Goal: Task Accomplishment & Management: Manage account settings

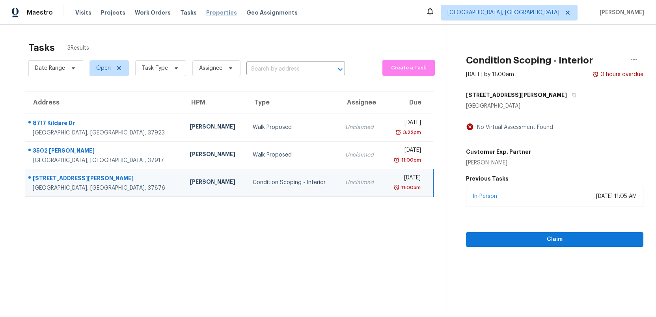
click at [214, 15] on span "Properties" at bounding box center [221, 13] width 31 height 8
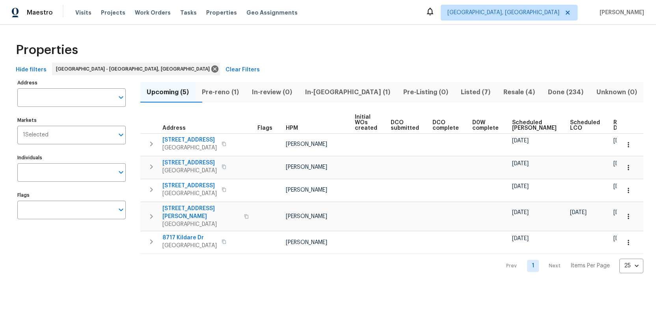
click at [227, 94] on span "Pre-reno (1)" at bounding box center [220, 92] width 41 height 11
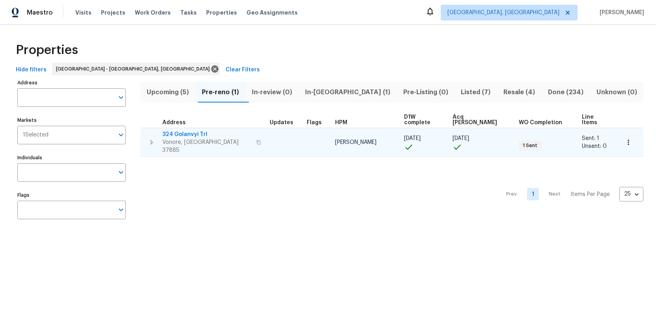
click at [186, 130] on span "324 Golanvyi Trl" at bounding box center [206, 134] width 89 height 8
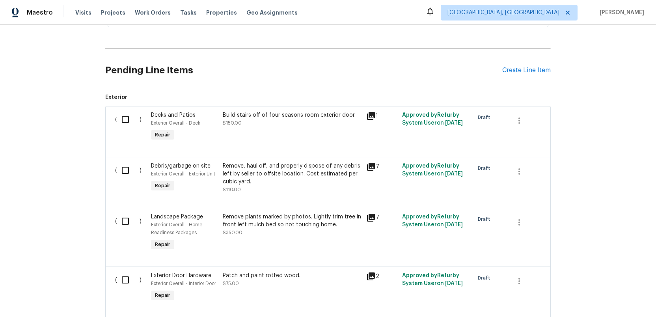
scroll to position [180, 0]
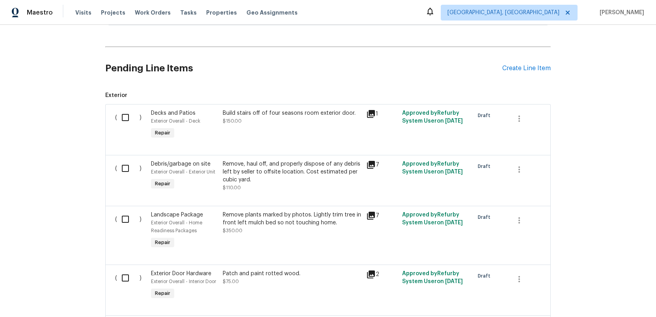
click at [371, 111] on icon at bounding box center [371, 114] width 8 height 8
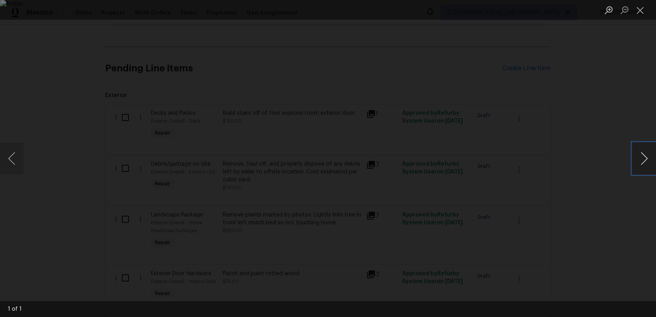
click at [644, 161] on button "Next image" at bounding box center [644, 159] width 24 height 32
click at [644, 160] on button "Next image" at bounding box center [644, 159] width 24 height 32
click at [641, 11] on button "Close lightbox" at bounding box center [640, 10] width 16 height 14
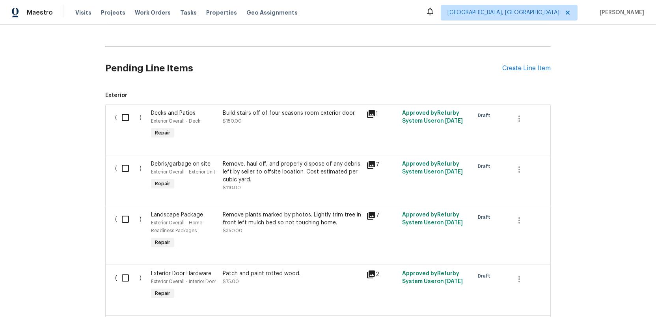
scroll to position [0, 0]
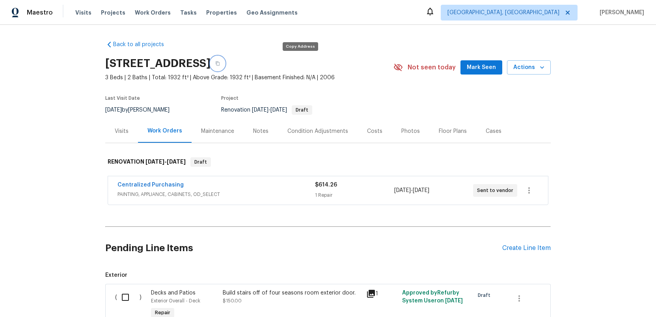
click at [220, 64] on icon "button" at bounding box center [217, 63] width 5 height 5
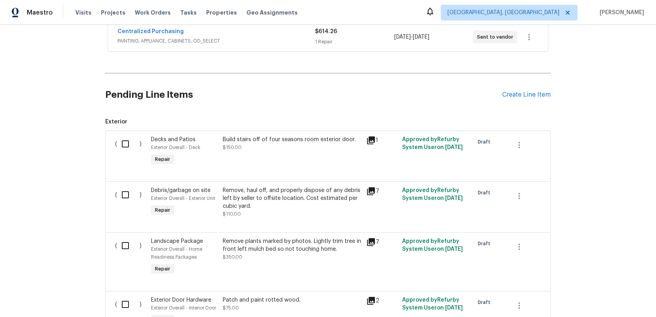
scroll to position [162, 0]
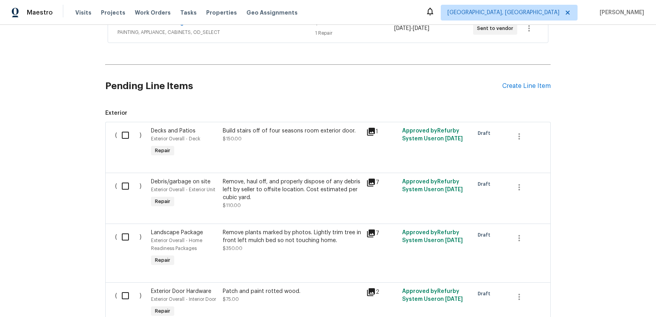
click at [324, 132] on div "Build stairs off of four seasons room exterior door." at bounding box center [292, 131] width 139 height 8
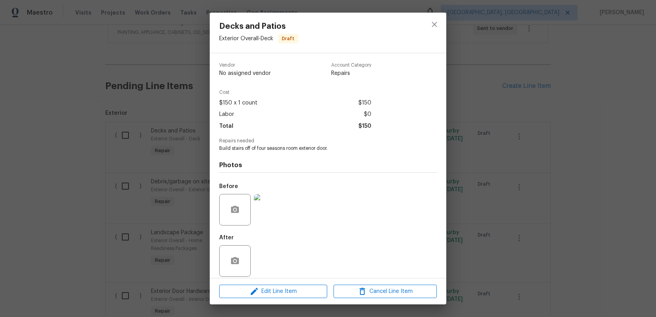
click at [270, 212] on img at bounding box center [270, 210] width 32 height 32
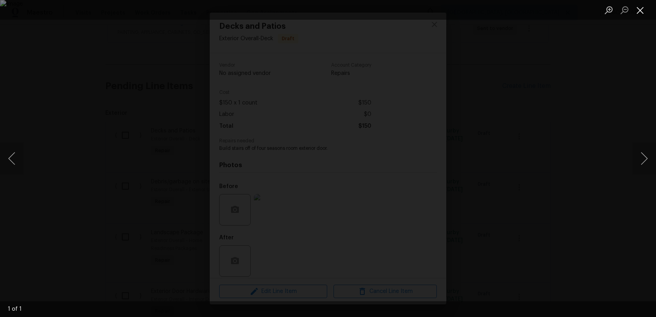
click at [641, 9] on button "Close lightbox" at bounding box center [640, 10] width 16 height 14
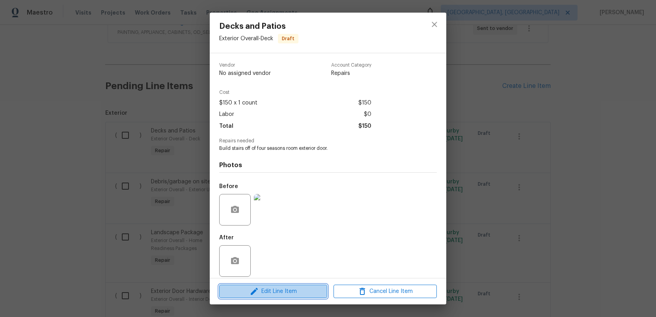
click at [281, 290] on span "Edit Line Item" at bounding box center [272, 292] width 103 height 10
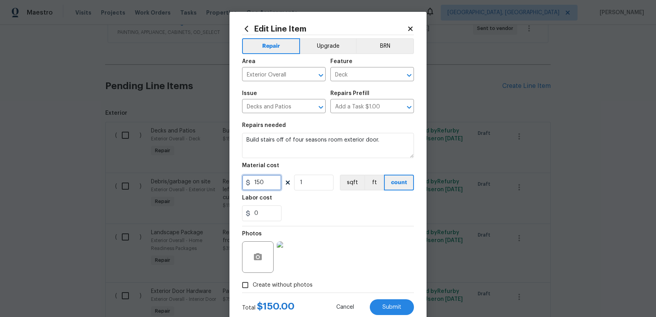
click at [268, 182] on input "150" at bounding box center [261, 183] width 39 height 16
type input "100"
click at [257, 212] on input "0" at bounding box center [261, 213] width 39 height 16
type input "50"
click at [347, 246] on div "Photos" at bounding box center [328, 251] width 172 height 51
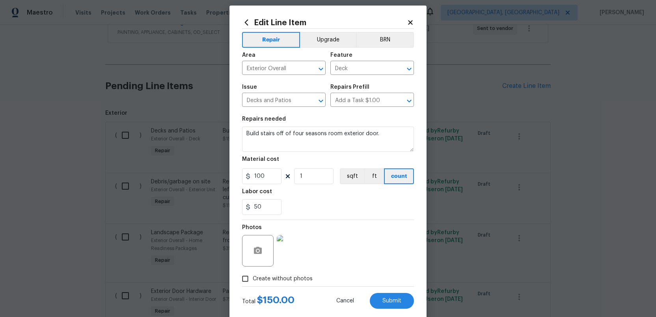
scroll to position [7, 0]
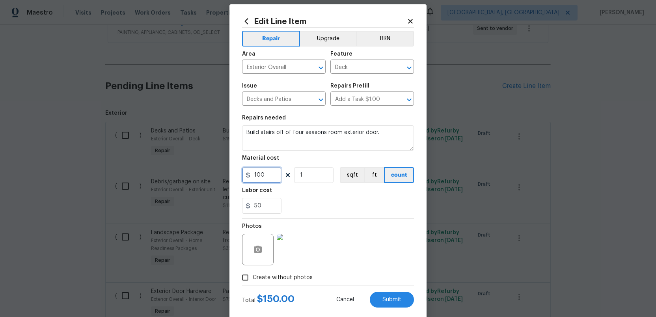
click at [265, 176] on input "100" at bounding box center [261, 175] width 39 height 16
type input "150"
click at [264, 205] on input "50" at bounding box center [261, 206] width 39 height 16
type input "5"
type input "0"
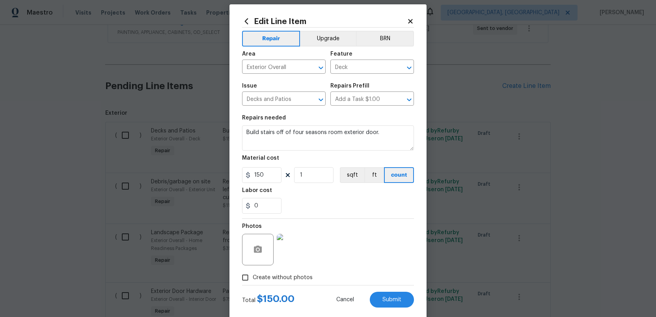
click at [371, 233] on div "Photos" at bounding box center [328, 244] width 172 height 51
click at [393, 299] on span "Submit" at bounding box center [391, 300] width 19 height 6
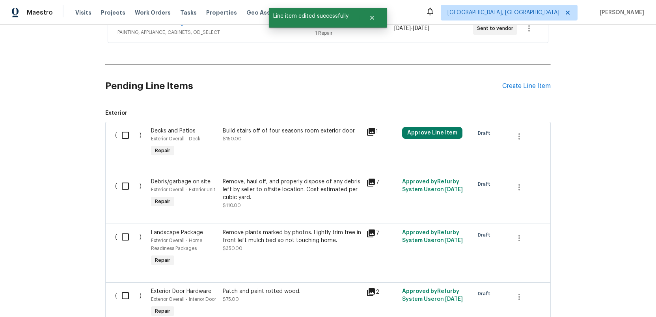
scroll to position [0, 0]
click at [371, 182] on icon at bounding box center [371, 183] width 8 height 8
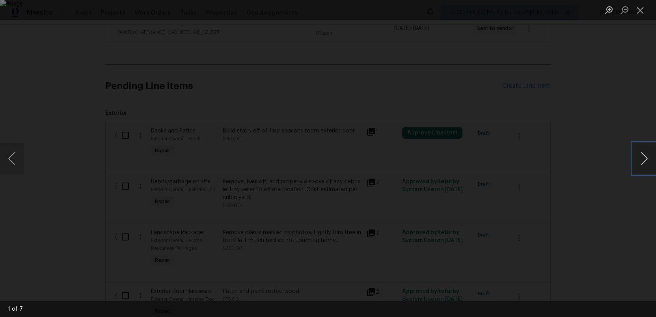
click at [643, 160] on button "Next image" at bounding box center [644, 159] width 24 height 32
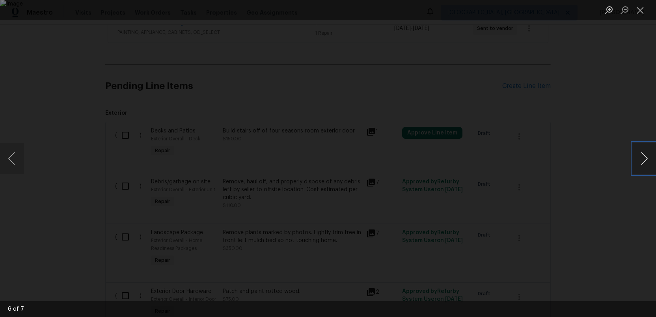
click at [643, 160] on button "Next image" at bounding box center [644, 159] width 24 height 32
click at [643, 159] on button "Next image" at bounding box center [644, 159] width 24 height 32
click at [640, 12] on button "Close lightbox" at bounding box center [640, 10] width 16 height 14
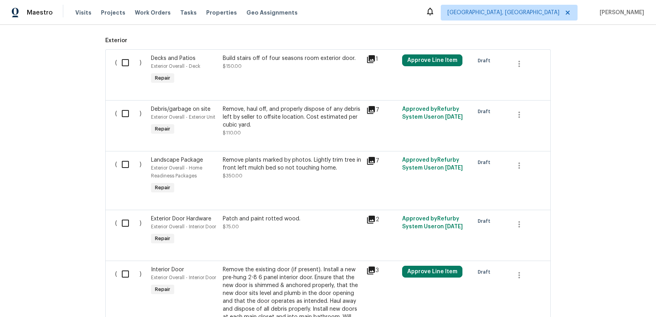
scroll to position [256, 0]
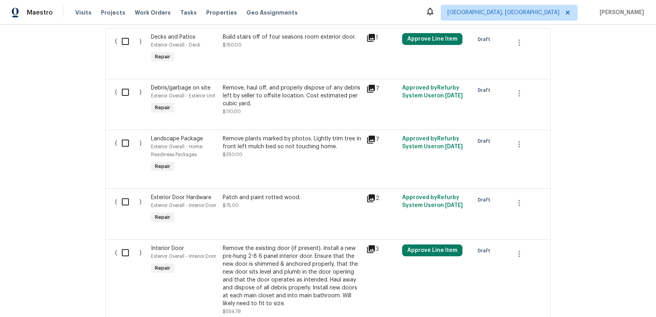
click at [372, 140] on icon at bounding box center [371, 140] width 8 height 8
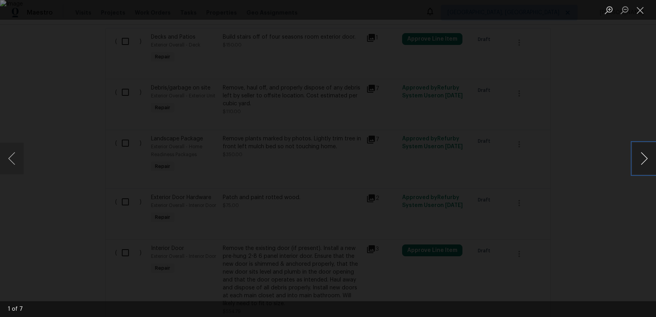
click at [644, 156] on button "Next image" at bounding box center [644, 159] width 24 height 32
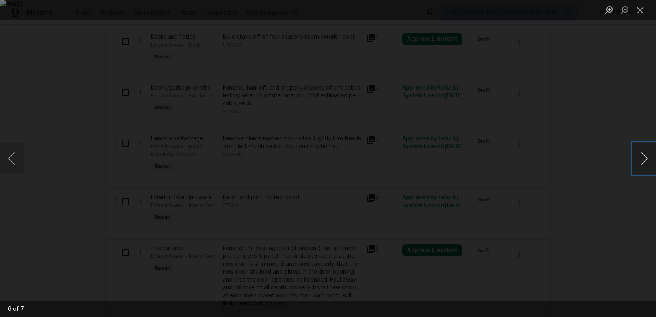
click at [644, 156] on button "Next image" at bounding box center [644, 159] width 24 height 32
click at [639, 7] on button "Close lightbox" at bounding box center [640, 10] width 16 height 14
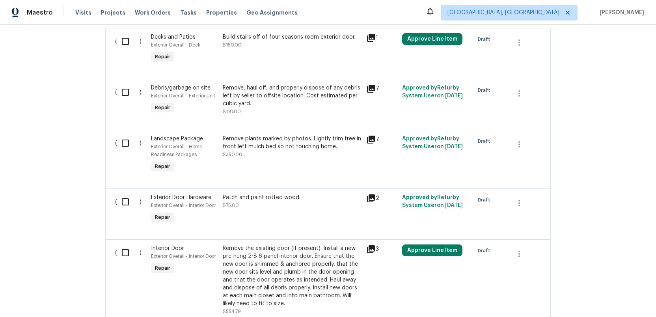
click at [370, 197] on icon at bounding box center [371, 198] width 8 height 8
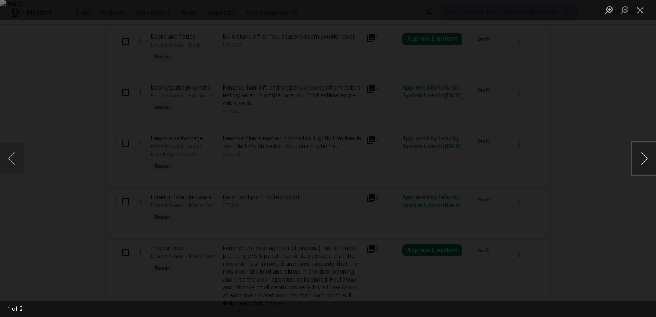
click at [649, 162] on button "Next image" at bounding box center [644, 159] width 24 height 32
click at [644, 7] on button "Close lightbox" at bounding box center [640, 10] width 16 height 14
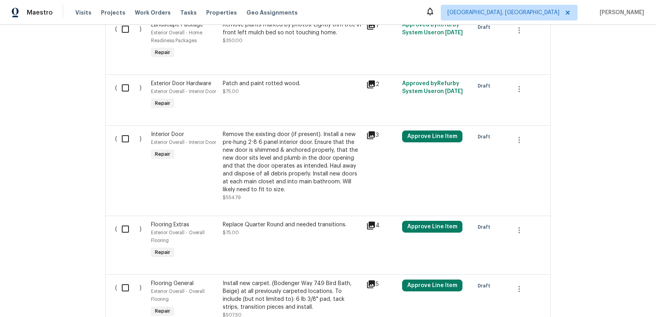
scroll to position [367, 0]
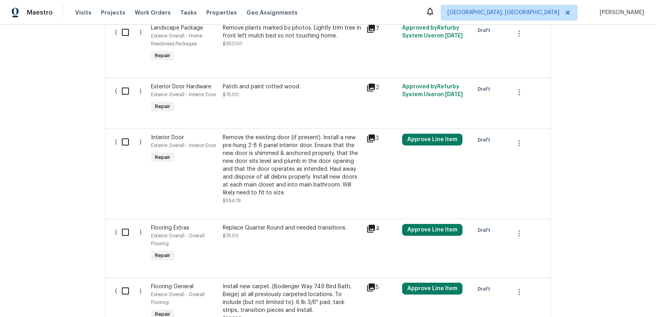
click at [371, 89] on icon at bounding box center [371, 88] width 8 height 8
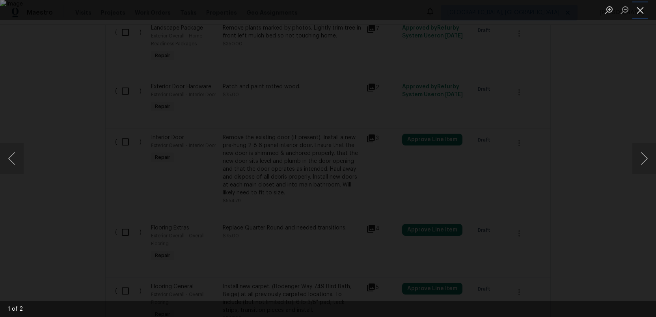
click at [643, 10] on button "Close lightbox" at bounding box center [640, 10] width 16 height 14
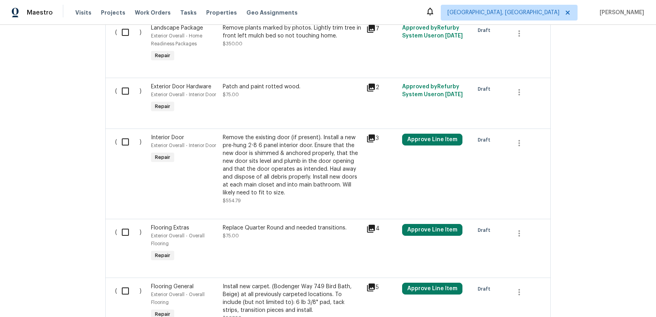
click at [232, 87] on div "Patch and paint rotted wood." at bounding box center [292, 87] width 139 height 8
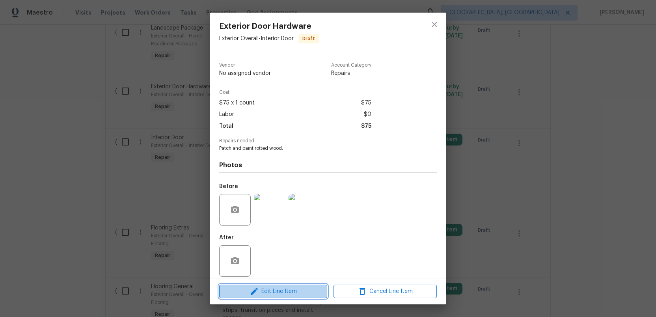
click at [264, 292] on span "Edit Line Item" at bounding box center [272, 292] width 103 height 10
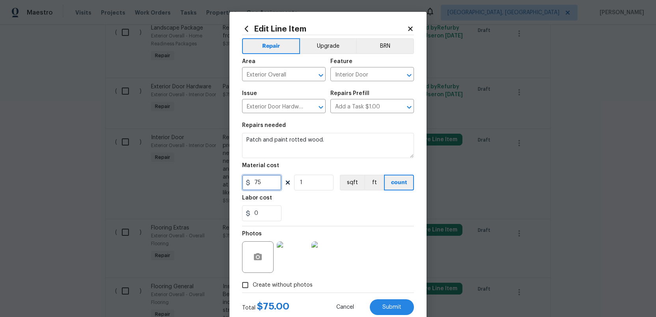
click at [266, 183] on input "75" at bounding box center [261, 183] width 39 height 16
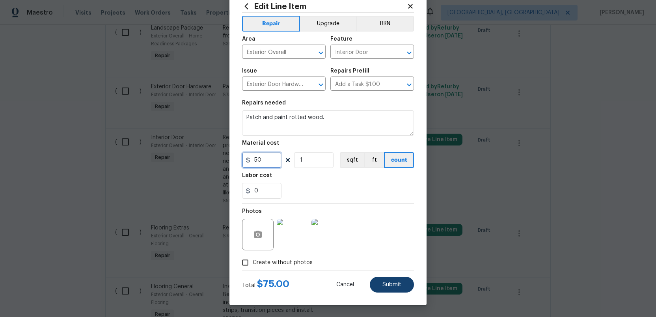
type input "50"
click at [393, 286] on span "Submit" at bounding box center [391, 285] width 19 height 6
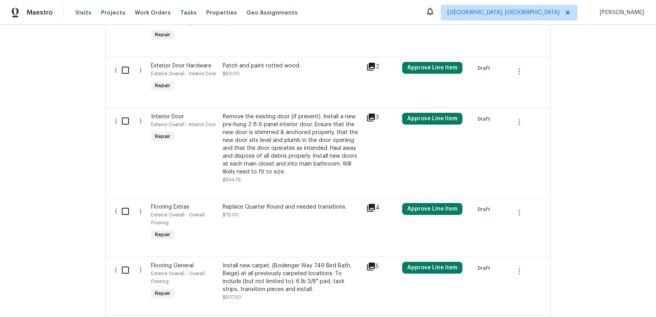
scroll to position [392, 0]
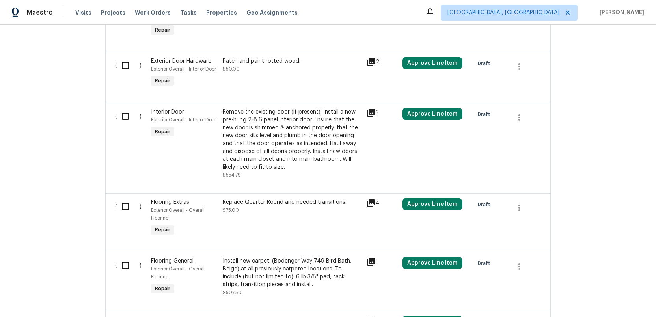
click at [371, 112] on icon at bounding box center [371, 113] width 8 height 8
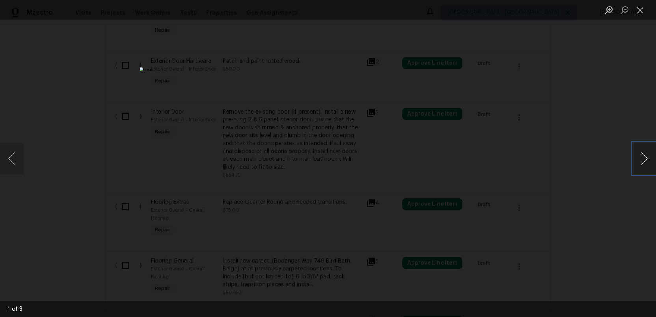
click at [641, 161] on button "Next image" at bounding box center [644, 159] width 24 height 32
click at [641, 160] on button "Next image" at bounding box center [644, 159] width 24 height 32
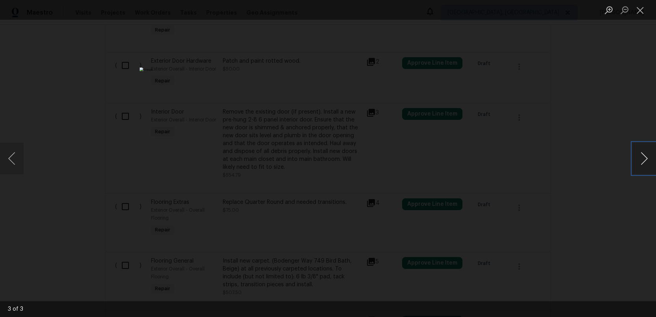
click at [641, 160] on button "Next image" at bounding box center [644, 159] width 24 height 32
click at [642, 11] on button "Close lightbox" at bounding box center [640, 10] width 16 height 14
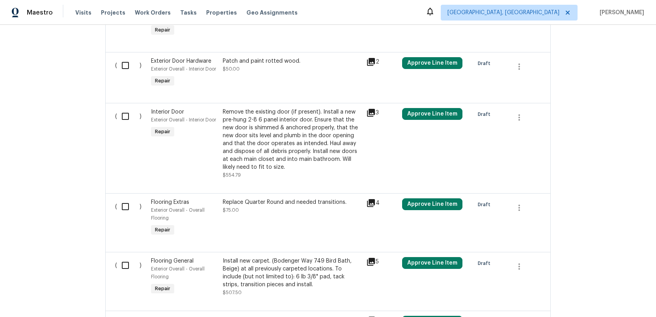
click at [372, 113] on icon at bounding box center [371, 113] width 8 height 8
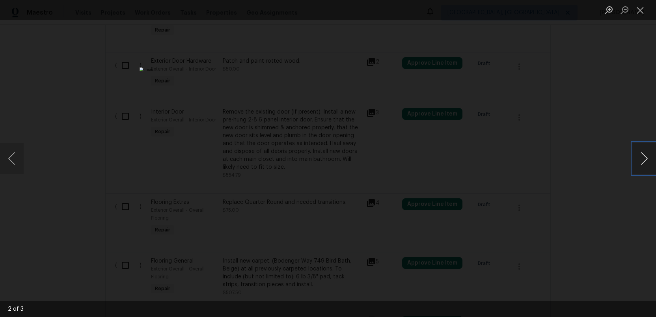
click at [646, 157] on button "Next image" at bounding box center [644, 159] width 24 height 32
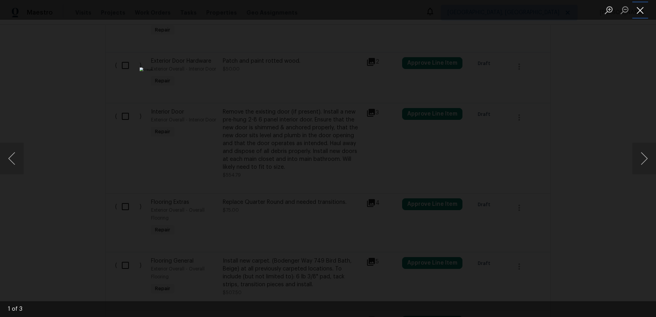
click at [640, 9] on button "Close lightbox" at bounding box center [640, 10] width 16 height 14
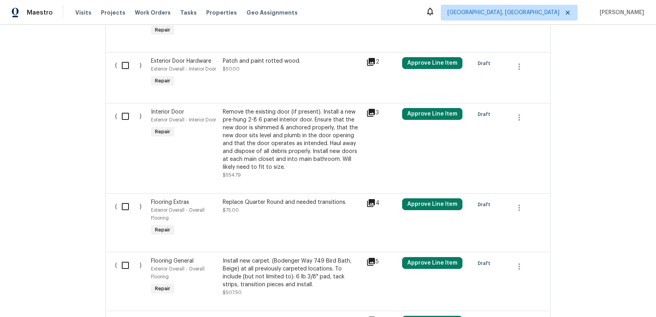
click at [302, 134] on div "Remove the existing door (if present). Install a new pre-hung 2-8 6 panel inter…" at bounding box center [292, 139] width 139 height 63
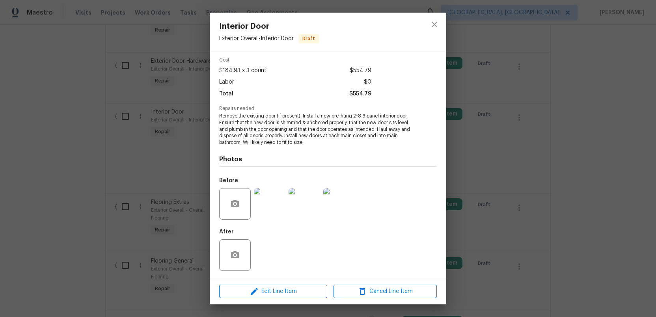
scroll to position [33, 0]
click at [384, 292] on span "Cancel Line Item" at bounding box center [385, 292] width 99 height 10
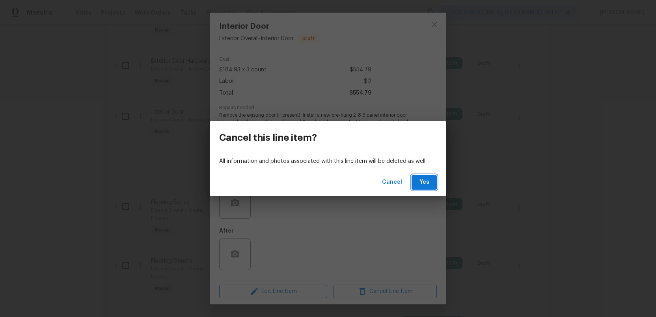
click at [420, 186] on span "Yes" at bounding box center [424, 182] width 13 height 10
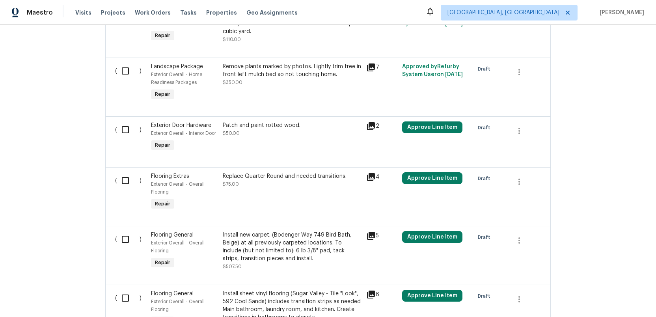
scroll to position [338, 0]
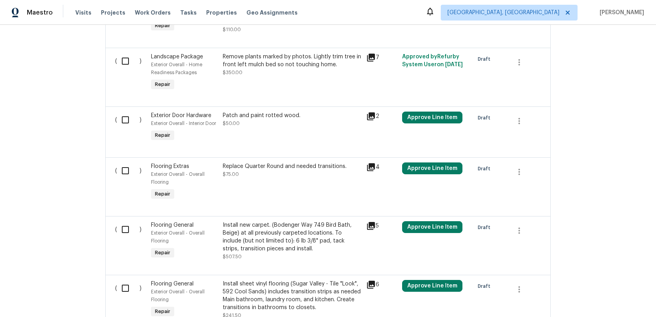
click at [295, 168] on div "Replace Quarter Round and needed transitions." at bounding box center [292, 166] width 139 height 8
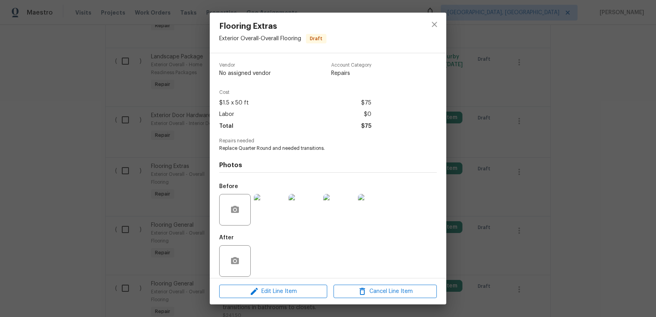
click at [271, 215] on img at bounding box center [270, 210] width 32 height 32
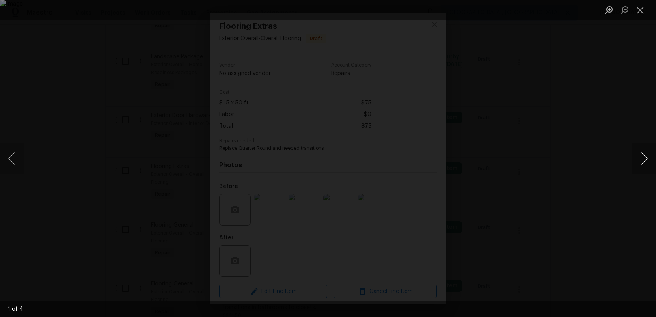
click at [645, 158] on button "Next image" at bounding box center [644, 159] width 24 height 32
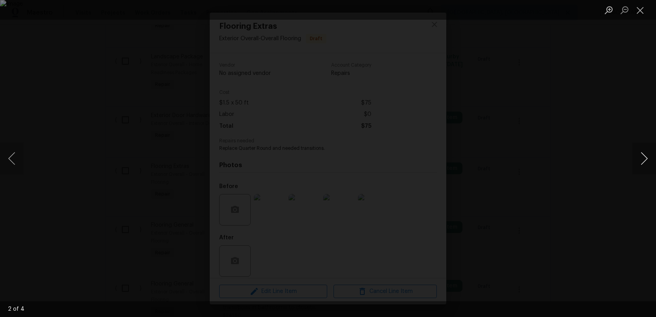
click at [645, 158] on button "Next image" at bounding box center [644, 159] width 24 height 32
click at [641, 11] on button "Close lightbox" at bounding box center [640, 10] width 16 height 14
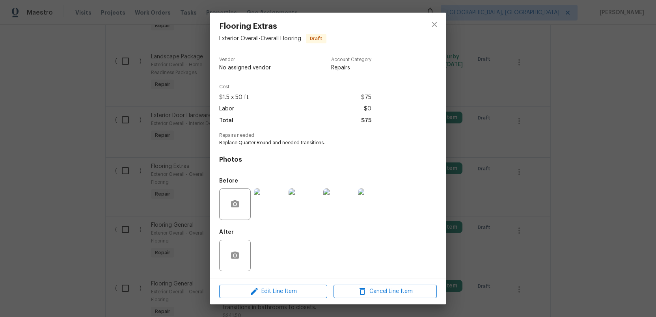
scroll to position [7, 0]
click at [435, 20] on icon "close" at bounding box center [434, 24] width 9 height 9
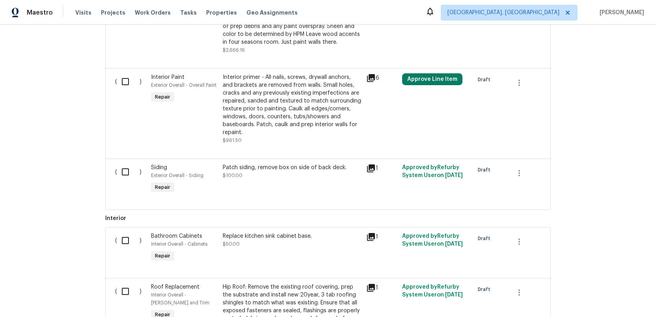
scroll to position [810, 0]
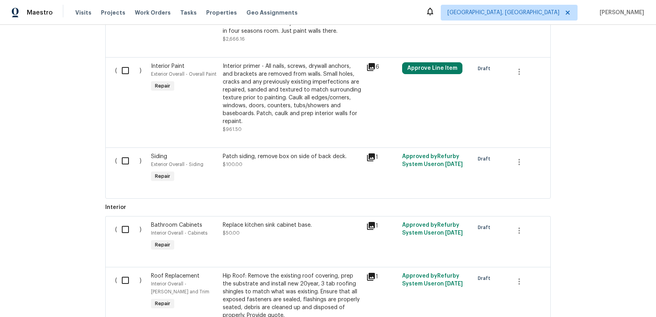
click at [372, 160] on icon at bounding box center [370, 157] width 9 height 9
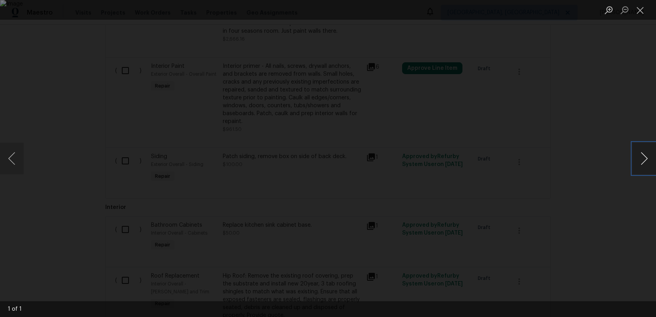
click at [642, 161] on button "Next image" at bounding box center [644, 159] width 24 height 32
click at [642, 160] on button "Next image" at bounding box center [644, 159] width 24 height 32
click at [641, 10] on button "Close lightbox" at bounding box center [640, 10] width 16 height 14
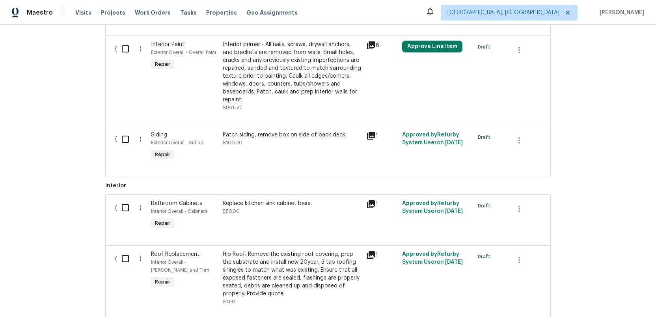
scroll to position [832, 0]
click at [124, 142] on input "checkbox" at bounding box center [128, 138] width 22 height 17
checkbox input "true"
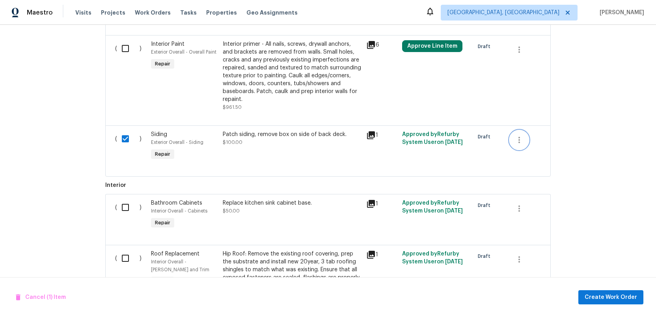
click at [518, 141] on icon "button" at bounding box center [518, 139] width 9 height 9
click at [526, 142] on li "Cancel" at bounding box center [525, 142] width 30 height 13
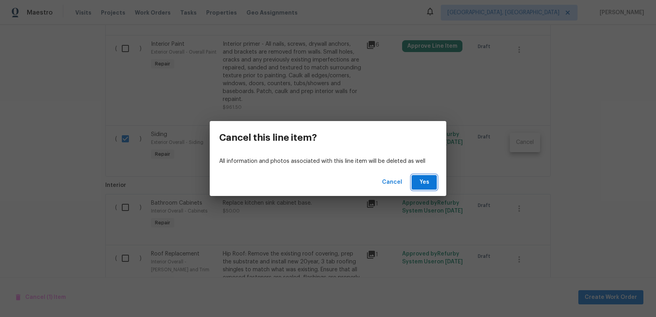
click at [425, 182] on span "Yes" at bounding box center [424, 182] width 13 height 10
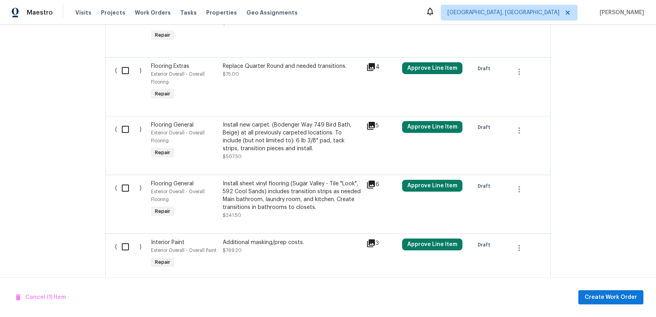
scroll to position [434, 0]
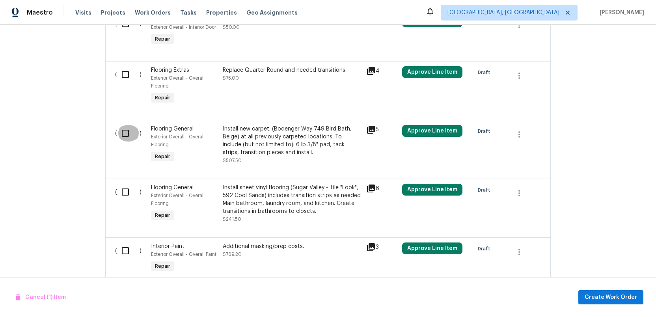
click at [125, 132] on input "checkbox" at bounding box center [128, 133] width 22 height 17
checkbox input "true"
click at [123, 192] on input "checkbox" at bounding box center [128, 192] width 22 height 17
checkbox input "true"
click at [124, 76] on input "checkbox" at bounding box center [128, 74] width 22 height 17
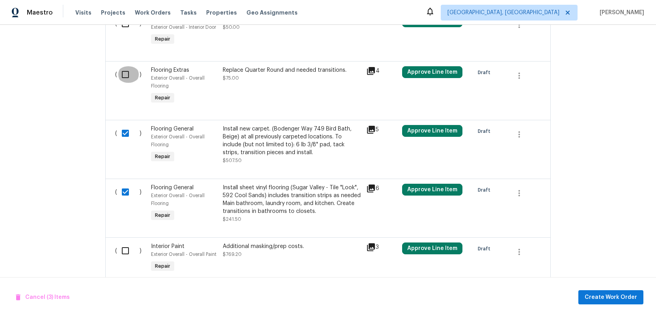
checkbox input "true"
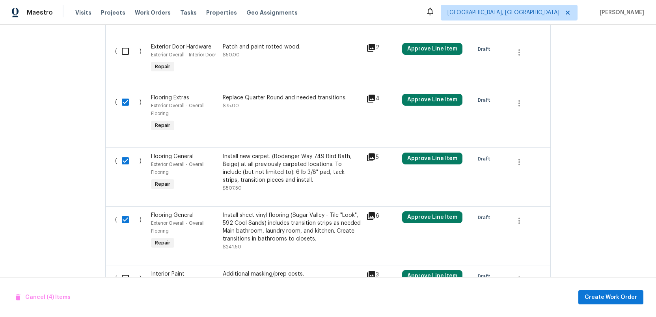
scroll to position [407, 0]
click at [610, 297] on span "Create Work Order" at bounding box center [610, 297] width 52 height 10
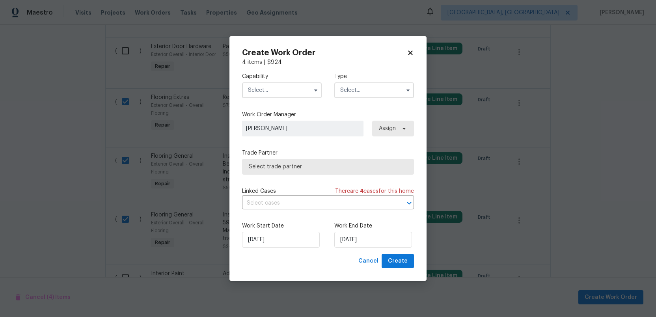
click at [282, 89] on input "text" at bounding box center [282, 90] width 80 height 16
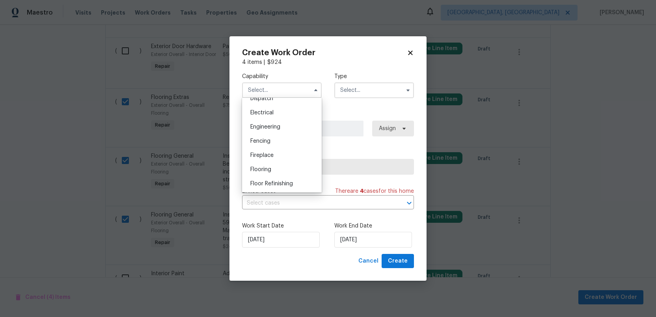
scroll to position [278, 0]
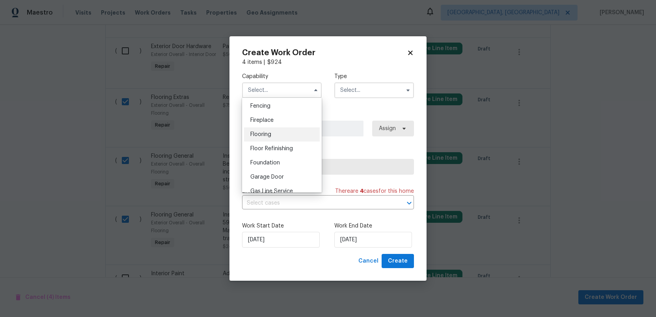
click at [260, 130] on div "Flooring" at bounding box center [282, 134] width 76 height 14
type input "Flooring"
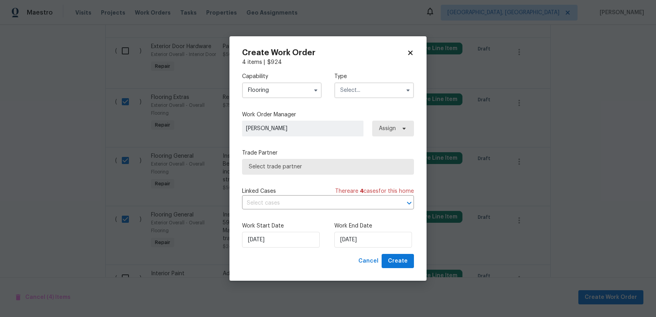
click at [363, 91] on input "text" at bounding box center [374, 90] width 80 height 16
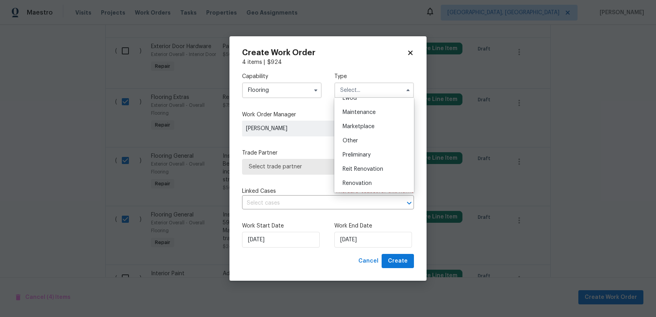
scroll to position [129, 0]
click at [364, 173] on div "Renovation" at bounding box center [374, 176] width 76 height 14
type input "Renovation"
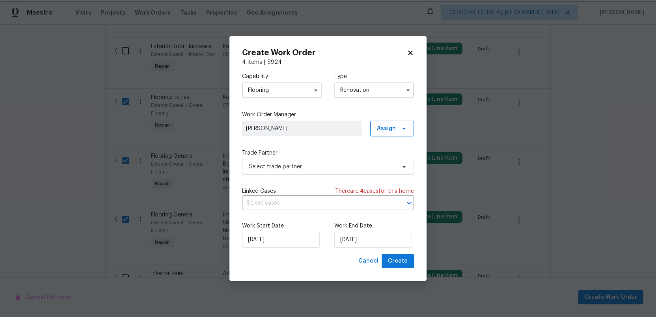
scroll to position [0, 0]
click at [307, 166] on span "Select trade partner" at bounding box center [322, 167] width 147 height 8
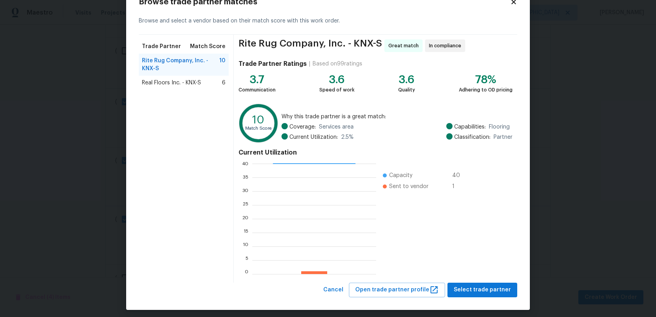
scroll to position [31, 0]
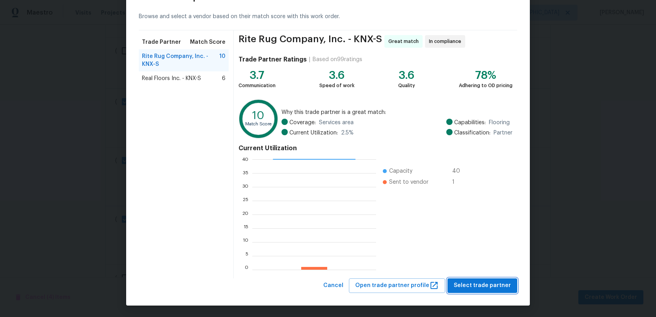
click at [475, 285] on span "Select trade partner" at bounding box center [482, 286] width 57 height 10
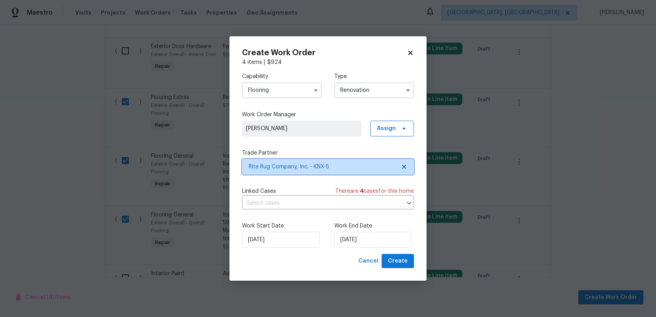
scroll to position [0, 0]
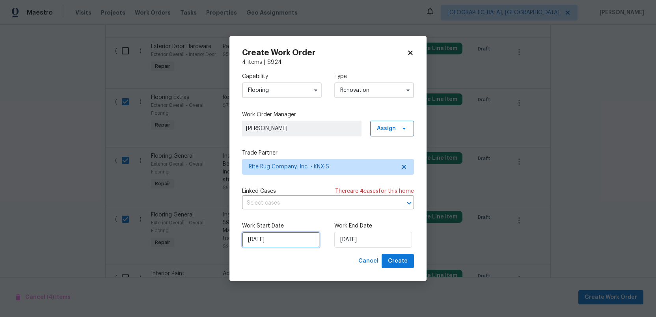
click at [281, 240] on input "[DATE]" at bounding box center [281, 240] width 78 height 16
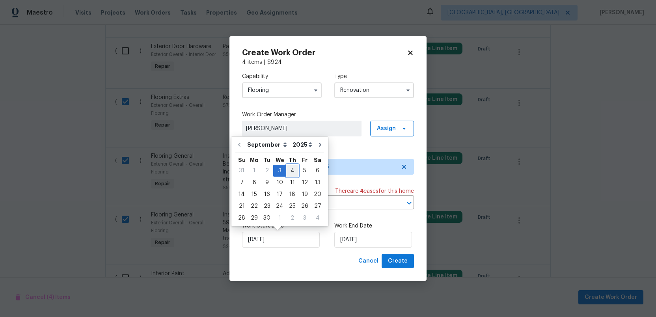
click at [292, 171] on div "4" at bounding box center [292, 170] width 12 height 11
type input "9/4/2025"
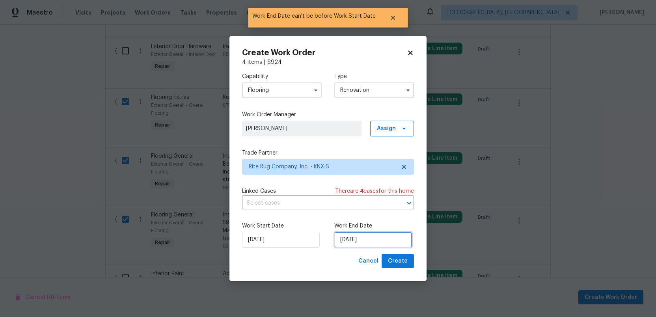
click at [370, 239] on input "9/4/2025" at bounding box center [373, 240] width 78 height 16
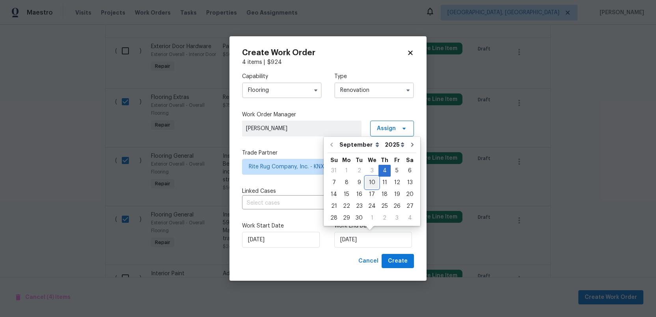
click at [372, 183] on div "10" at bounding box center [371, 182] width 13 height 11
type input "9/10/2025"
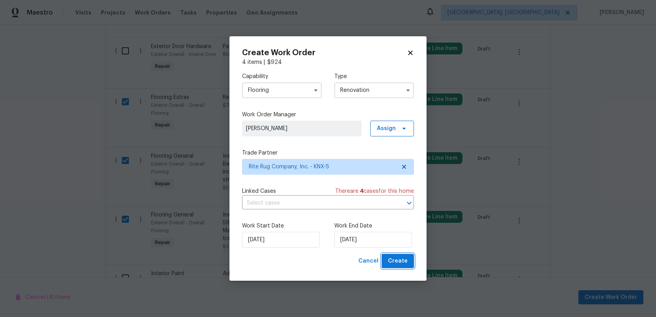
click at [397, 260] on span "Create" at bounding box center [398, 261] width 20 height 10
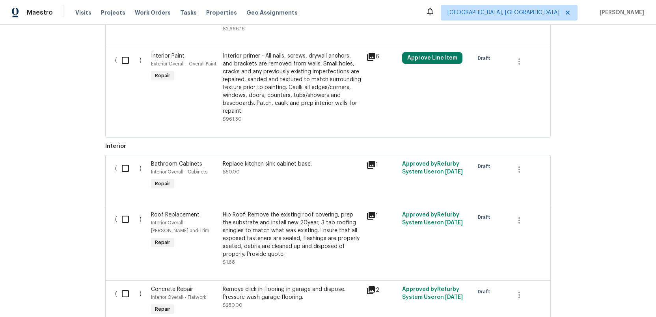
scroll to position [682, 0]
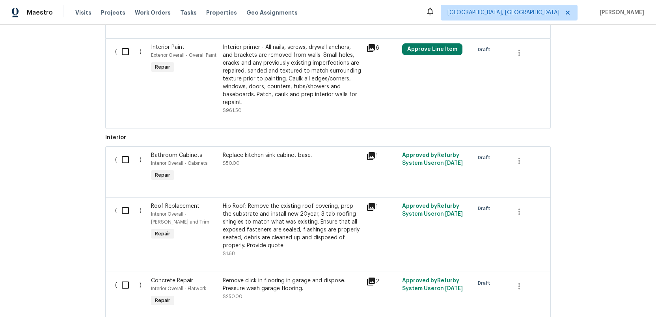
click at [372, 158] on icon at bounding box center [370, 155] width 9 height 9
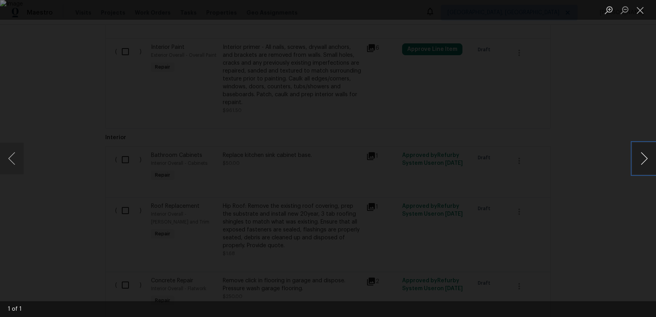
click at [654, 162] on button "Next image" at bounding box center [644, 159] width 24 height 32
click at [647, 161] on button "Next image" at bounding box center [644, 159] width 24 height 32
click at [640, 11] on button "Close lightbox" at bounding box center [640, 10] width 16 height 14
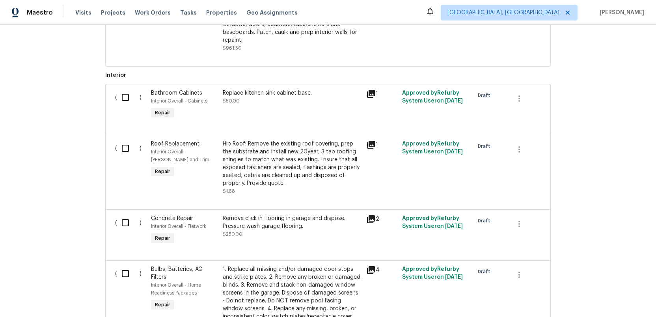
scroll to position [745, 0]
click at [372, 144] on icon at bounding box center [371, 144] width 8 height 8
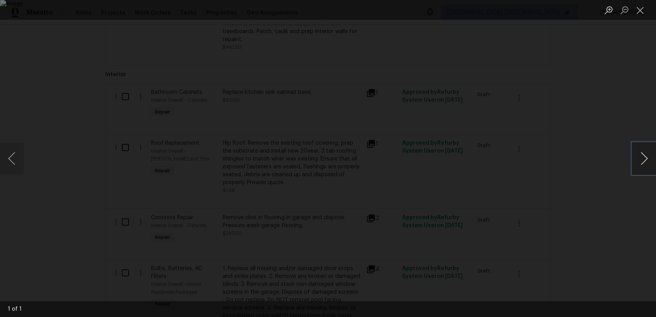
click at [643, 156] on button "Next image" at bounding box center [644, 159] width 24 height 32
click at [643, 155] on button "Next image" at bounding box center [644, 159] width 24 height 32
click at [642, 9] on button "Close lightbox" at bounding box center [640, 10] width 16 height 14
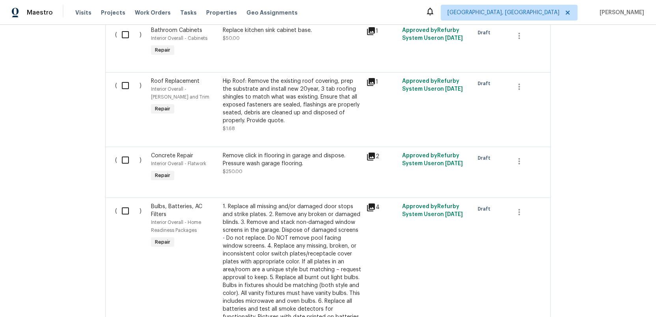
scroll to position [811, 0]
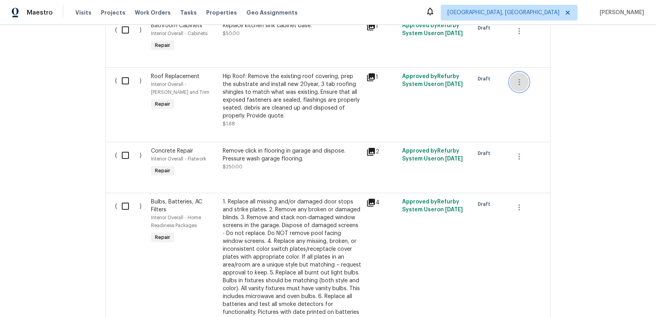
click at [517, 81] on icon "button" at bounding box center [518, 81] width 9 height 9
click at [240, 105] on div at bounding box center [328, 158] width 656 height 317
click at [249, 103] on div "Hip Roof: Remove the existing roof covering, prep the substrate and install new…" at bounding box center [292, 96] width 139 height 47
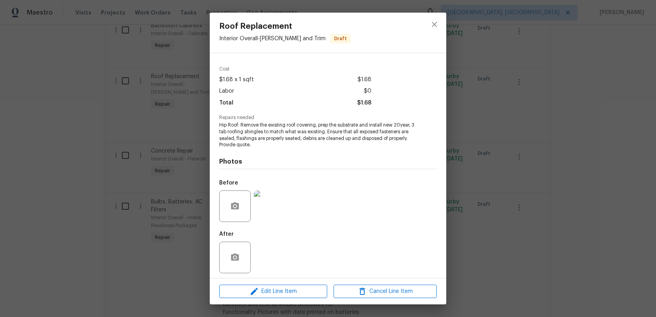
scroll to position [24, 0]
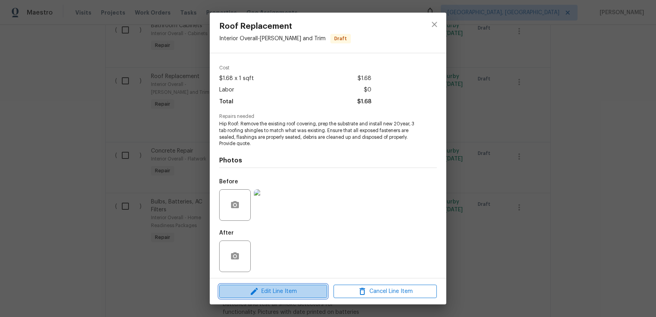
click at [279, 289] on span "Edit Line Item" at bounding box center [272, 292] width 103 height 10
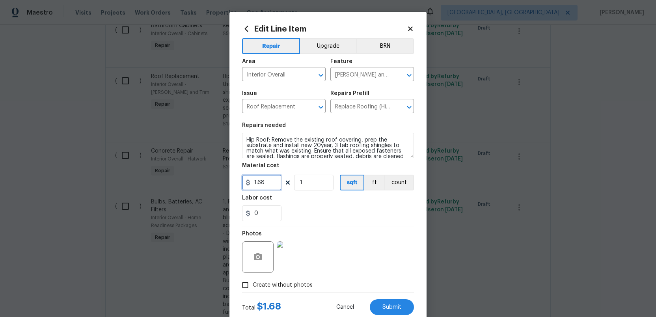
click at [267, 183] on input "1.68" at bounding box center [261, 183] width 39 height 16
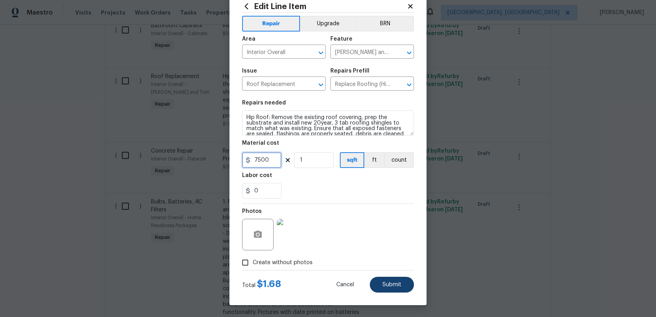
type input "7500"
click at [389, 282] on span "Submit" at bounding box center [391, 285] width 19 height 6
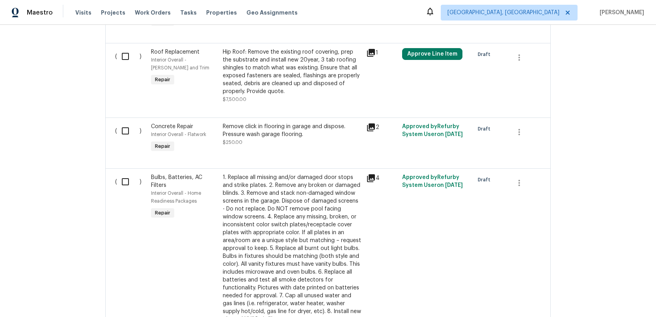
scroll to position [838, 0]
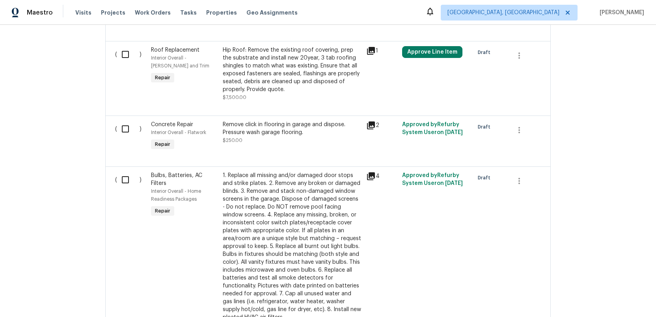
click at [371, 125] on icon at bounding box center [371, 125] width 8 height 8
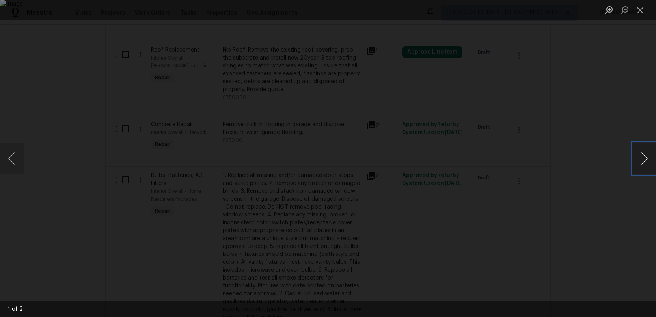
click at [645, 166] on button "Next image" at bounding box center [644, 159] width 24 height 32
click at [645, 165] on button "Next image" at bounding box center [644, 159] width 24 height 32
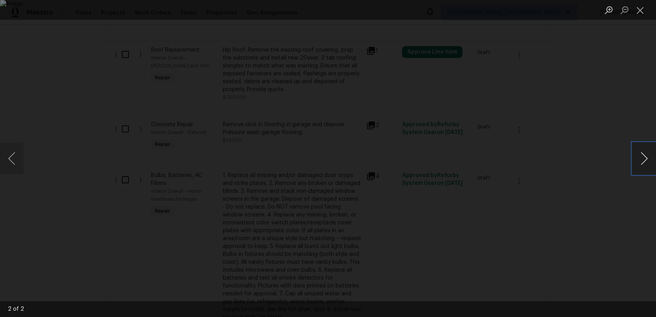
click at [645, 165] on button "Next image" at bounding box center [644, 159] width 24 height 32
click at [638, 9] on button "Close lightbox" at bounding box center [640, 10] width 16 height 14
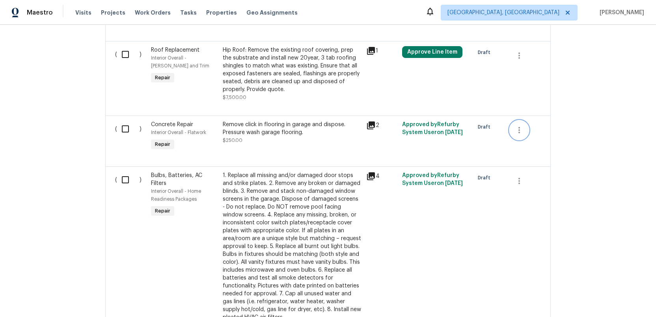
click at [517, 132] on icon "button" at bounding box center [518, 129] width 9 height 9
click at [522, 131] on li "Cancel" at bounding box center [525, 131] width 30 height 13
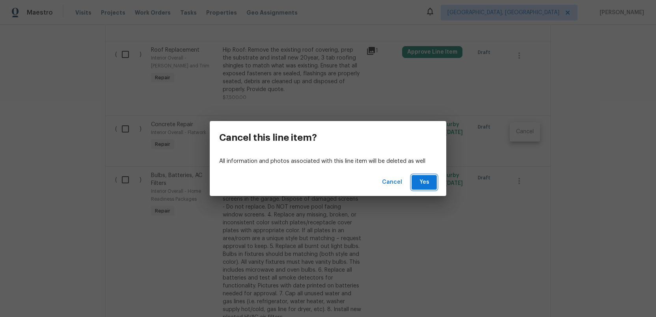
click at [423, 184] on span "Yes" at bounding box center [424, 182] width 13 height 10
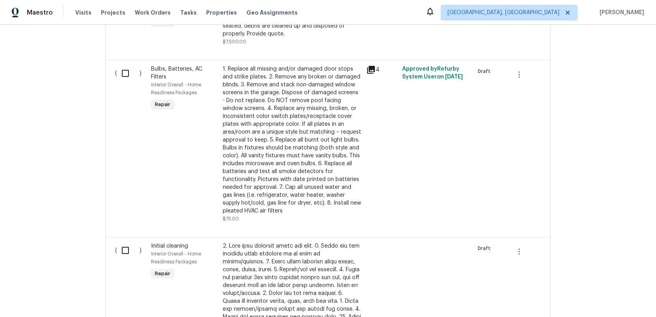
scroll to position [895, 0]
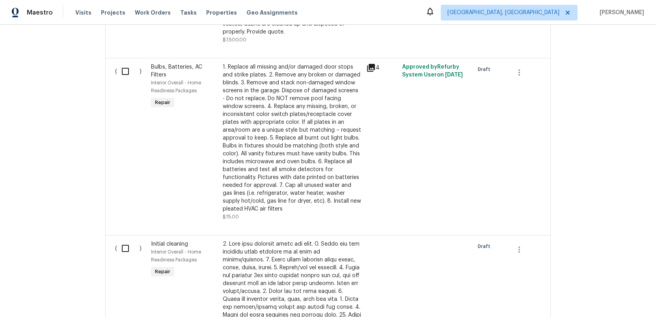
click at [372, 69] on icon at bounding box center [371, 68] width 8 height 8
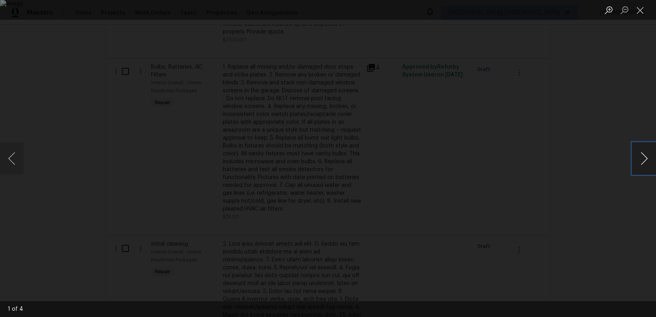
click at [647, 157] on button "Next image" at bounding box center [644, 159] width 24 height 32
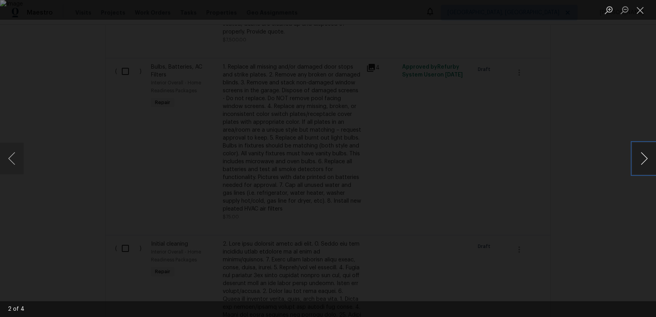
click at [647, 157] on button "Next image" at bounding box center [644, 159] width 24 height 32
click at [642, 11] on button "Close lightbox" at bounding box center [640, 10] width 16 height 14
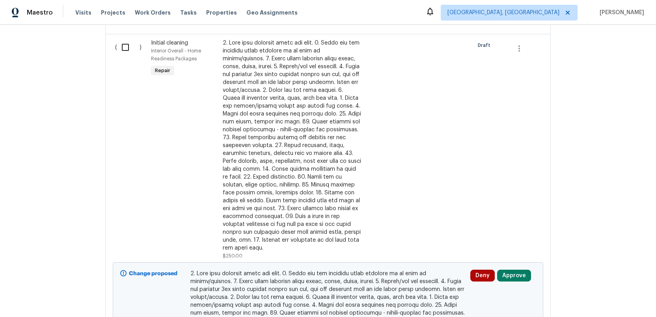
scroll to position [1208, 0]
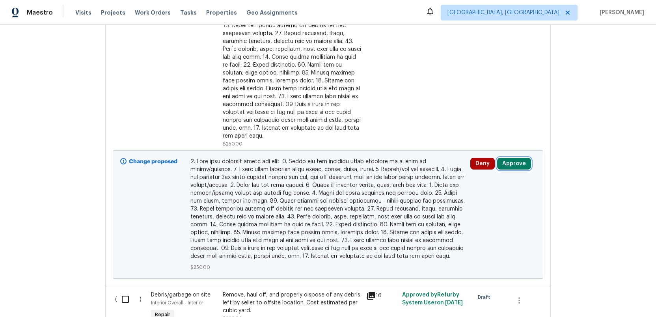
click at [517, 158] on button "Approve" at bounding box center [514, 164] width 34 height 12
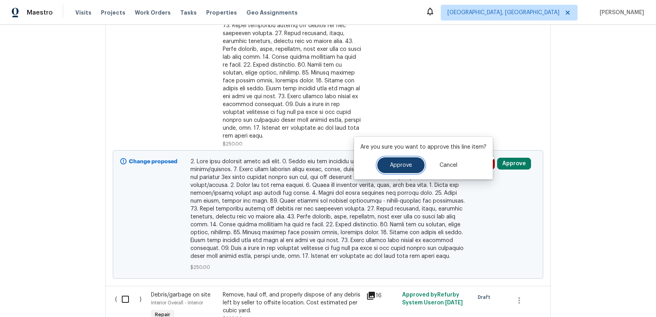
click at [402, 168] on button "Approve" at bounding box center [400, 165] width 47 height 16
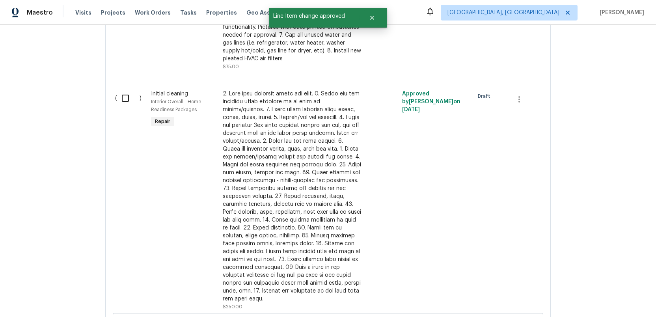
scroll to position [1040, 0]
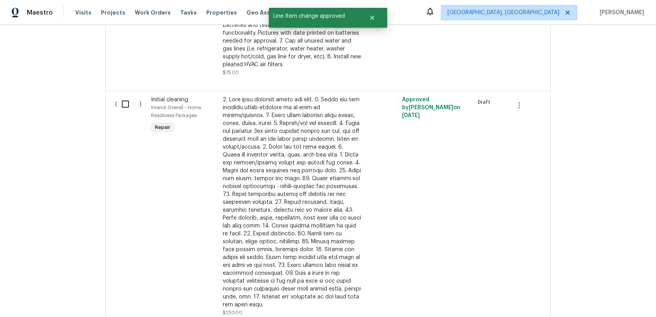
click at [278, 162] on div at bounding box center [292, 202] width 139 height 213
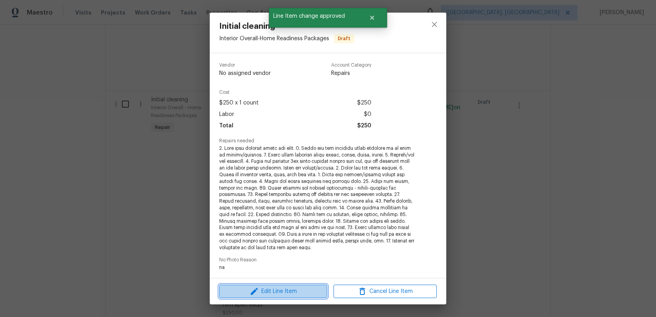
click at [271, 296] on button "Edit Line Item" at bounding box center [273, 292] width 108 height 14
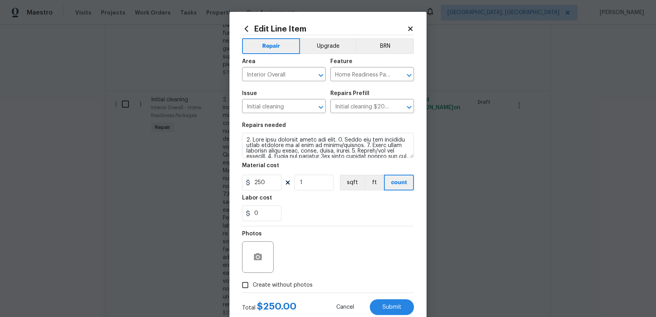
scroll to position [105, 0]
click at [394, 151] on textarea at bounding box center [328, 145] width 172 height 25
type textarea "1. Wipe down exterior doors and trim. 2. Clean out all exterior light fixtures …"
click at [264, 183] on input "250" at bounding box center [261, 183] width 39 height 16
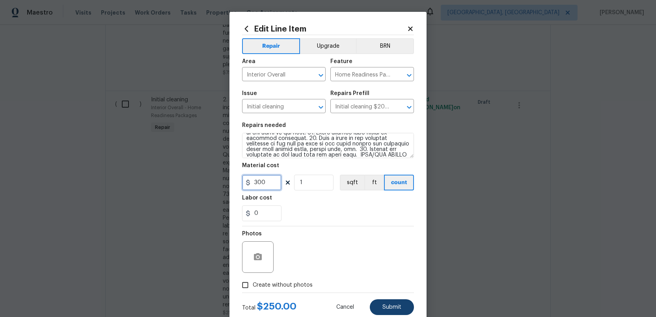
type input "300"
click at [390, 306] on span "Submit" at bounding box center [391, 307] width 19 height 6
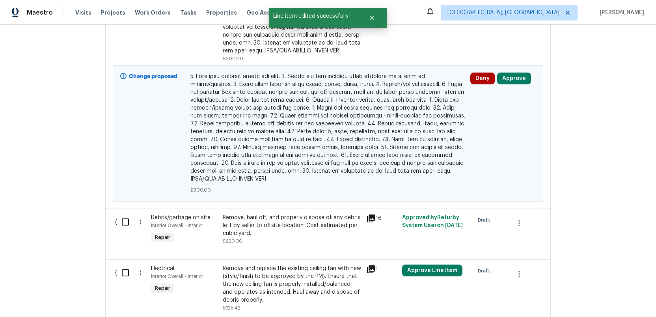
scroll to position [1292, 0]
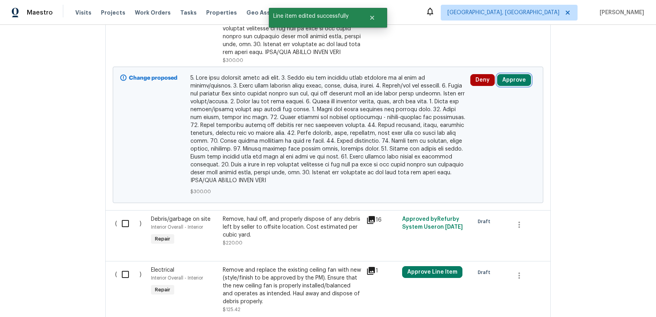
click at [508, 86] on button "Approve" at bounding box center [514, 80] width 34 height 12
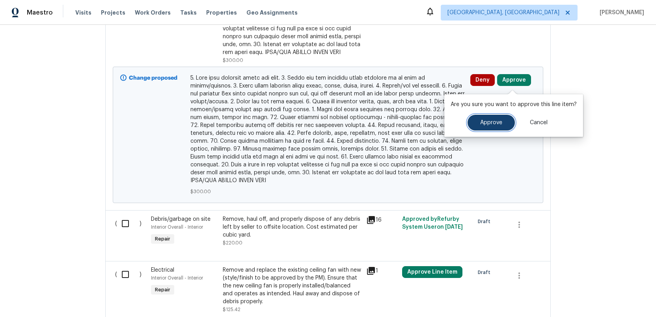
click at [485, 123] on span "Approve" at bounding box center [491, 123] width 22 height 6
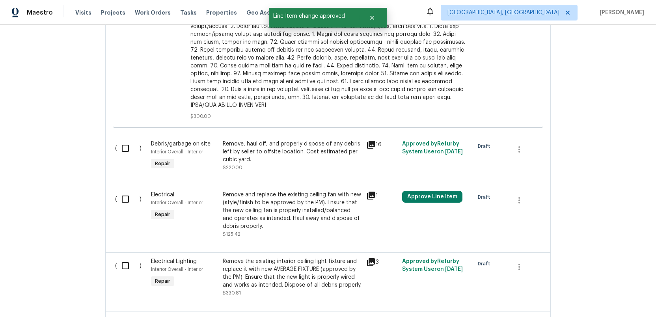
scroll to position [1368, 0]
click at [373, 140] on icon at bounding box center [371, 144] width 8 height 8
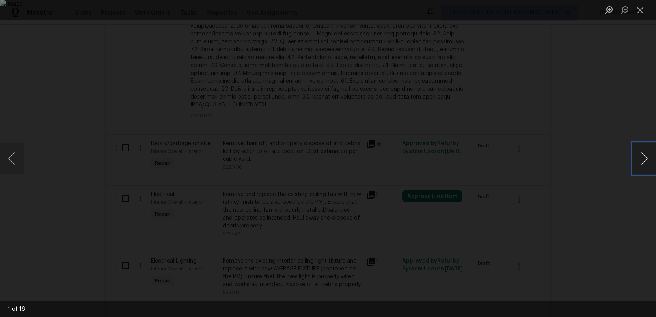
click at [639, 153] on button "Next image" at bounding box center [644, 159] width 24 height 32
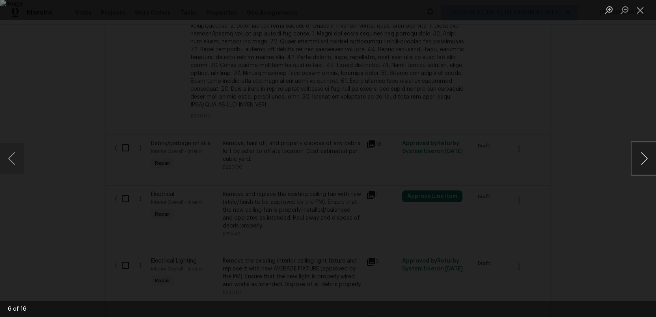
click at [639, 153] on button "Next image" at bounding box center [644, 159] width 24 height 32
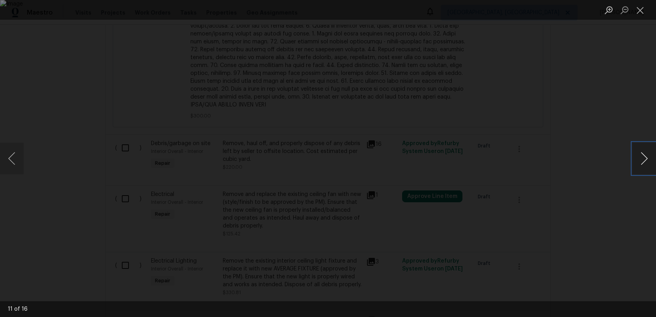
click at [639, 153] on button "Next image" at bounding box center [644, 159] width 24 height 32
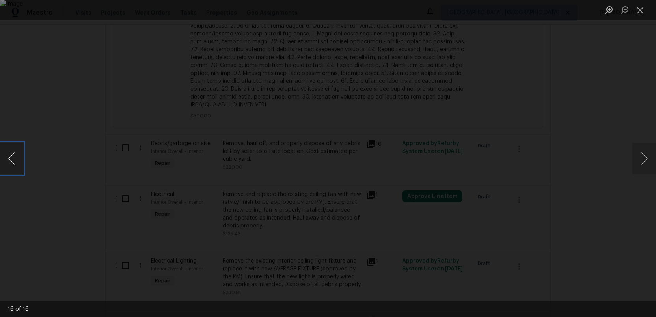
click at [11, 160] on button "Previous image" at bounding box center [12, 159] width 24 height 32
click at [642, 13] on button "Close lightbox" at bounding box center [640, 10] width 16 height 14
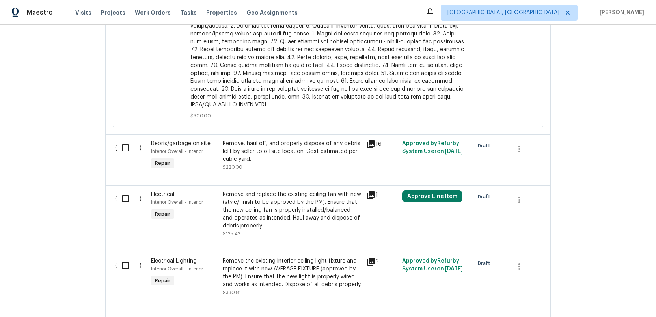
click at [292, 146] on div "Remove, haul off, and properly dispose of any debris left by seller to offsite …" at bounding box center [292, 152] width 139 height 24
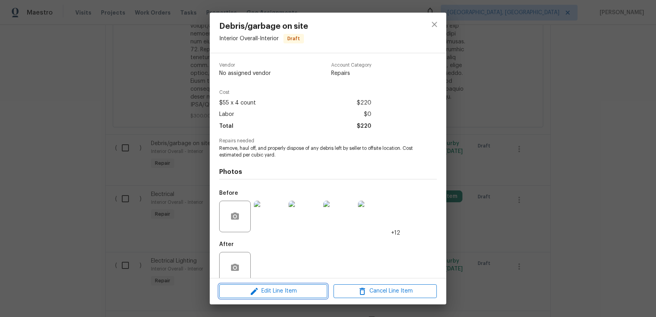
click at [277, 294] on span "Edit Line Item" at bounding box center [272, 291] width 103 height 10
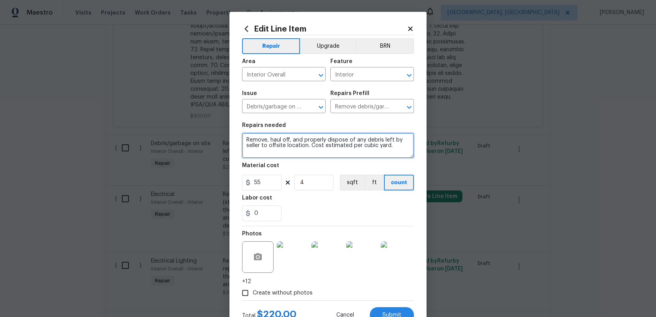
click at [397, 146] on textarea "Remove, haul off, and properly dispose of any debris left by seller to offsite …" at bounding box center [328, 145] width 172 height 25
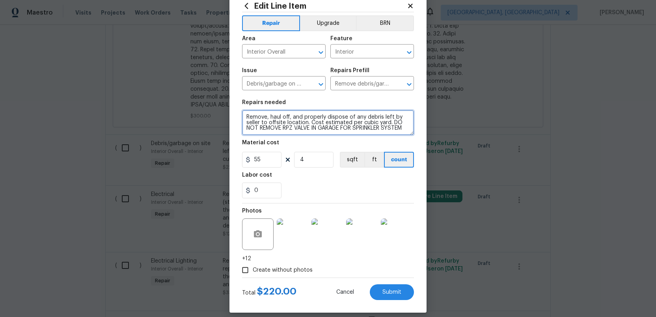
scroll to position [26, 0]
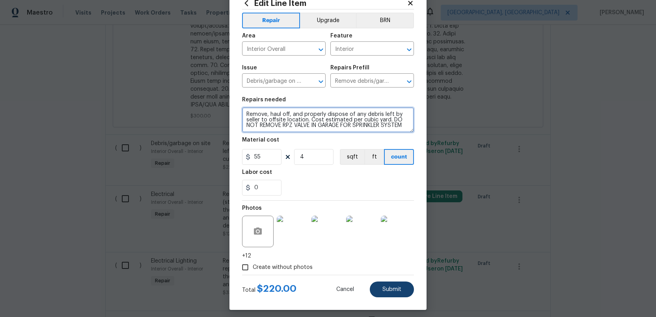
type textarea "Remove, haul off, and properly dispose of any debris left by seller to offsite …"
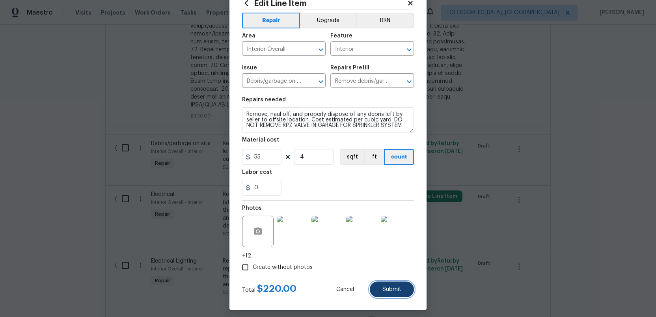
click at [387, 288] on span "Submit" at bounding box center [391, 290] width 19 height 6
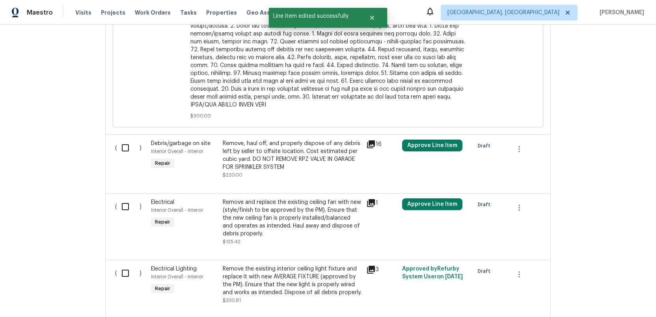
scroll to position [0, 0]
click at [370, 140] on icon at bounding box center [371, 144] width 8 height 8
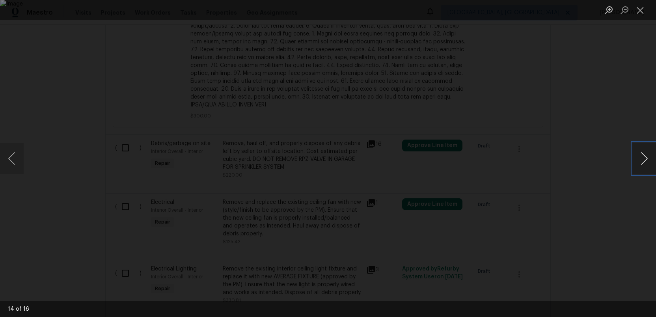
click at [648, 159] on button "Next image" at bounding box center [644, 159] width 24 height 32
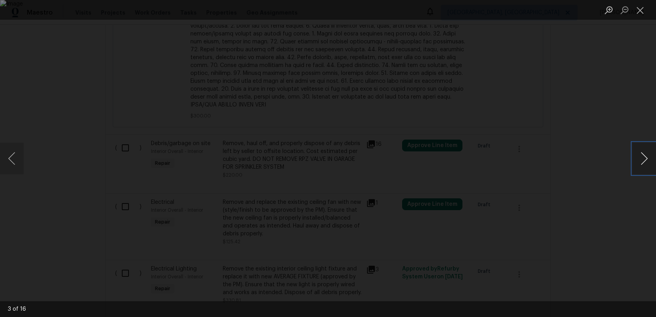
click at [648, 159] on button "Next image" at bounding box center [644, 159] width 24 height 32
click at [640, 11] on button "Close lightbox" at bounding box center [640, 10] width 16 height 14
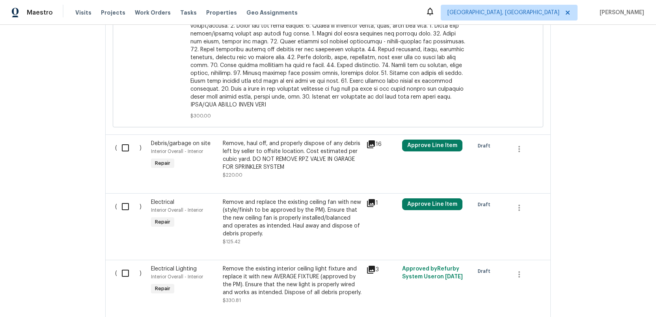
click at [270, 148] on div "Remove, haul off, and properly dispose of any debris left by seller to offsite …" at bounding box center [292, 156] width 139 height 32
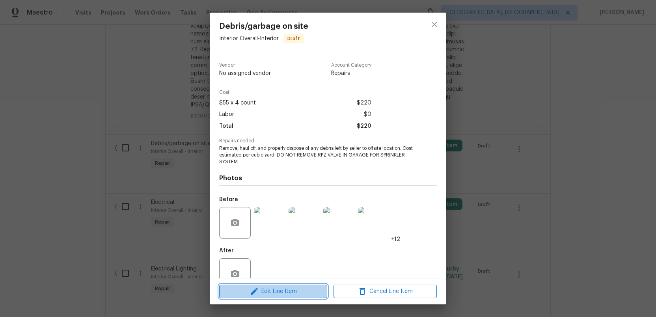
click at [277, 296] on span "Edit Line Item" at bounding box center [272, 292] width 103 height 10
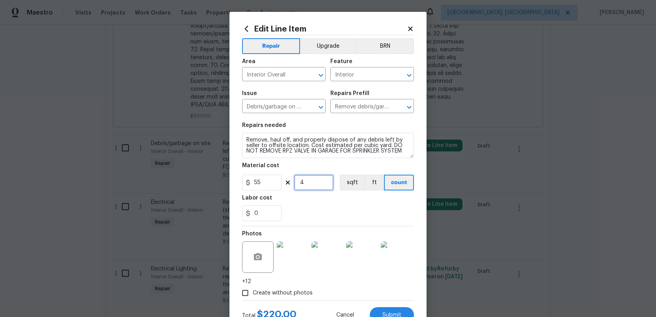
click at [309, 183] on input "4" at bounding box center [313, 183] width 39 height 16
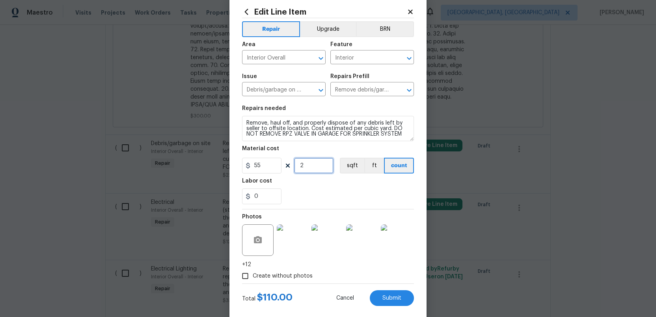
scroll to position [31, 0]
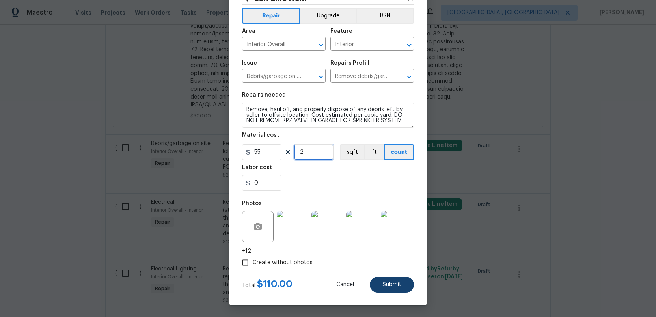
type input "2"
click at [390, 283] on span "Submit" at bounding box center [391, 285] width 19 height 6
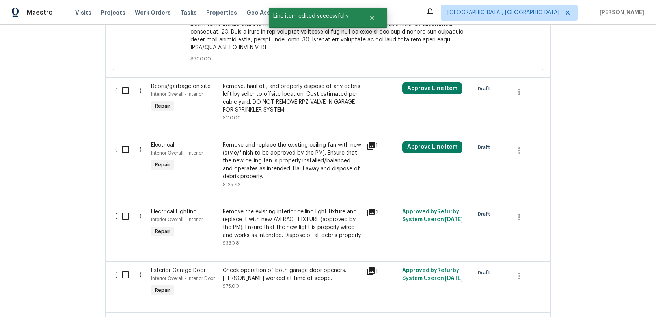
scroll to position [1431, 0]
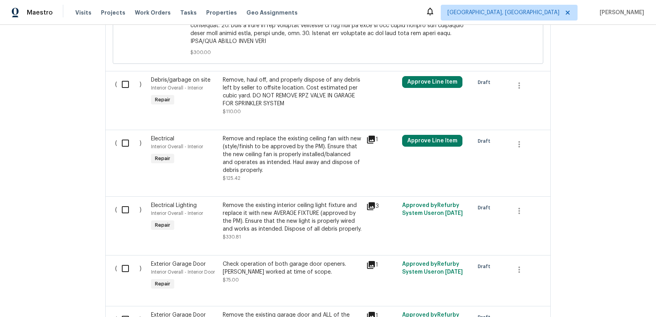
click at [374, 136] on icon at bounding box center [371, 140] width 8 height 8
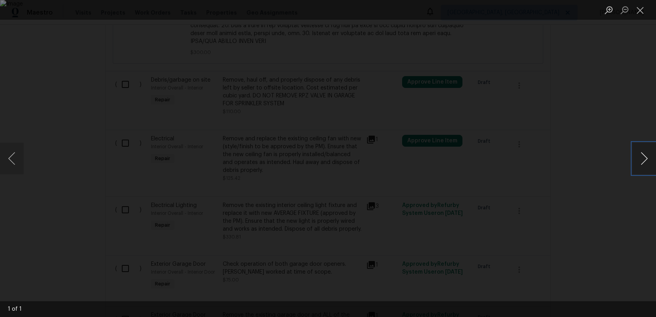
click at [645, 157] on button "Next image" at bounding box center [644, 159] width 24 height 32
click at [642, 159] on button "Next image" at bounding box center [644, 159] width 24 height 32
click at [641, 11] on button "Close lightbox" at bounding box center [640, 10] width 16 height 14
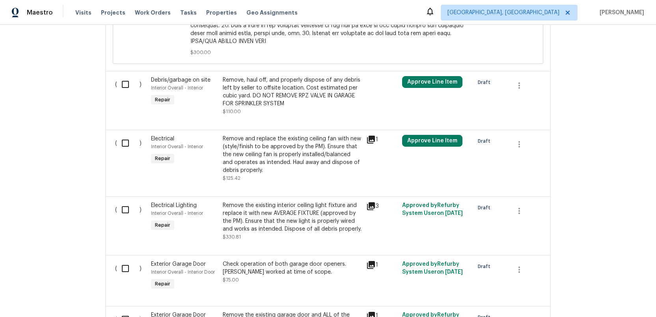
click at [288, 151] on div "Remove and replace the existing ceiling fan with new (style/finish to be approv…" at bounding box center [292, 154] width 139 height 39
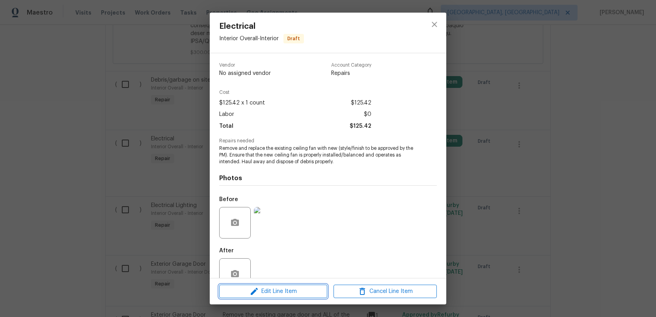
click at [282, 292] on span "Edit Line Item" at bounding box center [272, 292] width 103 height 10
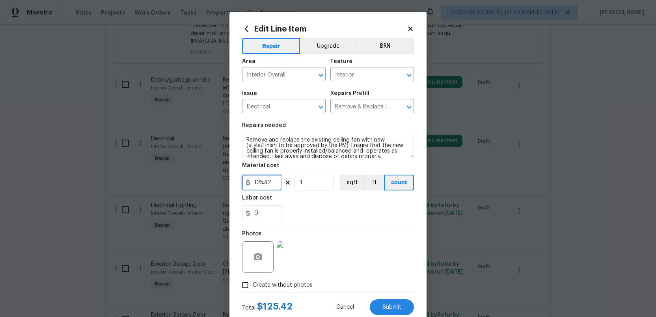
click at [274, 182] on input "125.42" at bounding box center [261, 183] width 39 height 16
type input "0"
click at [266, 211] on input "0" at bounding box center [261, 213] width 39 height 16
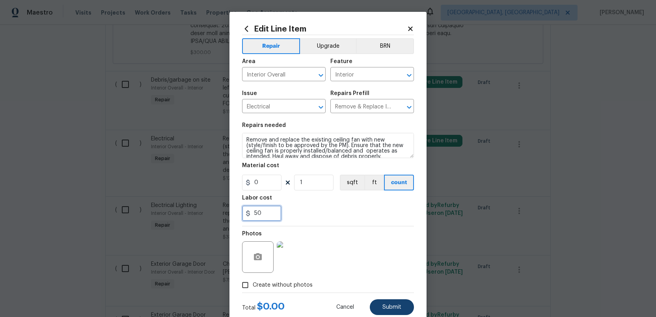
type input "50"
click at [388, 307] on span "Submit" at bounding box center [391, 307] width 19 height 6
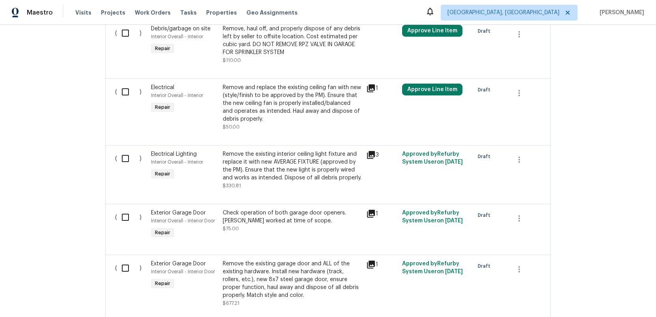
scroll to position [1485, 0]
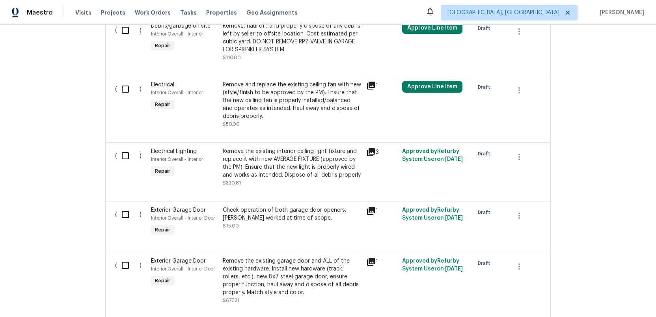
click at [373, 148] on icon at bounding box center [371, 152] width 8 height 8
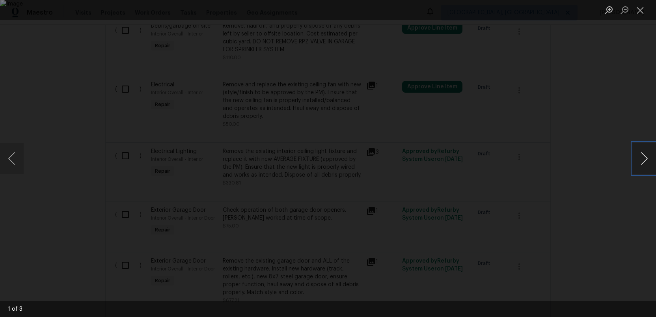
click at [644, 166] on button "Next image" at bounding box center [644, 159] width 24 height 32
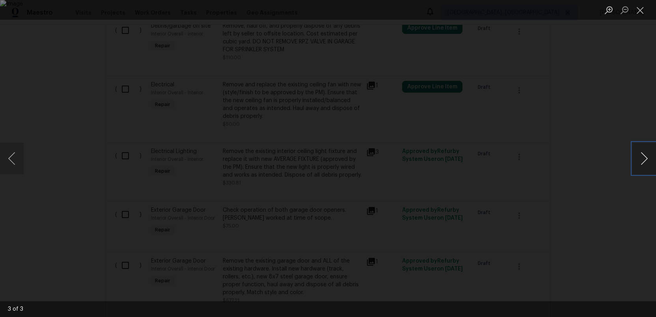
click at [644, 166] on button "Next image" at bounding box center [644, 159] width 24 height 32
click at [639, 8] on button "Close lightbox" at bounding box center [640, 10] width 16 height 14
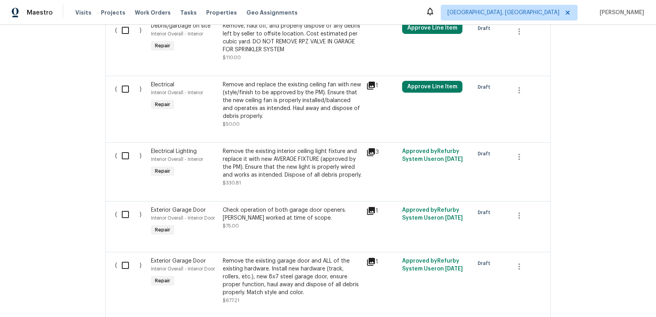
click at [282, 156] on div "Remove the existing interior ceiling light fixture and replace it with new AVER…" at bounding box center [292, 163] width 139 height 32
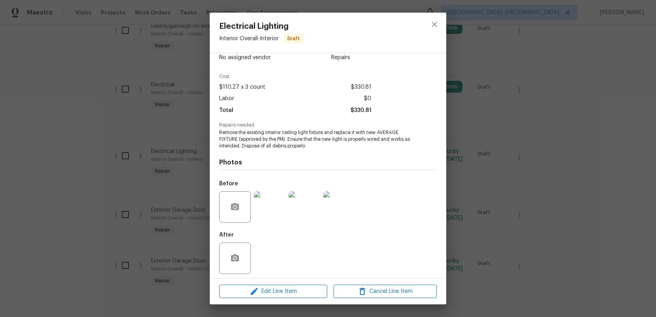
scroll to position [20, 0]
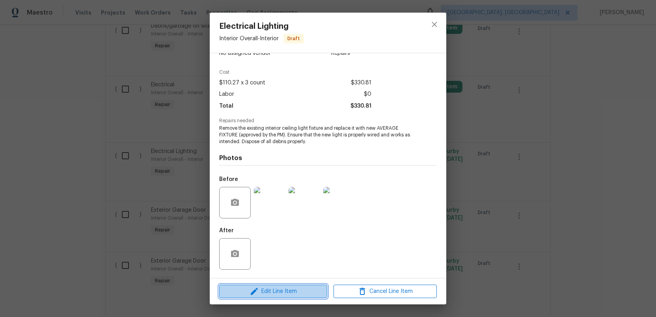
click at [271, 292] on span "Edit Line Item" at bounding box center [272, 292] width 103 height 10
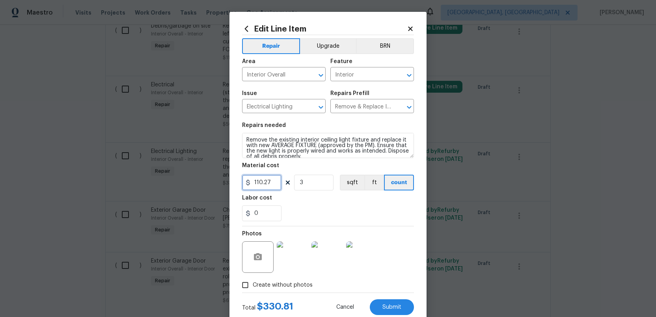
click at [271, 182] on input "110.27" at bounding box center [261, 183] width 39 height 16
type input "20"
click at [260, 213] on input "0" at bounding box center [261, 213] width 39 height 16
type input "2"
type input "60"
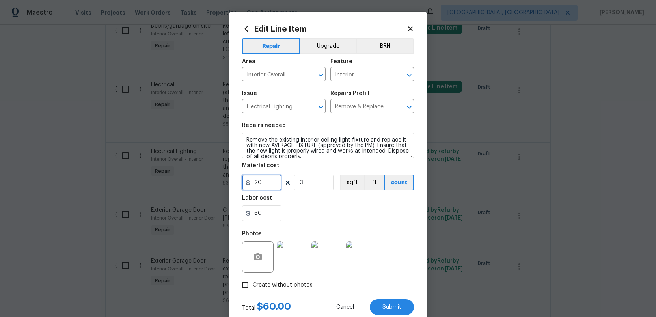
click at [264, 184] on input "20" at bounding box center [261, 183] width 39 height 16
type input "0"
click at [385, 308] on span "Submit" at bounding box center [391, 307] width 19 height 6
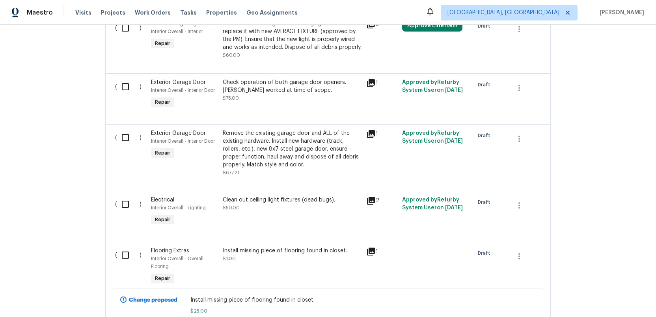
scroll to position [1613, 0]
click at [373, 130] on icon at bounding box center [370, 132] width 9 height 9
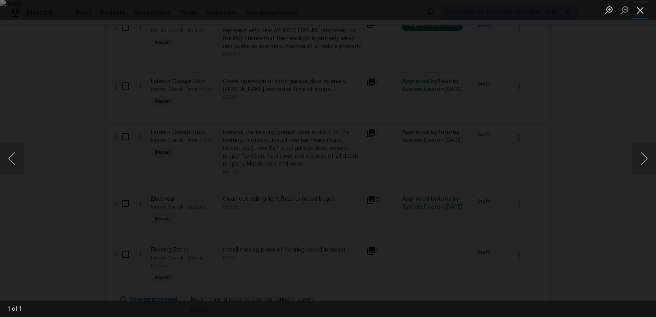
click at [642, 10] on button "Close lightbox" at bounding box center [640, 10] width 16 height 14
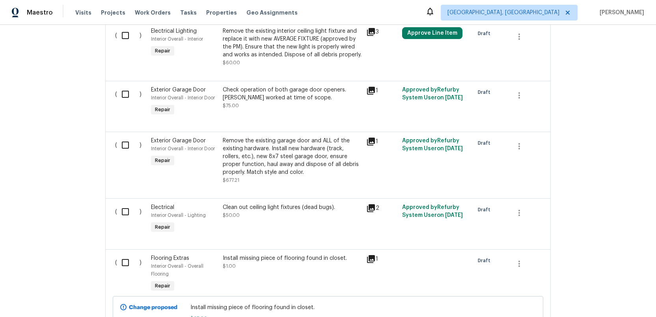
scroll to position [1604, 0]
click at [288, 154] on div "Remove the existing garage door and ALL of the existing hardware. Install new h…" at bounding box center [292, 157] width 139 height 39
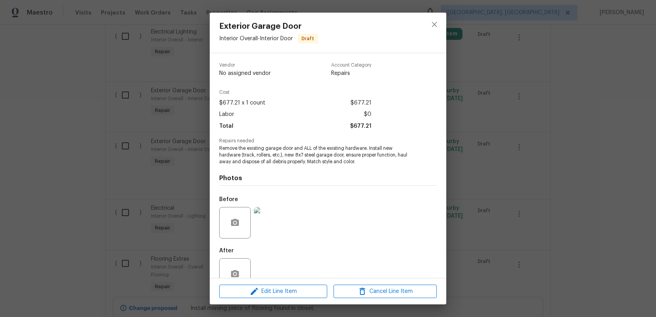
click at [268, 227] on img at bounding box center [270, 223] width 32 height 32
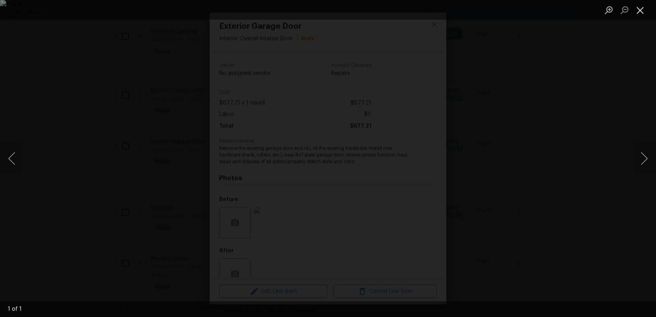
click at [639, 13] on button "Close lightbox" at bounding box center [640, 10] width 16 height 14
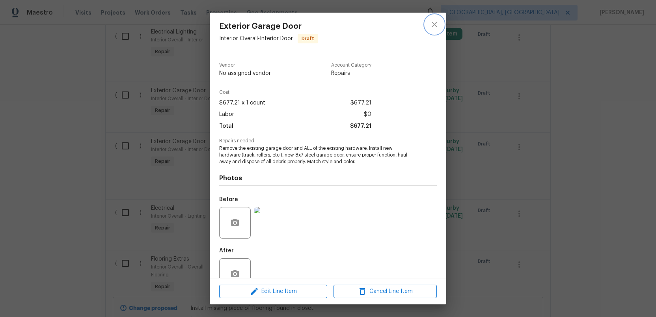
click at [435, 24] on icon "close" at bounding box center [434, 24] width 5 height 5
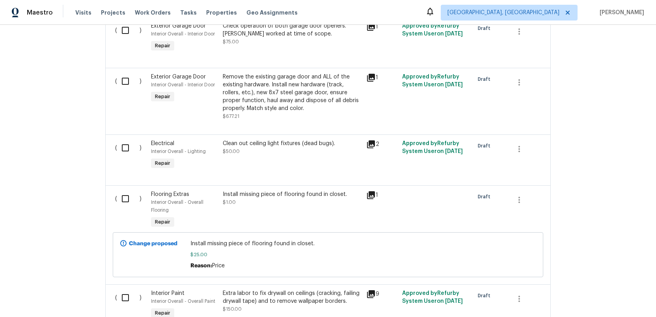
scroll to position [1695, 0]
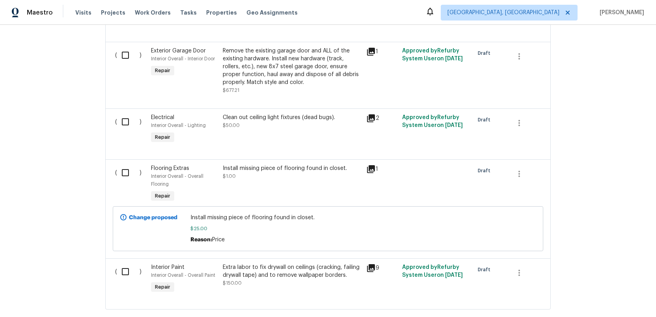
click at [372, 165] on icon at bounding box center [370, 168] width 9 height 9
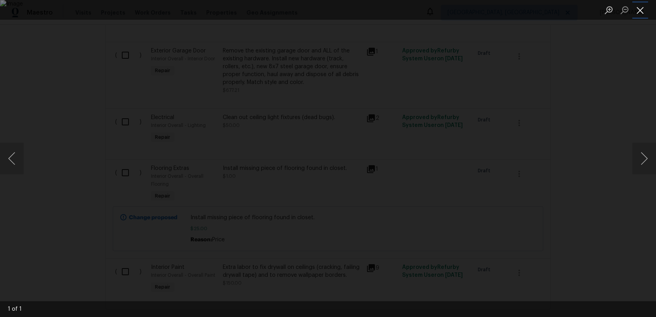
click at [638, 11] on button "Close lightbox" at bounding box center [640, 10] width 16 height 14
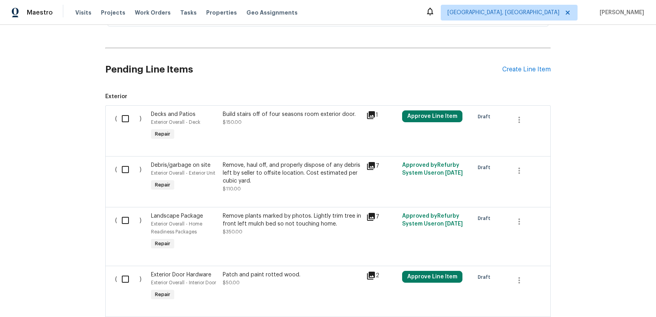
scroll to position [220, 0]
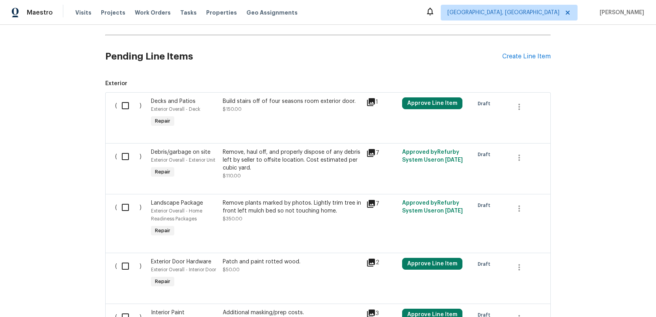
click at [125, 105] on input "checkbox" at bounding box center [128, 105] width 22 height 17
checkbox input "true"
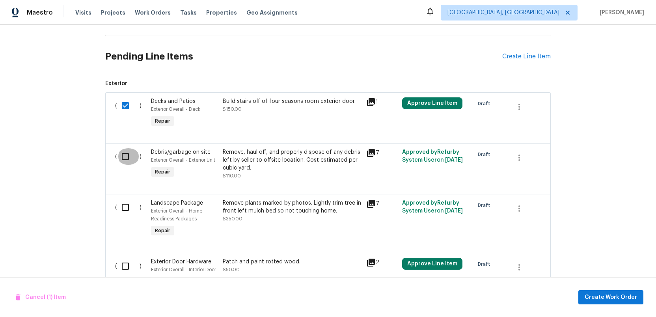
click at [125, 156] on input "checkbox" at bounding box center [128, 156] width 22 height 17
checkbox input "true"
click at [122, 206] on input "checkbox" at bounding box center [128, 207] width 22 height 17
checkbox input "true"
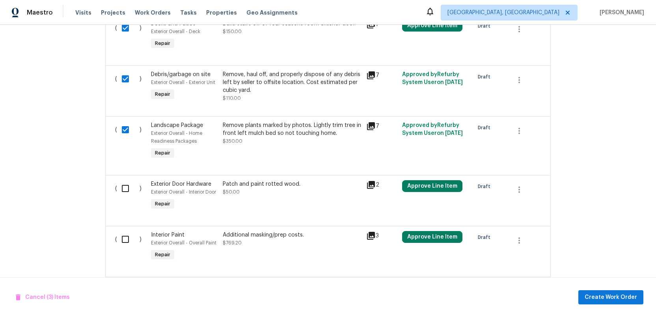
scroll to position [349, 0]
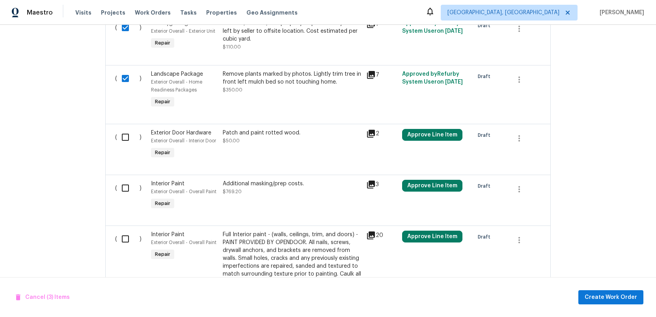
click at [123, 139] on input "checkbox" at bounding box center [128, 137] width 22 height 17
checkbox input "true"
click at [123, 189] on input "checkbox" at bounding box center [128, 188] width 22 height 17
checkbox input "true"
click at [122, 240] on input "checkbox" at bounding box center [128, 239] width 22 height 17
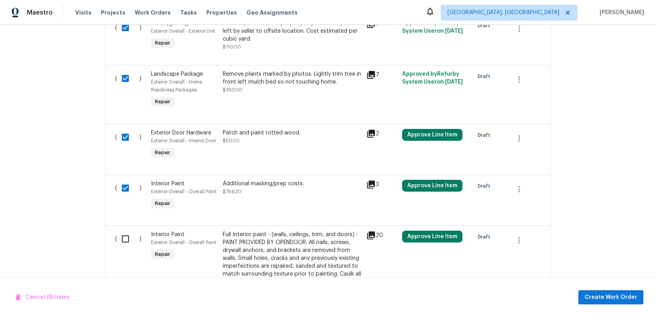
checkbox input "true"
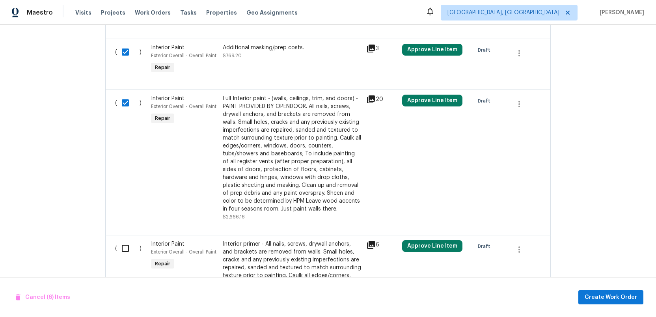
scroll to position [542, 0]
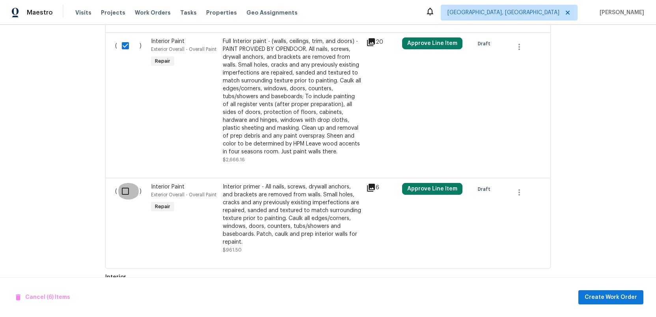
click at [125, 191] on input "checkbox" at bounding box center [128, 191] width 22 height 17
checkbox input "true"
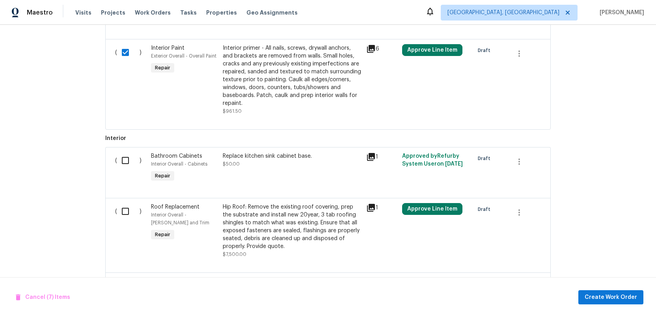
scroll to position [698, 0]
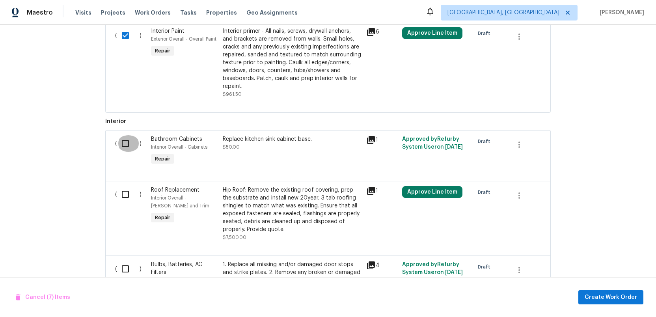
click at [124, 144] on input "checkbox" at bounding box center [128, 143] width 22 height 17
checkbox input "true"
click at [121, 197] on input "checkbox" at bounding box center [128, 194] width 22 height 17
checkbox input "true"
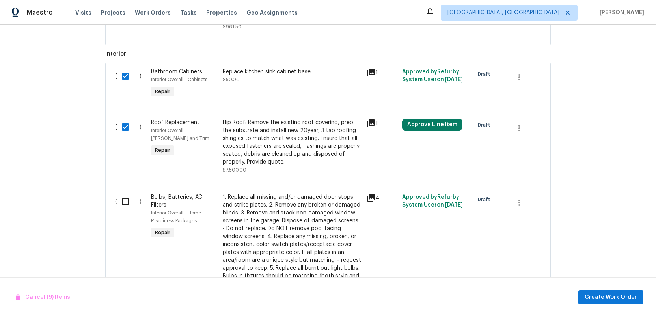
scroll to position [771, 0]
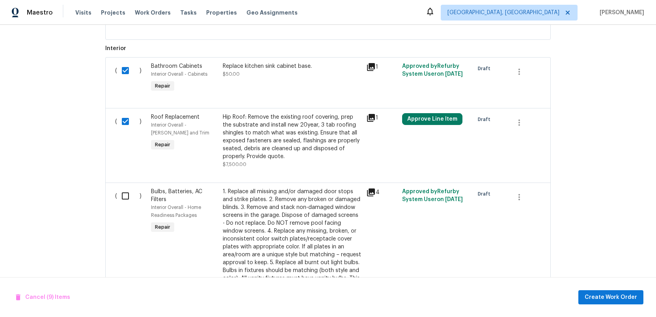
click at [121, 197] on input "checkbox" at bounding box center [128, 196] width 22 height 17
checkbox input "true"
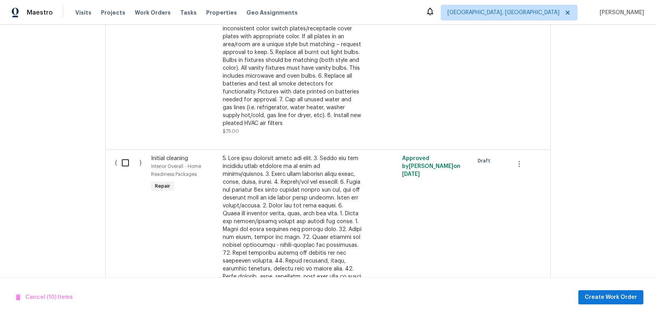
scroll to position [990, 0]
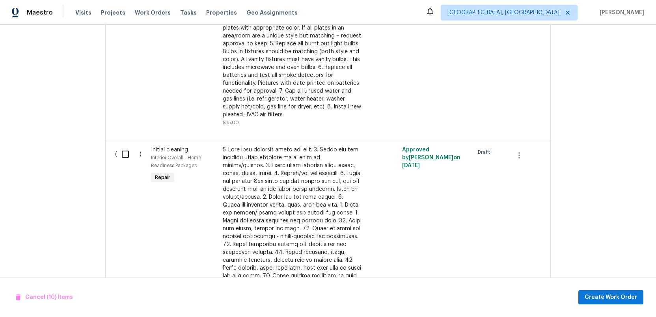
click at [126, 156] on input "checkbox" at bounding box center [128, 154] width 22 height 17
checkbox input "false"
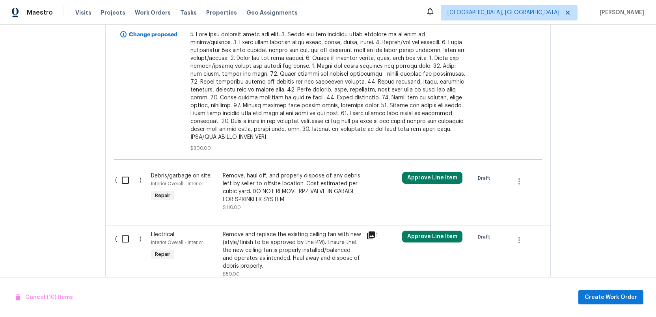
scroll to position [1340, 0]
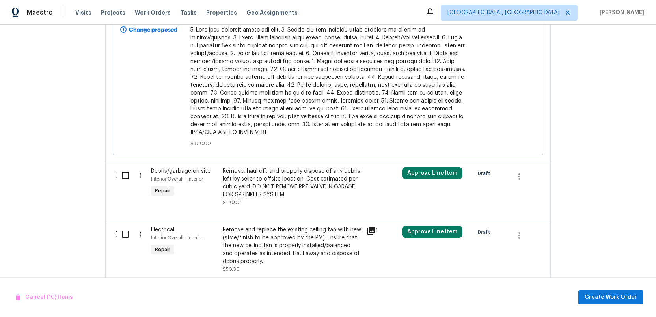
click at [125, 169] on input "checkbox" at bounding box center [128, 175] width 22 height 17
checkbox input "true"
click at [125, 233] on input "checkbox" at bounding box center [128, 234] width 22 height 17
checkbox input "true"
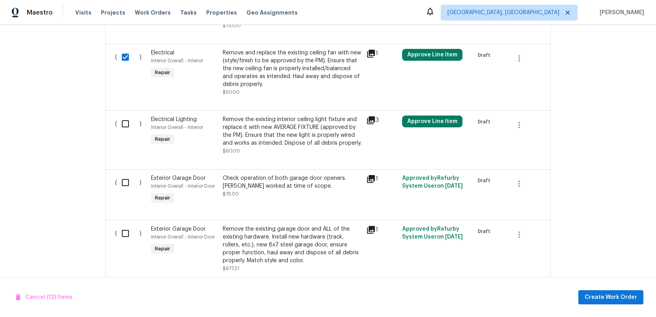
scroll to position [1537, 0]
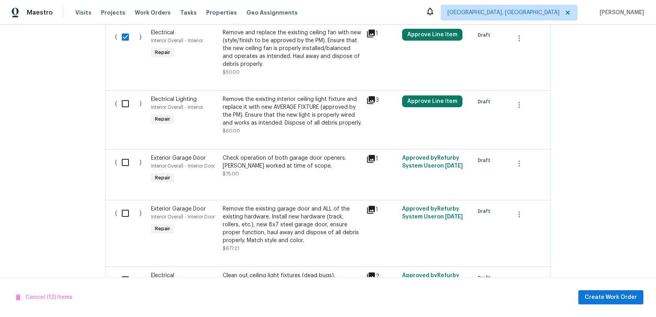
click at [126, 99] on input "checkbox" at bounding box center [128, 103] width 22 height 17
checkbox input "true"
click at [124, 160] on input "checkbox" at bounding box center [128, 162] width 22 height 17
checkbox input "true"
click at [124, 207] on input "checkbox" at bounding box center [128, 213] width 22 height 17
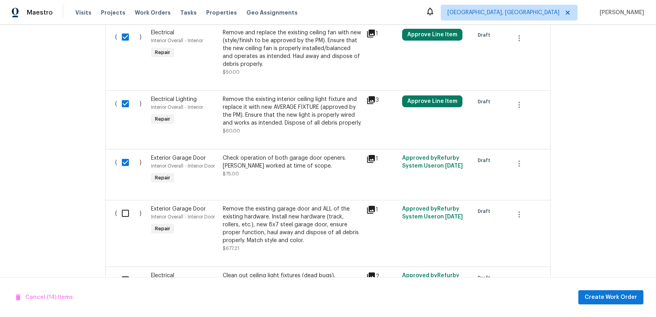
checkbox input "true"
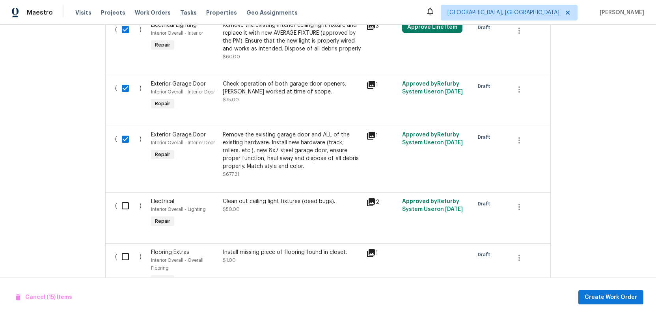
scroll to position [1612, 0]
click at [125, 200] on input "checkbox" at bounding box center [128, 205] width 22 height 17
checkbox input "true"
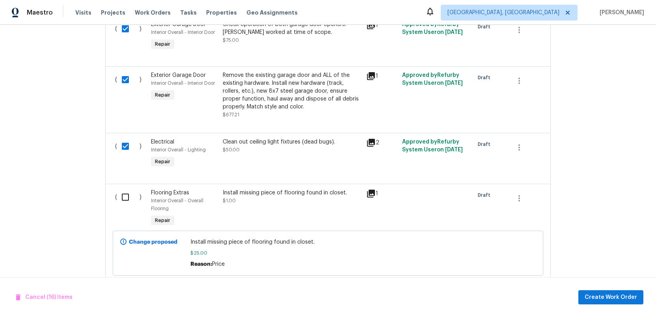
scroll to position [1674, 0]
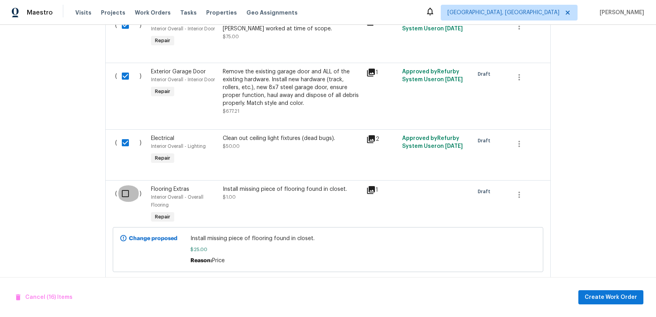
click at [126, 194] on input "checkbox" at bounding box center [128, 193] width 22 height 17
checkbox input "true"
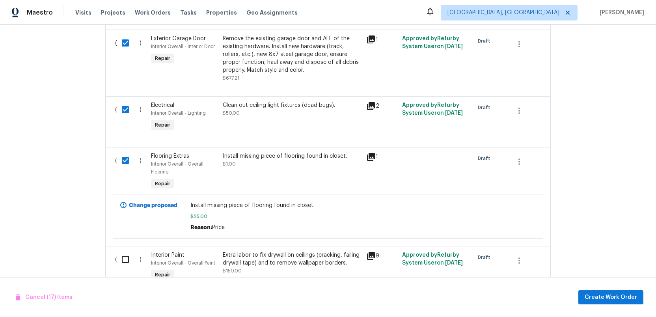
scroll to position [1738, 0]
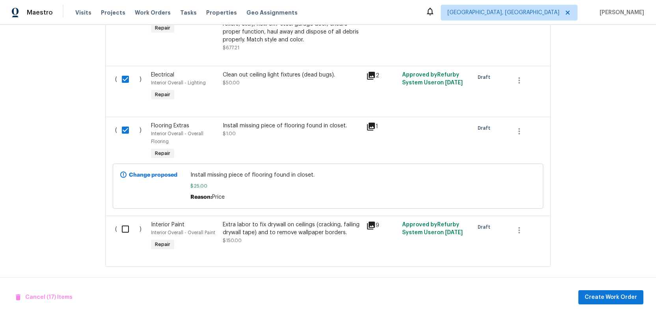
click at [125, 224] on input "checkbox" at bounding box center [128, 229] width 22 height 17
checkbox input "true"
click at [610, 295] on span "Create Work Order" at bounding box center [610, 297] width 52 height 10
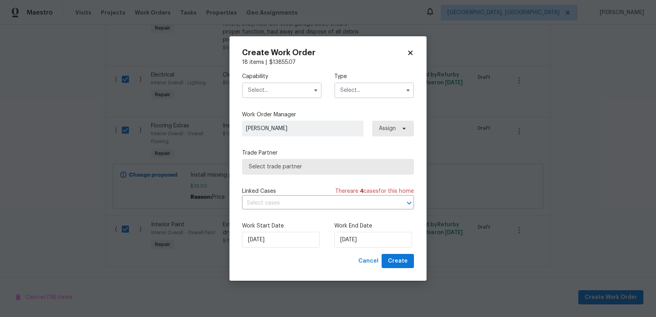
click at [296, 90] on input "text" at bounding box center [282, 90] width 80 height 16
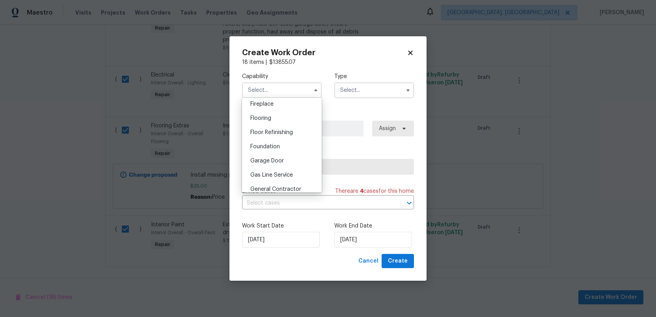
scroll to position [343, 0]
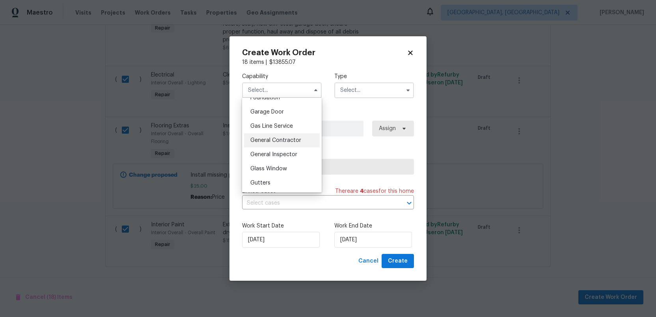
click at [267, 141] on span "General Contractor" at bounding box center [275, 141] width 51 height 6
type input "General Contractor"
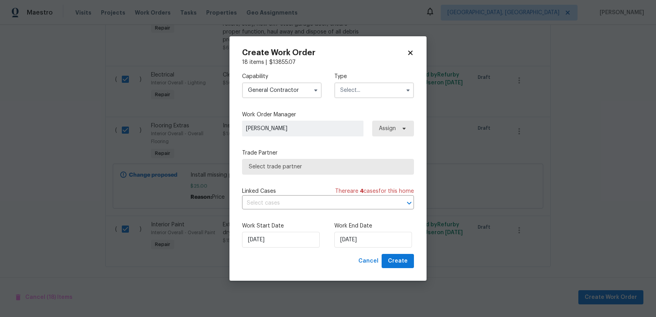
click at [359, 89] on input "text" at bounding box center [374, 90] width 80 height 16
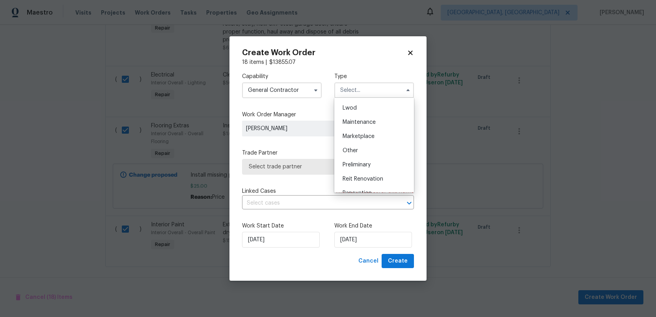
scroll to position [147, 0]
click at [355, 161] on span "Renovation" at bounding box center [356, 159] width 29 height 6
type input "Renovation"
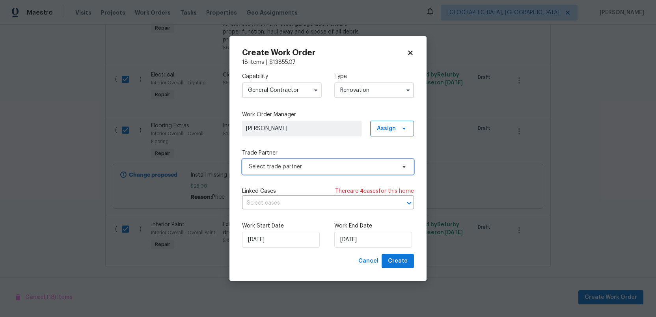
click at [287, 168] on span "Select trade partner" at bounding box center [322, 167] width 147 height 8
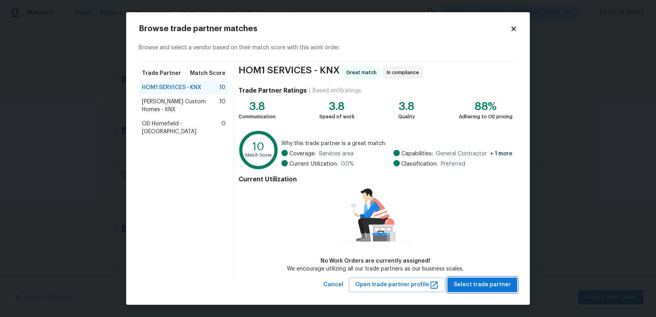
click at [470, 283] on span "Select trade partner" at bounding box center [482, 285] width 57 height 10
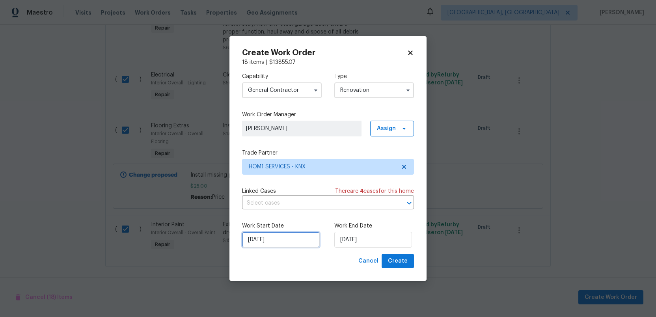
click at [291, 240] on input "[DATE]" at bounding box center [281, 240] width 78 height 16
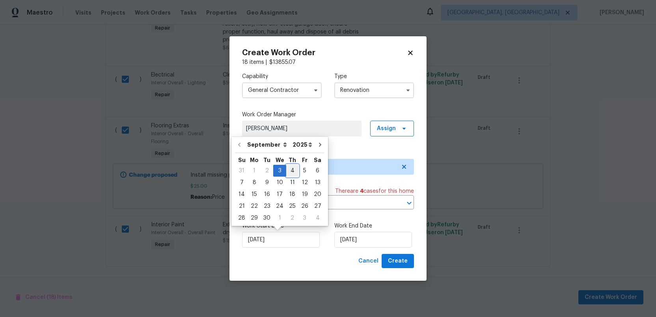
click at [291, 167] on div "4" at bounding box center [292, 170] width 12 height 11
type input "9/4/2025"
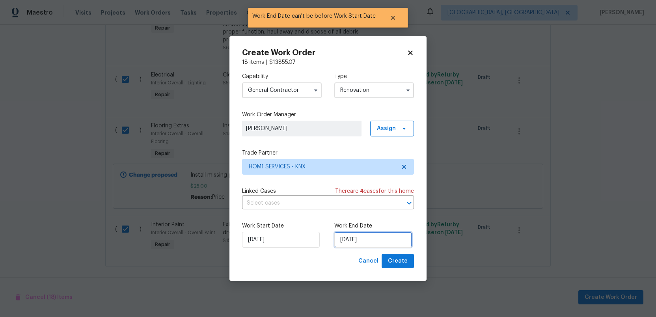
click at [363, 242] on input "9/4/2025" at bounding box center [373, 240] width 78 height 16
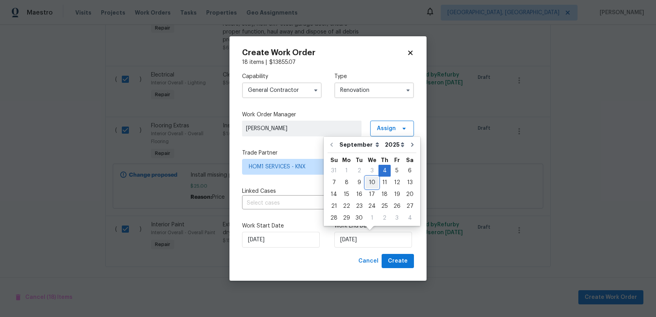
click at [369, 182] on div "10" at bounding box center [371, 182] width 13 height 11
type input "9/10/2025"
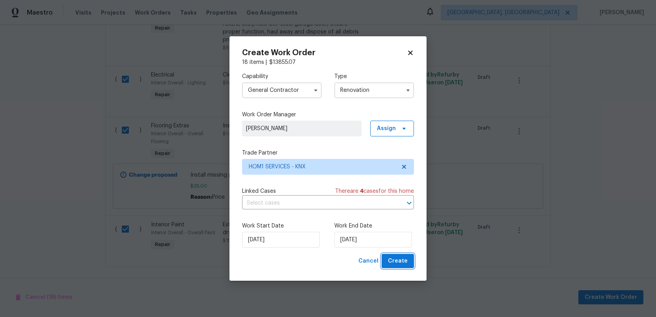
click at [395, 261] on span "Create" at bounding box center [398, 261] width 20 height 10
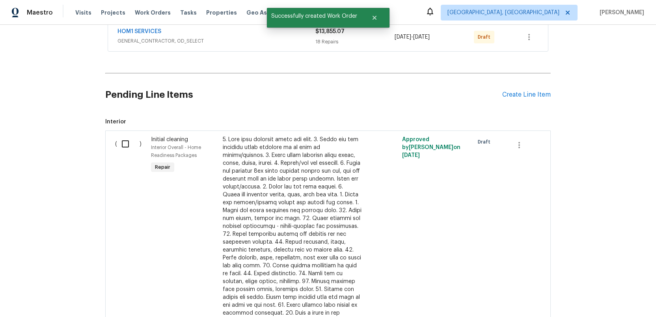
scroll to position [236, 0]
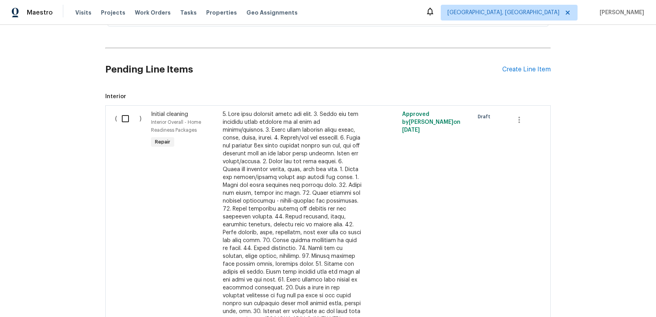
click at [126, 116] on input "checkbox" at bounding box center [128, 118] width 22 height 17
checkbox input "true"
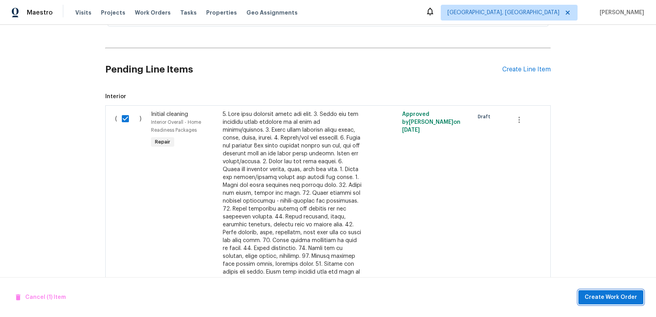
click at [625, 300] on span "Create Work Order" at bounding box center [610, 297] width 52 height 10
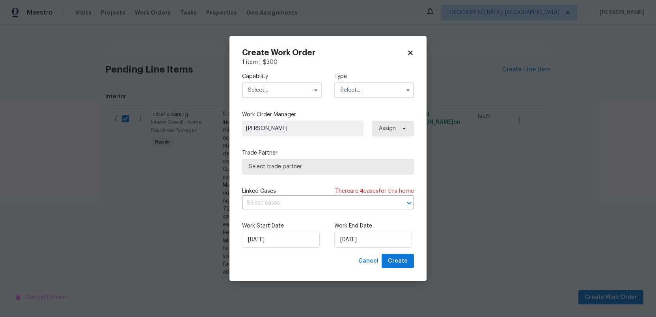
click at [267, 91] on input "text" at bounding box center [282, 90] width 80 height 16
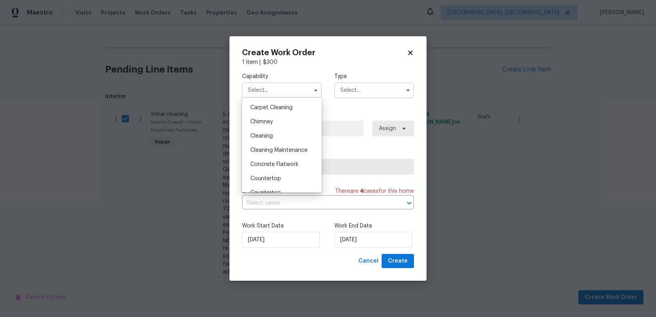
scroll to position [86, 0]
click at [259, 133] on span "Cleaning" at bounding box center [261, 135] width 22 height 6
type input "Cleaning"
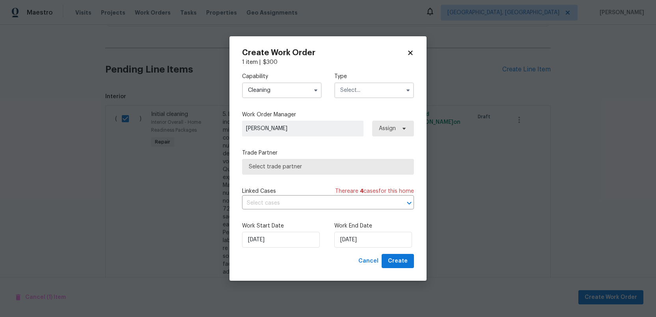
click at [352, 89] on input "text" at bounding box center [374, 90] width 80 height 16
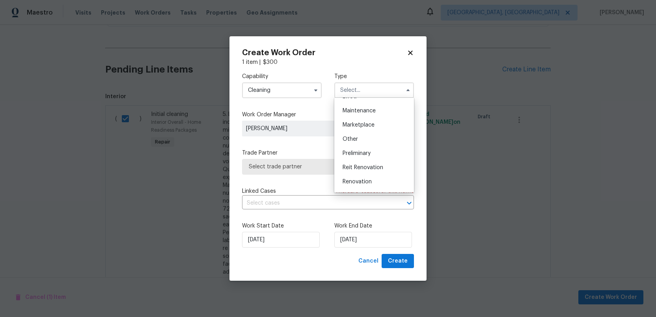
scroll to position [140, 0]
click at [365, 164] on span "Renovation" at bounding box center [356, 166] width 29 height 6
type input "Renovation"
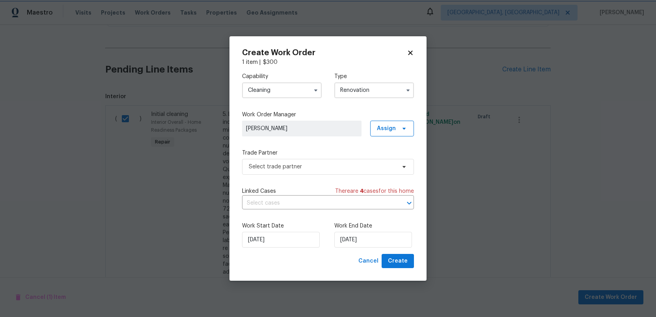
scroll to position [0, 0]
click at [301, 168] on span "Select trade partner" at bounding box center [322, 167] width 147 height 8
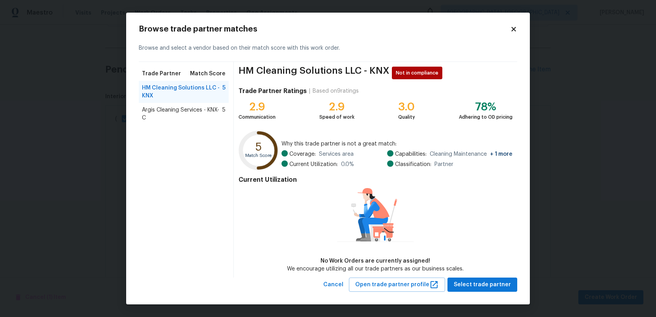
click at [180, 112] on span "Argis Cleaning Services - KNX-C" at bounding box center [182, 114] width 80 height 16
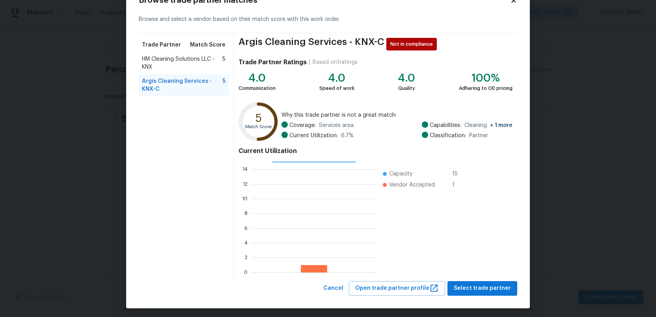
scroll to position [31, 0]
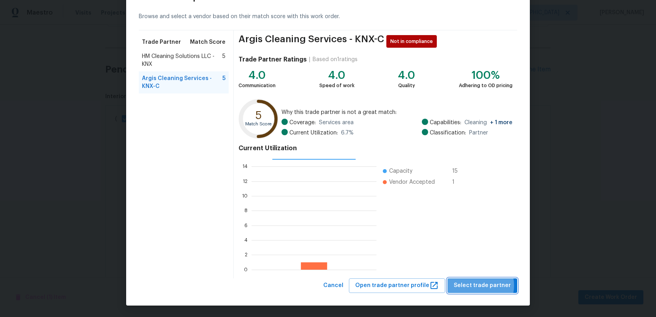
click at [479, 285] on span "Select trade partner" at bounding box center [482, 286] width 57 height 10
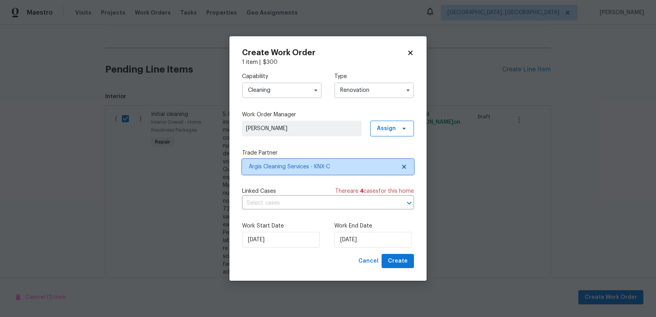
scroll to position [0, 0]
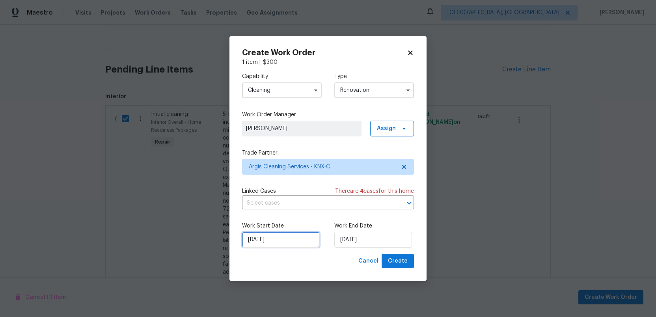
click at [288, 238] on input "[DATE]" at bounding box center [281, 240] width 78 height 16
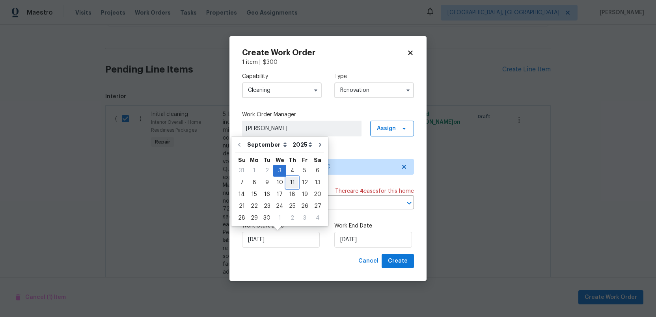
click at [288, 184] on div "11" at bounding box center [292, 182] width 12 height 11
type input "9/11/2025"
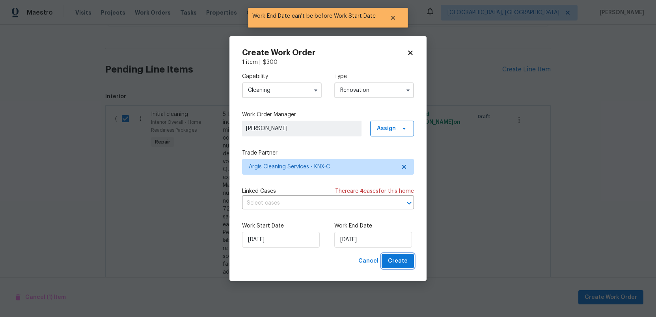
click at [397, 264] on span "Create" at bounding box center [398, 261] width 20 height 10
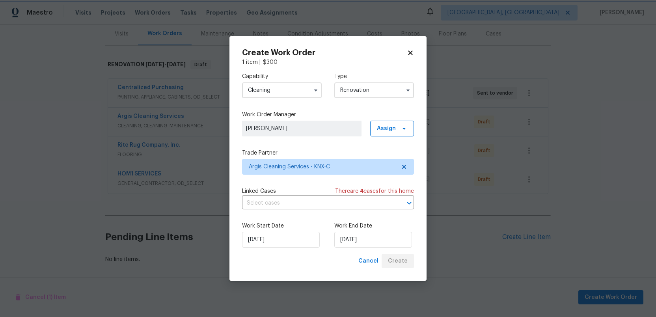
scroll to position [97, 0]
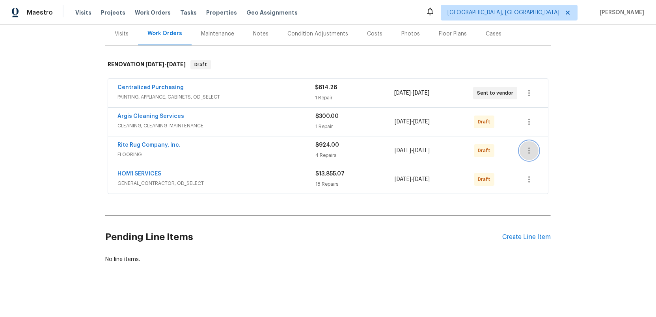
click at [531, 150] on icon "button" at bounding box center [528, 150] width 9 height 9
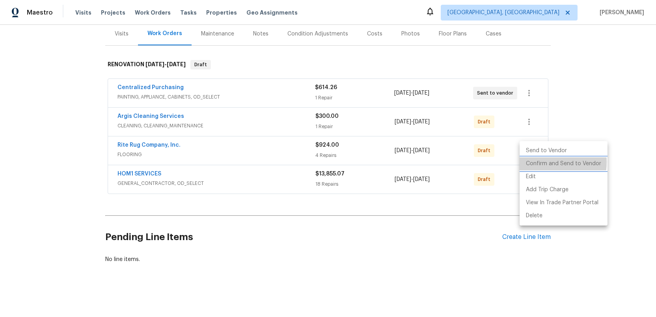
click at [535, 162] on li "Confirm and Send to Vendor" at bounding box center [563, 163] width 88 height 13
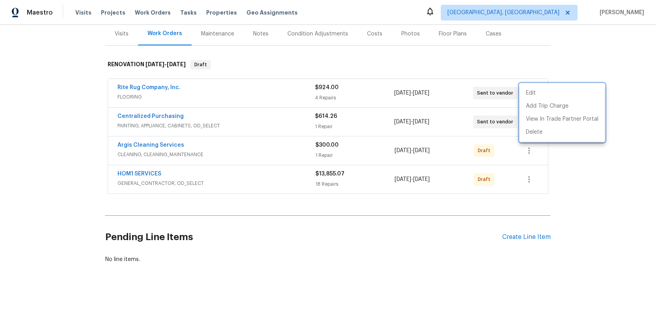
click at [138, 176] on div at bounding box center [328, 158] width 656 height 317
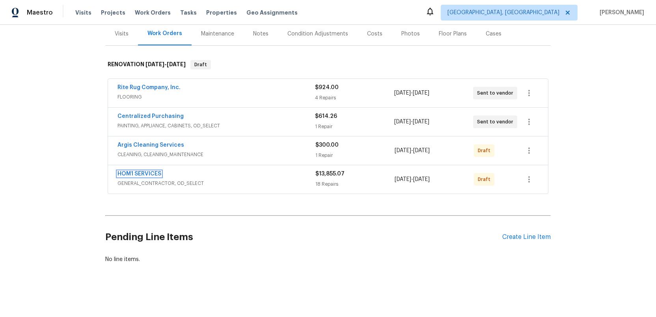
click at [138, 176] on link "HOM1 SERVICES" at bounding box center [139, 174] width 44 height 6
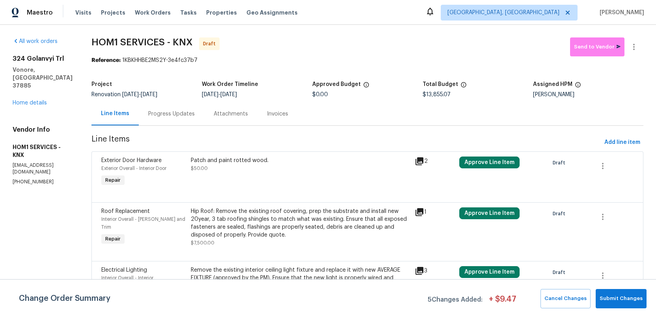
drag, startPoint x: 71, startPoint y: 151, endPoint x: 9, endPoint y: 149, distance: 62.7
copy p "help@hom1services.co"
drag, startPoint x: 49, startPoint y: 160, endPoint x: 13, endPoint y: 160, distance: 36.7
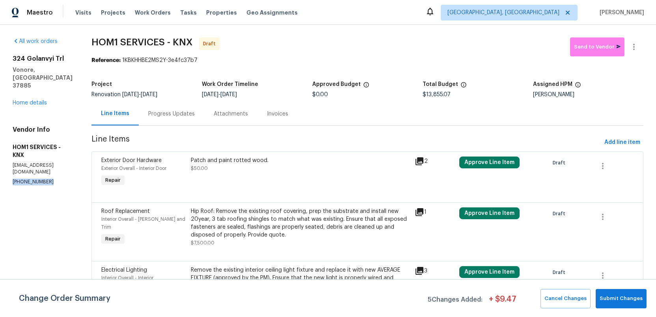
click at [13, 179] on p "(859) 913-3215" at bounding box center [43, 182] width 60 height 7
copy p "(859) 913-3215"
click at [619, 297] on span "Submit Changes" at bounding box center [620, 298] width 43 height 9
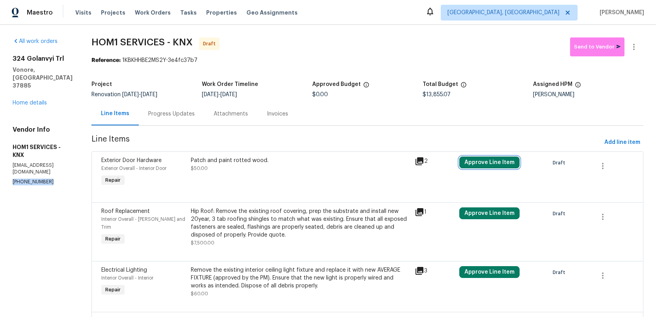
click at [481, 163] on button "Approve Line Item" at bounding box center [489, 162] width 60 height 12
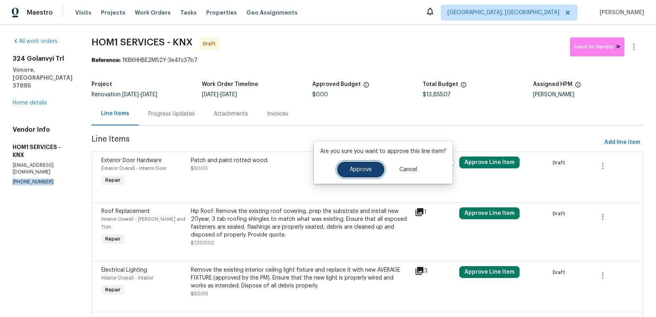
click at [347, 168] on button "Approve" at bounding box center [360, 170] width 47 height 16
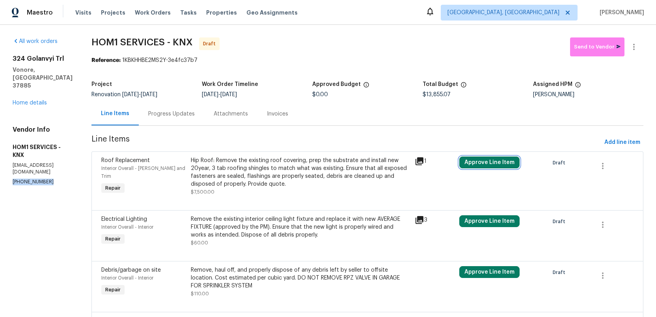
click at [481, 162] on button "Approve Line Item" at bounding box center [489, 162] width 60 height 12
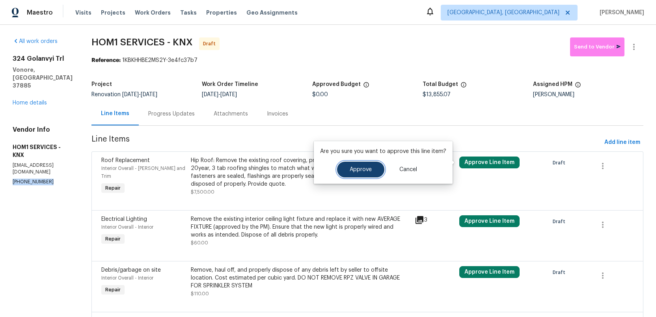
click at [357, 167] on span "Approve" at bounding box center [361, 170] width 22 height 6
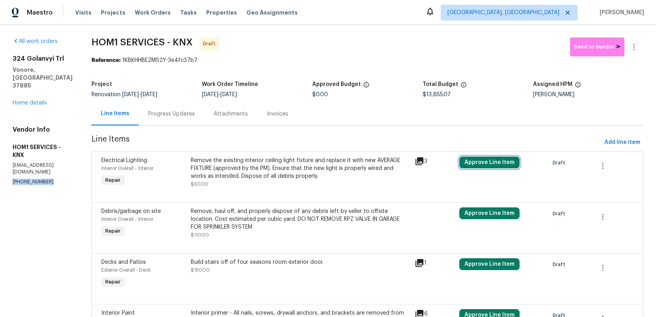
click at [480, 164] on button "Approve Line Item" at bounding box center [489, 162] width 60 height 12
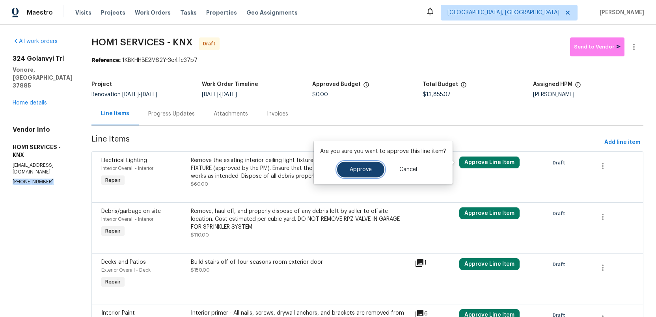
click at [359, 171] on span "Approve" at bounding box center [361, 170] width 22 height 6
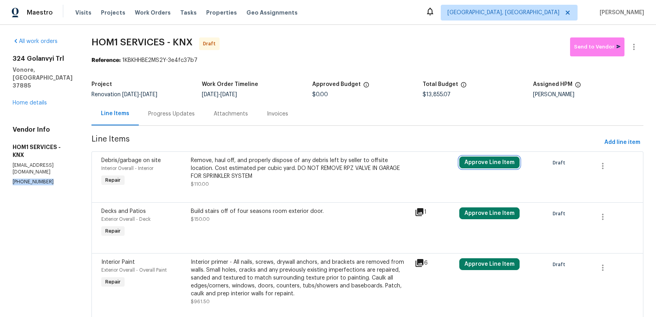
click at [484, 162] on button "Approve Line Item" at bounding box center [489, 162] width 60 height 12
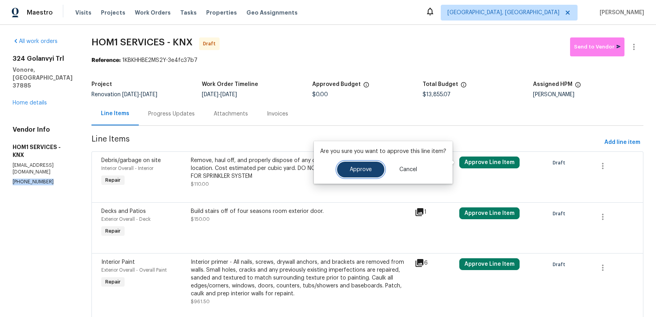
click at [362, 170] on span "Approve" at bounding box center [361, 170] width 22 height 6
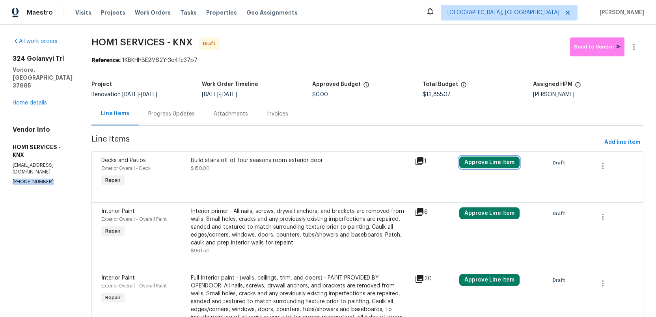
click at [484, 162] on button "Approve Line Item" at bounding box center [489, 162] width 60 height 12
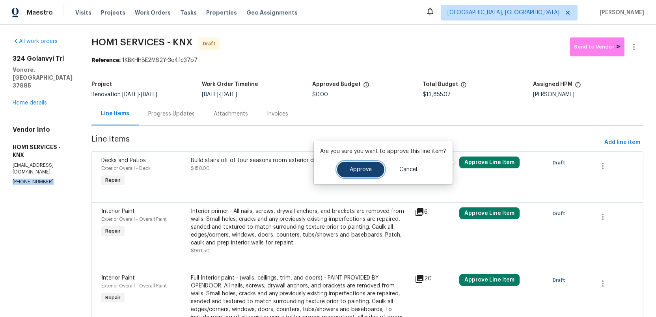
click at [362, 169] on span "Approve" at bounding box center [361, 170] width 22 height 6
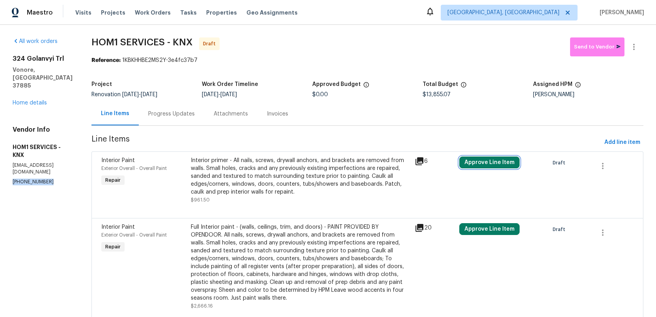
click at [486, 160] on button "Approve Line Item" at bounding box center [489, 162] width 60 height 12
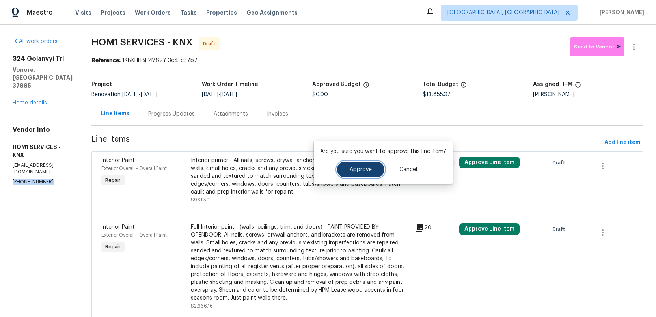
click at [347, 167] on button "Approve" at bounding box center [360, 170] width 47 height 16
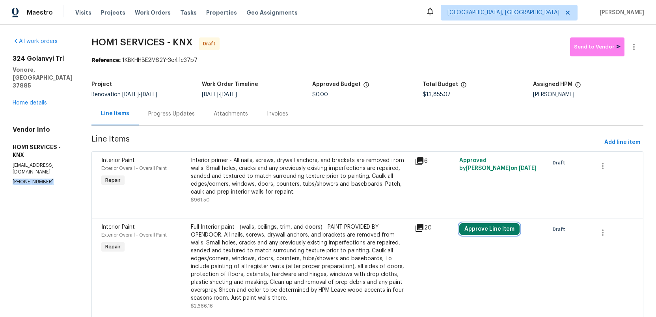
click at [485, 231] on button "Approve Line Item" at bounding box center [489, 229] width 60 height 12
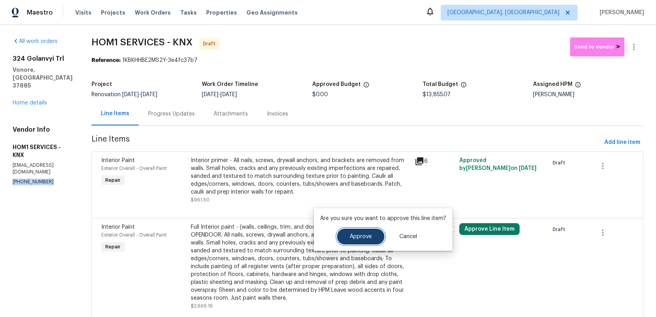
click at [352, 234] on span "Approve" at bounding box center [361, 237] width 22 height 6
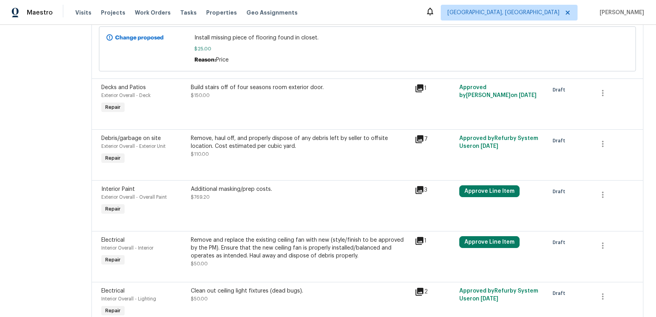
scroll to position [898, 0]
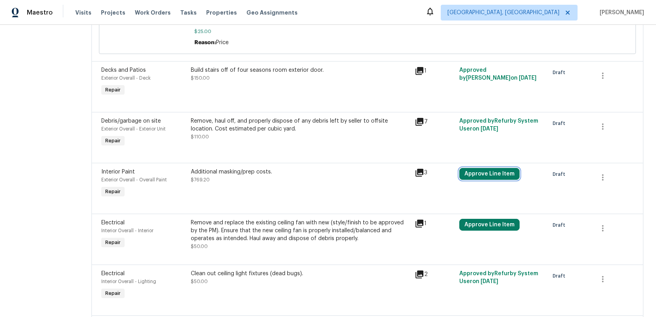
click at [482, 171] on button "Approve Line Item" at bounding box center [489, 174] width 60 height 12
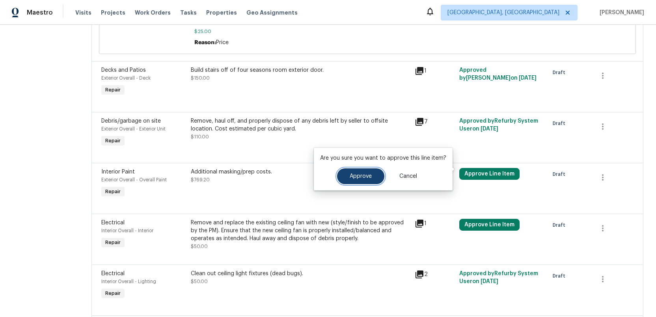
click at [352, 179] on button "Approve" at bounding box center [360, 176] width 47 height 16
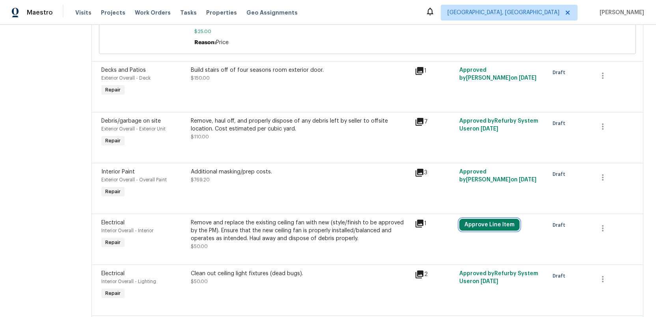
click at [485, 221] on button "Approve Line Item" at bounding box center [489, 225] width 60 height 12
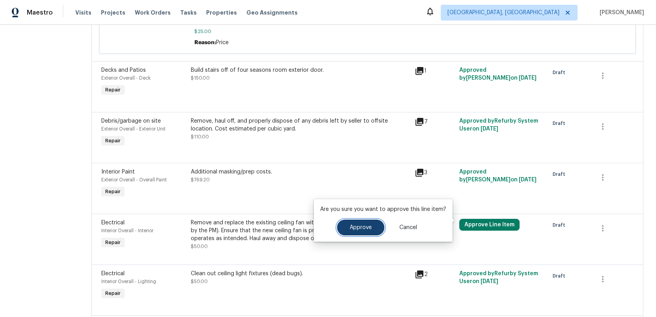
click at [356, 227] on span "Approve" at bounding box center [361, 228] width 22 height 6
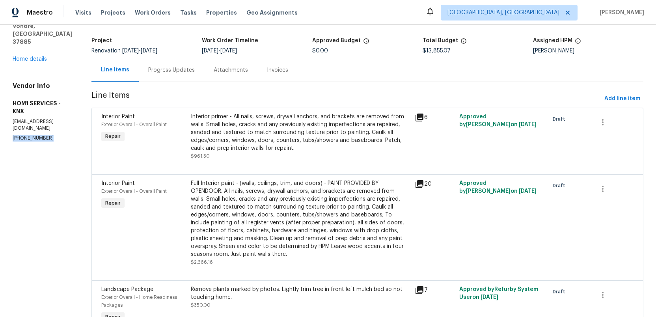
scroll to position [0, 0]
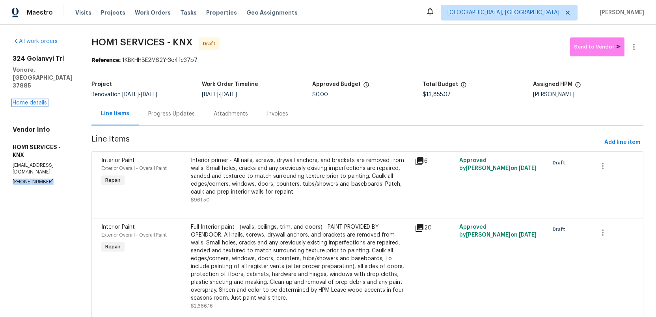
click at [28, 100] on link "Home details" at bounding box center [30, 103] width 34 height 6
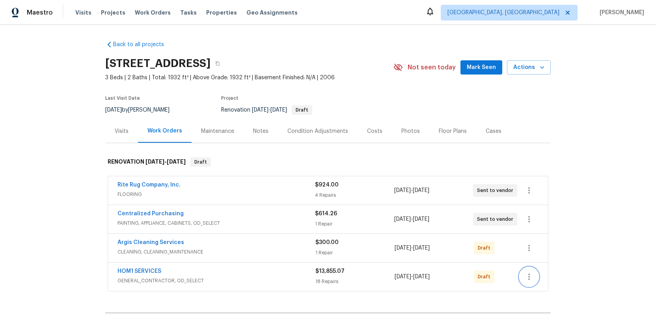
click at [527, 275] on icon "button" at bounding box center [528, 276] width 9 height 9
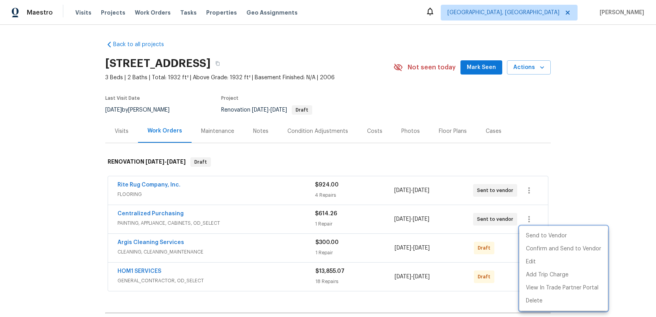
click at [139, 270] on div at bounding box center [328, 158] width 656 height 317
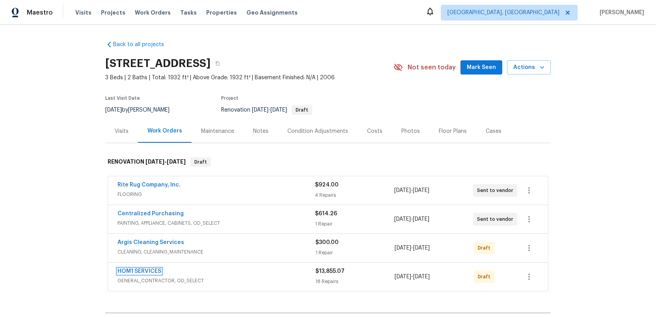
click at [139, 270] on link "HOM1 SERVICES" at bounding box center [139, 271] width 44 height 6
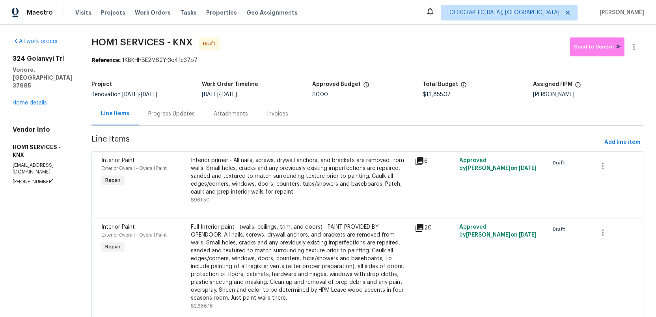
click at [155, 113] on div "Progress Updates" at bounding box center [171, 114] width 47 height 8
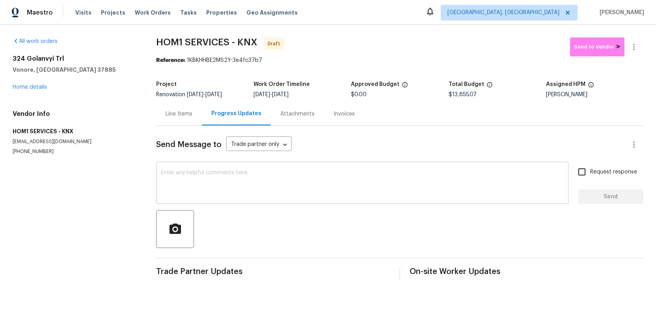
click at [193, 174] on textarea at bounding box center [362, 184] width 403 height 28
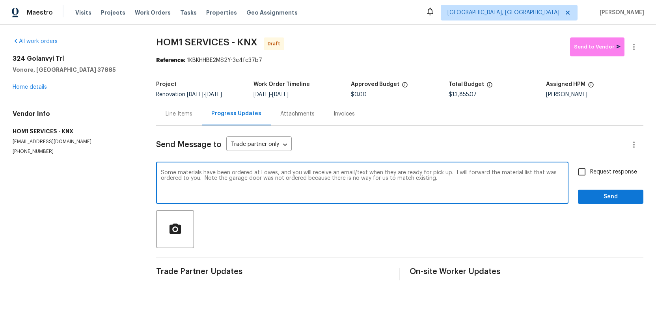
click at [261, 179] on textarea "Some materials have been ordered at Lowes, and you will receive an email/text w…" at bounding box center [362, 184] width 403 height 28
click at [465, 179] on textarea "Some materials have been ordered at Lowes, and you will receive an email/text w…" at bounding box center [362, 184] width 403 height 28
click at [292, 178] on textarea "Some materials have been ordered at Lowes, and you will receive an email/text w…" at bounding box center [362, 184] width 403 height 28
type textarea "Some materials have been ordered at Lowes, and you will receive an email/text w…"
click at [612, 196] on span "Send" at bounding box center [610, 197] width 53 height 10
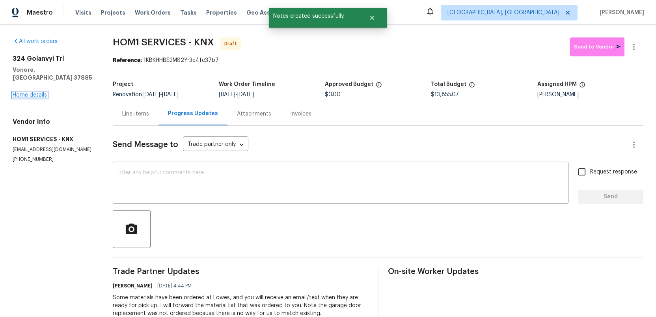
click at [37, 92] on link "Home details" at bounding box center [30, 95] width 34 height 6
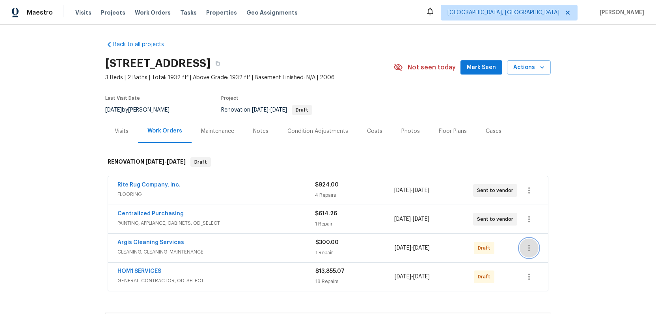
click at [530, 250] on icon "button" at bounding box center [528, 247] width 9 height 9
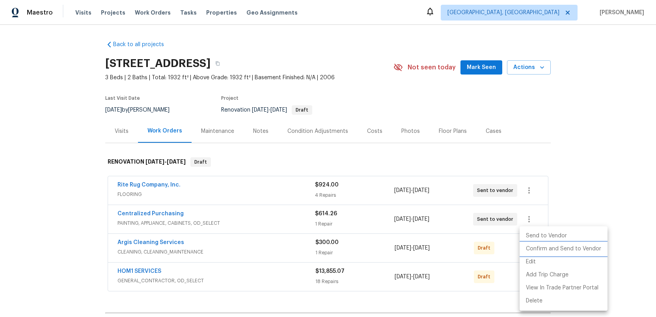
click at [534, 249] on li "Confirm and Send to Vendor" at bounding box center [563, 248] width 88 height 13
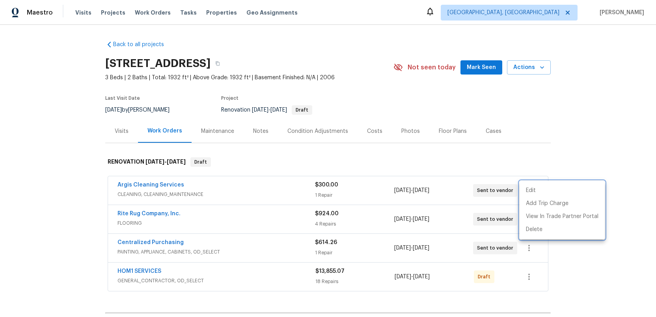
click at [530, 277] on div at bounding box center [328, 158] width 656 height 317
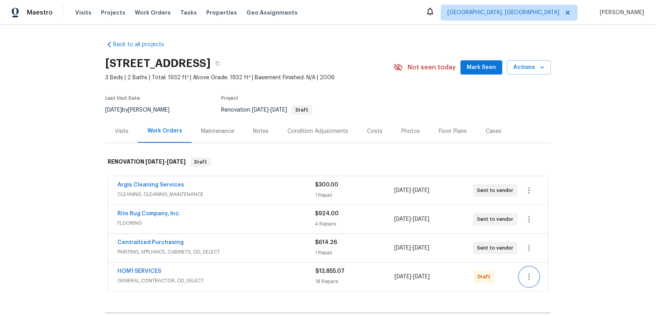
click at [530, 277] on icon "button" at bounding box center [528, 276] width 9 height 9
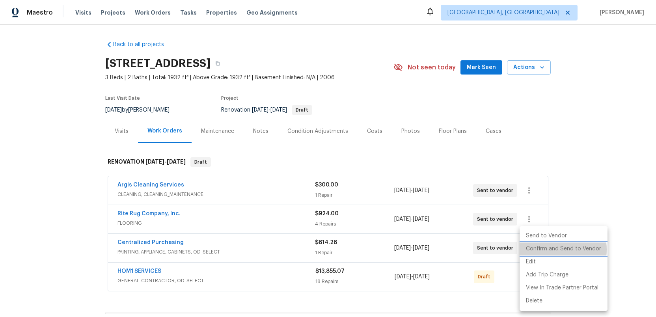
click at [539, 249] on li "Confirm and Send to Vendor" at bounding box center [563, 248] width 88 height 13
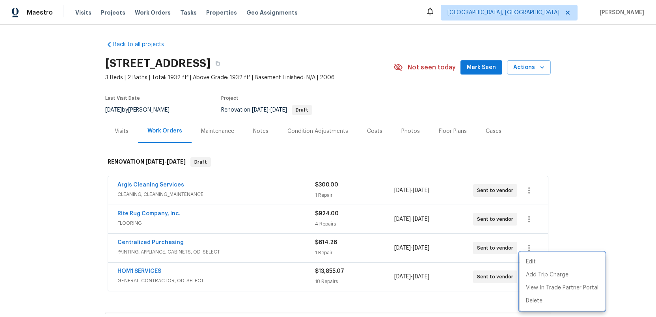
click at [605, 217] on div at bounding box center [328, 158] width 656 height 317
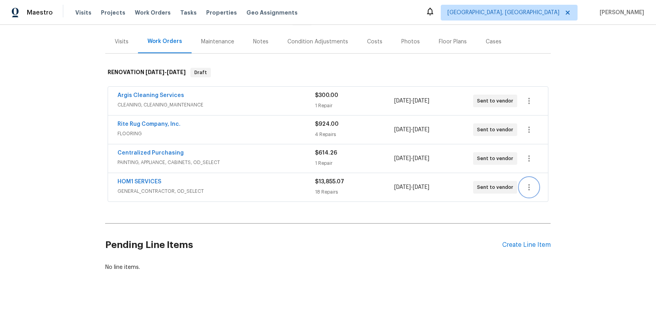
scroll to position [97, 0]
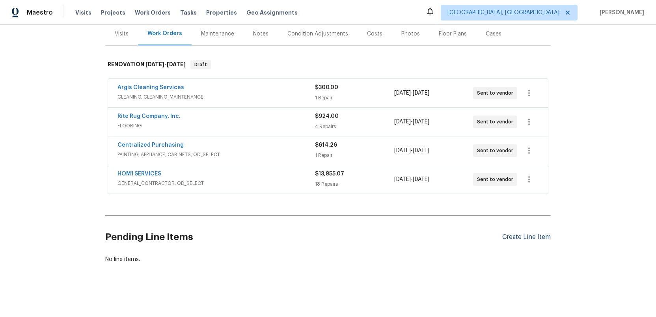
click at [526, 238] on div "Create Line Item" at bounding box center [526, 236] width 48 height 7
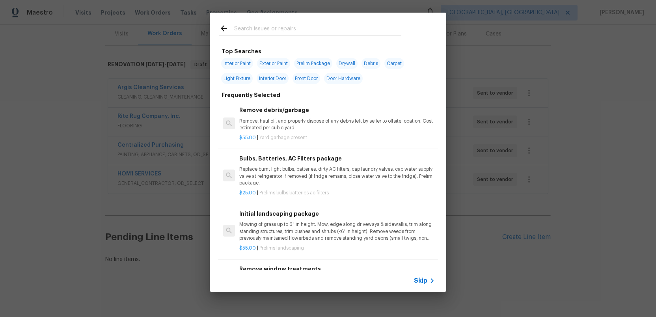
click at [268, 28] on input "text" at bounding box center [317, 30] width 167 height 12
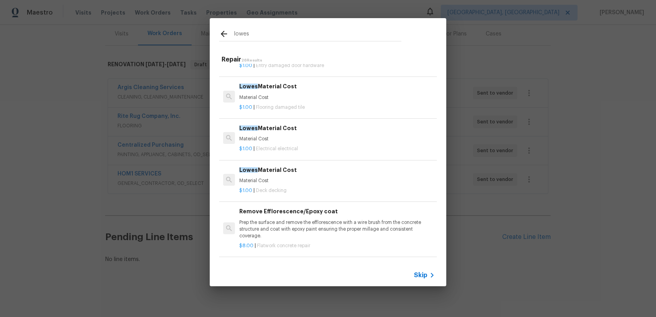
scroll to position [579, 0]
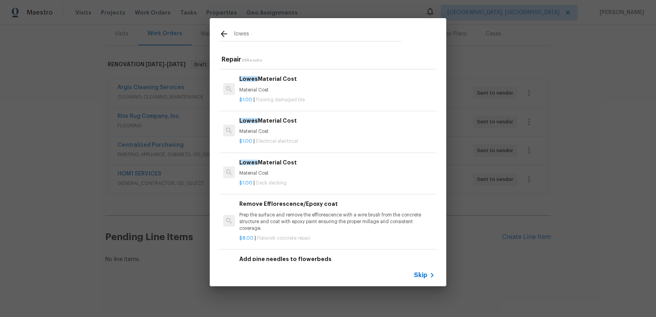
type input "lowes"
click at [246, 171] on p "Material Cost" at bounding box center [336, 173] width 195 height 7
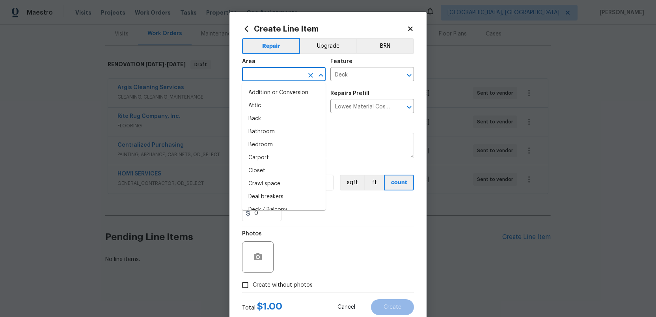
click at [280, 73] on input "text" at bounding box center [272, 75] width 61 height 12
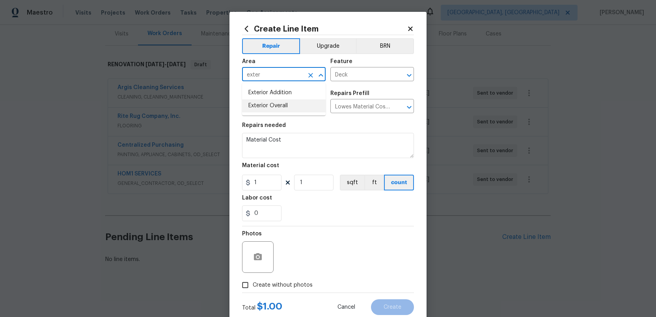
click at [271, 102] on li "Exterior Overall" at bounding box center [284, 105] width 84 height 13
type input "Exterior Overall"
click at [339, 267] on div "Photos" at bounding box center [328, 251] width 172 height 51
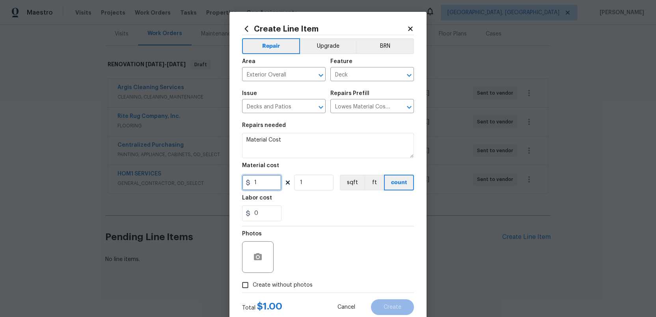
click at [262, 183] on input "1" at bounding box center [261, 183] width 39 height 16
type input "91.56"
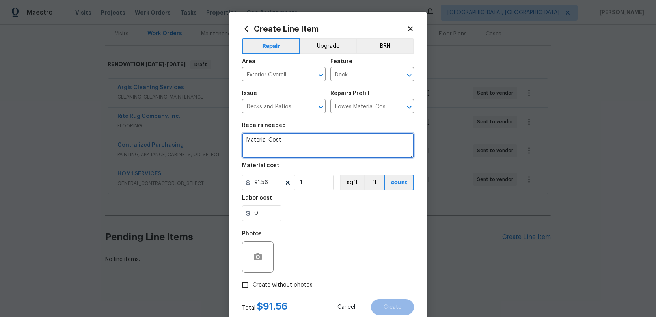
click at [288, 141] on textarea "Material Cost" at bounding box center [328, 145] width 172 height 25
type textarea "Material Cost deck parts"
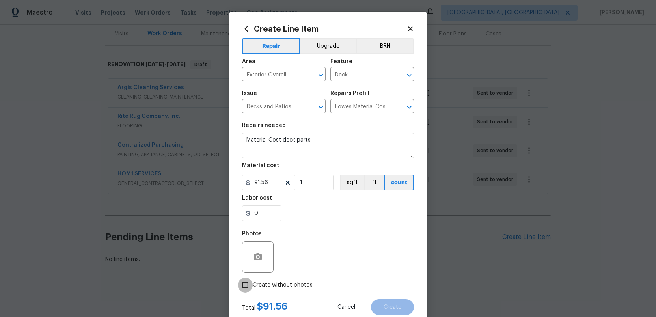
click at [245, 286] on input "Create without photos" at bounding box center [245, 284] width 15 height 15
checkbox input "true"
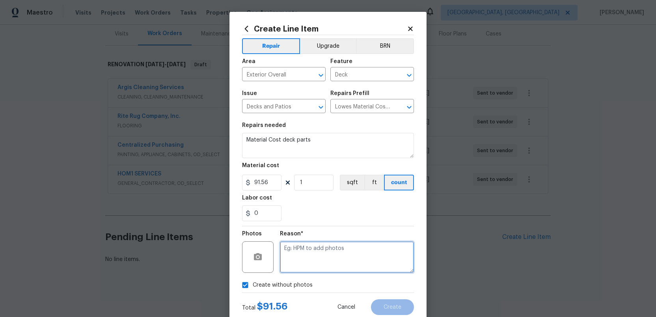
click at [321, 260] on textarea at bounding box center [347, 257] width 134 height 32
type textarea ","
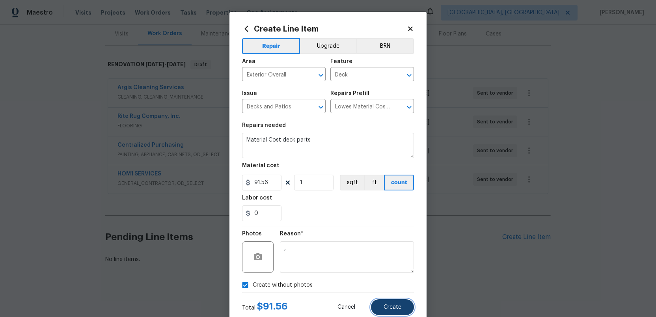
click at [390, 307] on span "Create" at bounding box center [392, 307] width 18 height 6
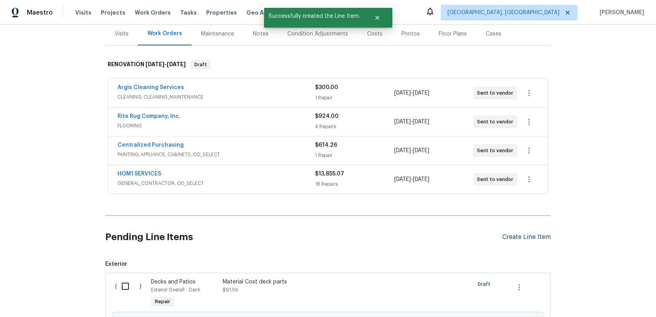
click at [515, 238] on div "Create Line Item" at bounding box center [526, 236] width 48 height 7
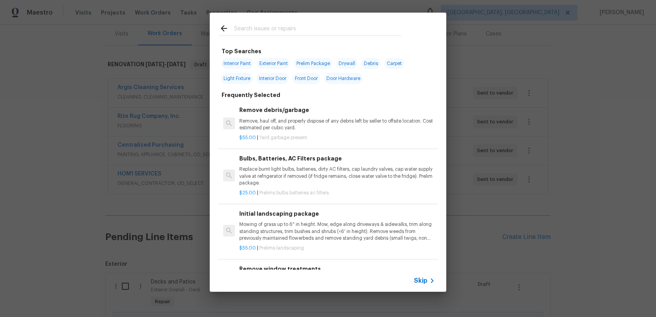
click at [243, 27] on input "text" at bounding box center [317, 30] width 167 height 12
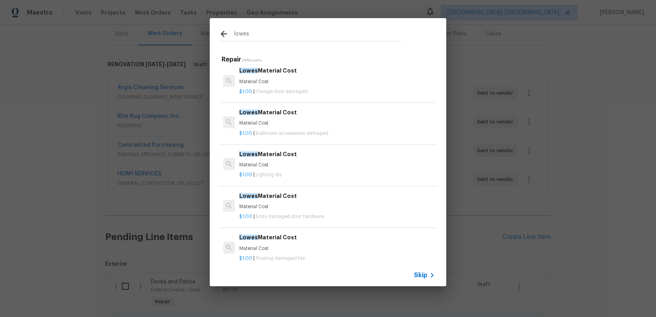
scroll to position [420, 0]
type input "lowes"
click at [272, 162] on div "Lowes Material Cost Material Cost" at bounding box center [336, 159] width 195 height 19
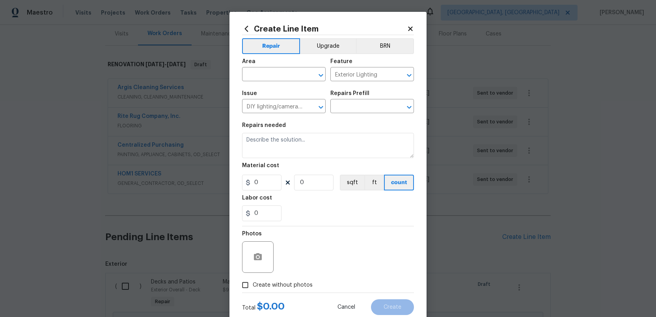
type input "Lowes Material Cost $1.00"
type textarea "Material Cost"
type input "1"
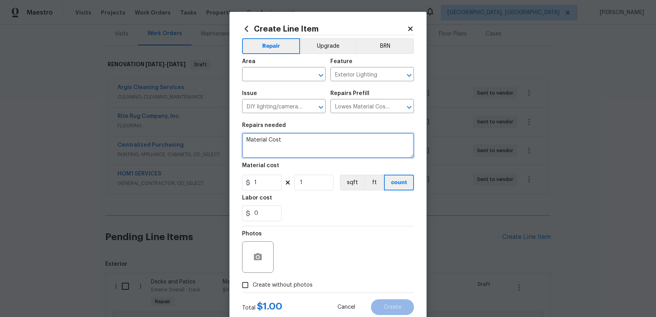
click at [296, 142] on textarea "Material Cost" at bounding box center [328, 145] width 172 height 25
type textarea "Material Cost - fan and flush mounts"
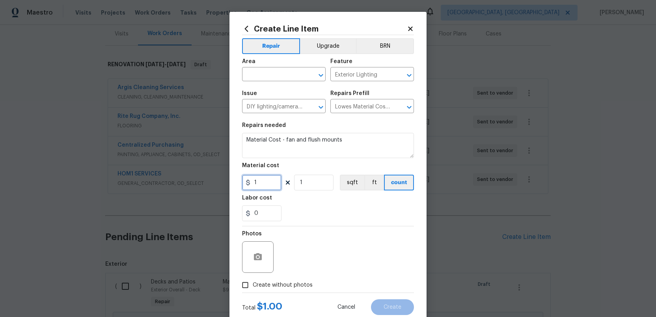
click at [262, 184] on input "1" at bounding box center [261, 183] width 39 height 16
type input "115.76"
click at [307, 264] on div "Photos" at bounding box center [328, 251] width 172 height 51
click at [246, 287] on input "Create without photos" at bounding box center [245, 284] width 15 height 15
checkbox input "true"
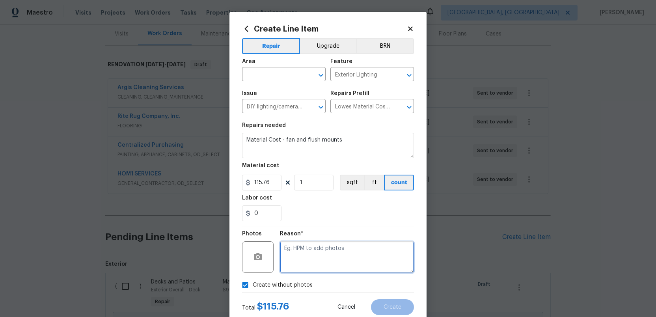
click at [314, 260] on textarea at bounding box center [347, 257] width 134 height 32
type textarea "."
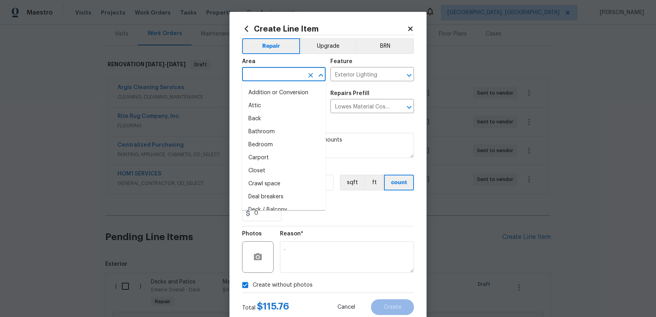
click at [270, 74] on input "text" at bounding box center [272, 75] width 61 height 12
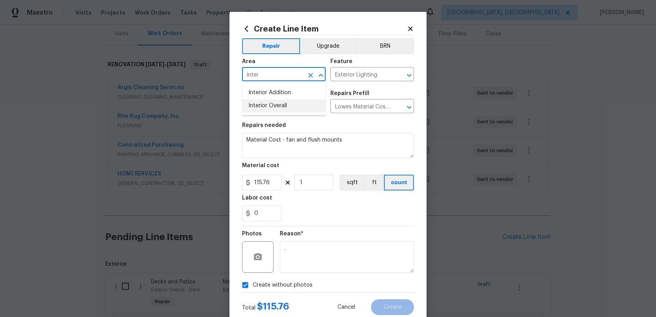
drag, startPoint x: 274, startPoint y: 107, endPoint x: 282, endPoint y: 111, distance: 8.5
click at [275, 107] on li "Interior Overall" at bounding box center [284, 105] width 84 height 13
type input "Interior Overall"
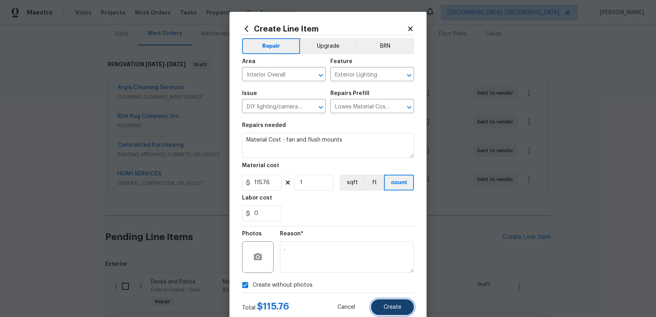
click at [393, 311] on button "Create" at bounding box center [392, 307] width 43 height 16
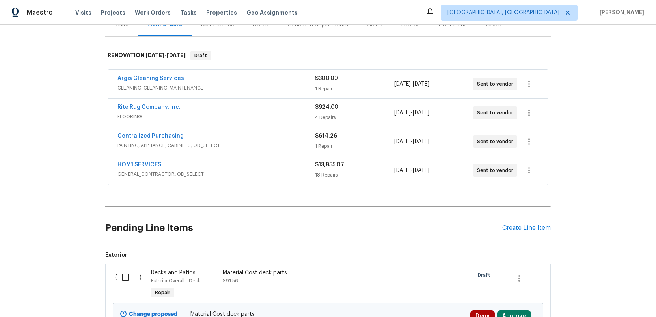
scroll to position [179, 0]
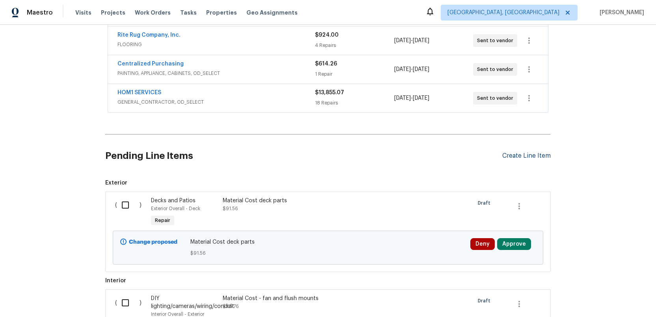
click at [528, 158] on div "Create Line Item" at bounding box center [526, 155] width 48 height 7
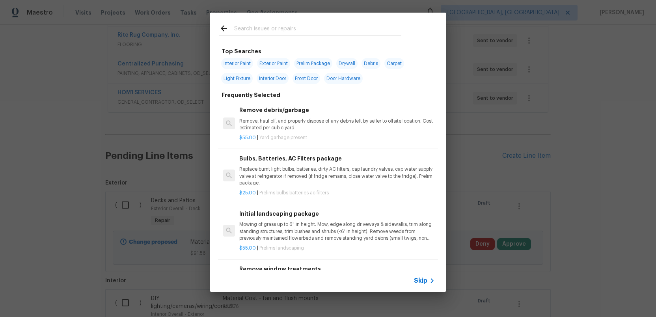
click at [268, 29] on input "text" at bounding box center [317, 30] width 167 height 12
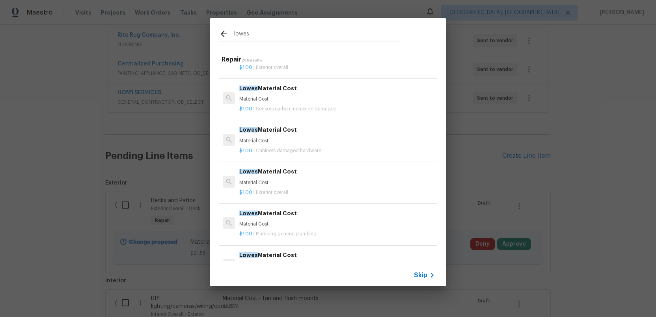
scroll to position [70, 1]
type input "lowes"
click at [272, 185] on p "Material Cost" at bounding box center [335, 182] width 195 height 7
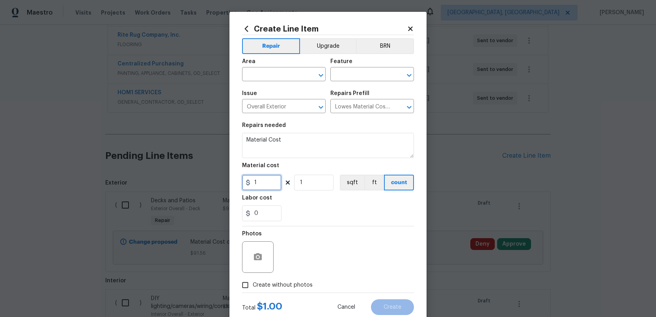
click at [260, 182] on input "1" at bounding box center [261, 183] width 39 height 16
type input "8.98"
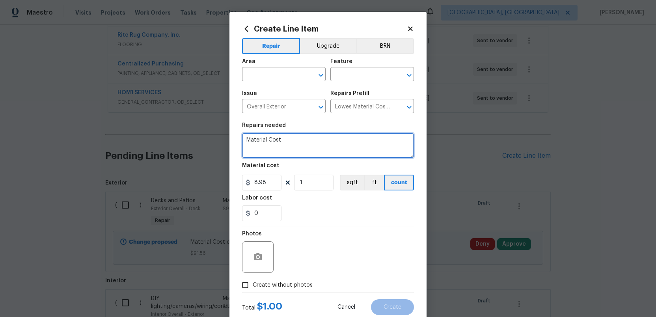
click at [292, 142] on textarea "Material Cost" at bounding box center [328, 145] width 172 height 25
type textarea "Material Cost wood filler"
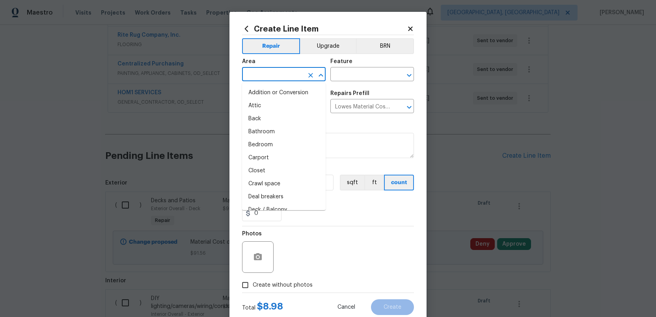
click at [277, 71] on input "text" at bounding box center [272, 75] width 61 height 12
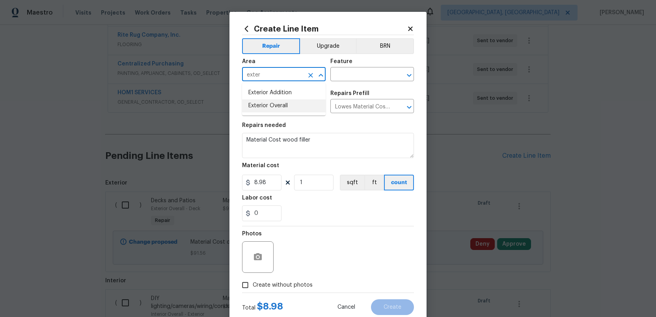
drag, startPoint x: 284, startPoint y: 103, endPoint x: 313, endPoint y: 97, distance: 29.5
click at [284, 103] on li "Exterior Overall" at bounding box center [284, 105] width 84 height 13
type input "Exterior Overall"
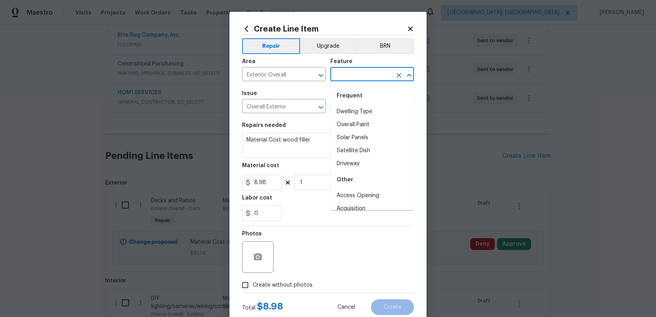
click at [343, 76] on input "text" at bounding box center [360, 75] width 61 height 12
click at [359, 123] on li "Exterior Door" at bounding box center [372, 124] width 84 height 13
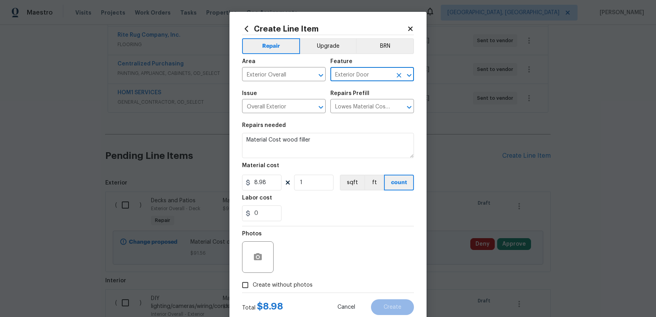
type input "Exterior Door"
drag, startPoint x: 246, startPoint y: 287, endPoint x: 289, endPoint y: 287, distance: 43.7
click at [250, 287] on input "Create without photos" at bounding box center [245, 284] width 15 height 15
checkbox input "true"
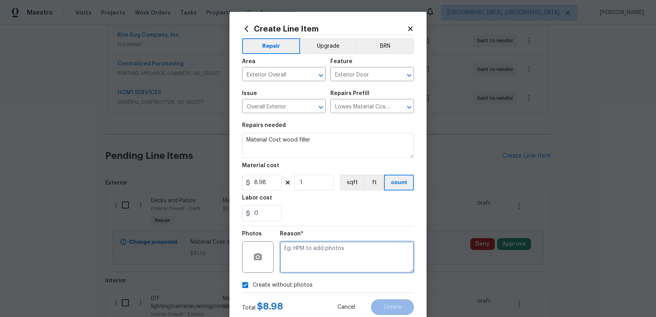
click at [331, 270] on textarea at bounding box center [347, 257] width 134 height 32
type textarea ","
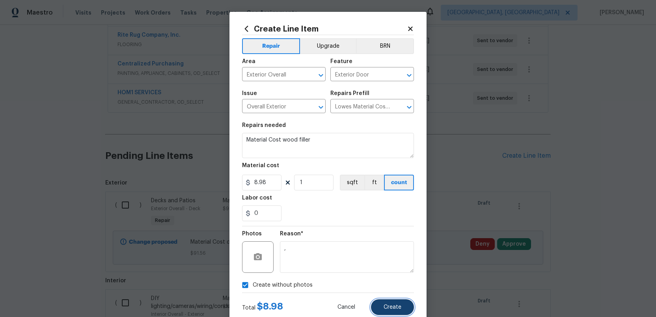
click at [394, 307] on span "Create" at bounding box center [392, 307] width 18 height 6
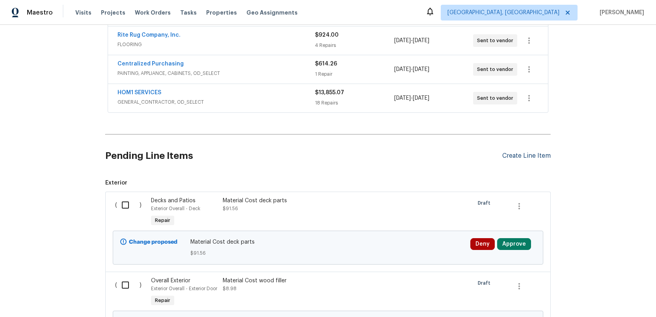
click at [520, 155] on div "Create Line Item" at bounding box center [526, 155] width 48 height 7
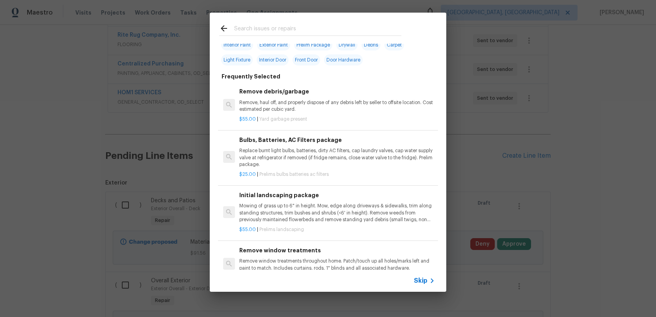
scroll to position [0, 0]
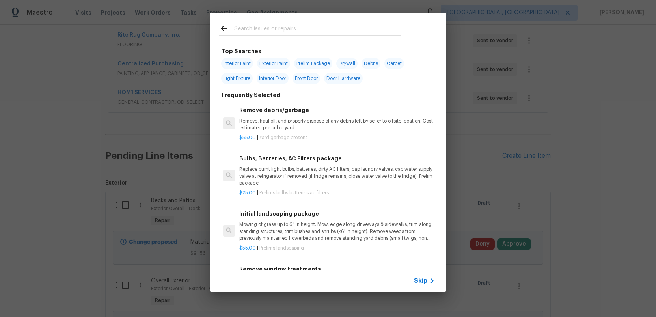
click at [294, 28] on input "text" at bounding box center [317, 30] width 167 height 12
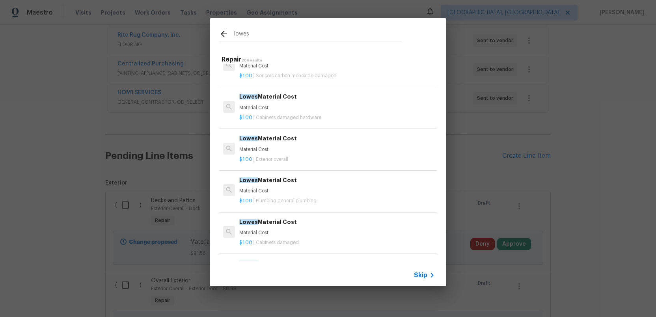
scroll to position [103, 1]
type input "lowes"
click at [298, 112] on div "$1.00 | Cabinets damaged hardware" at bounding box center [336, 116] width 195 height 10
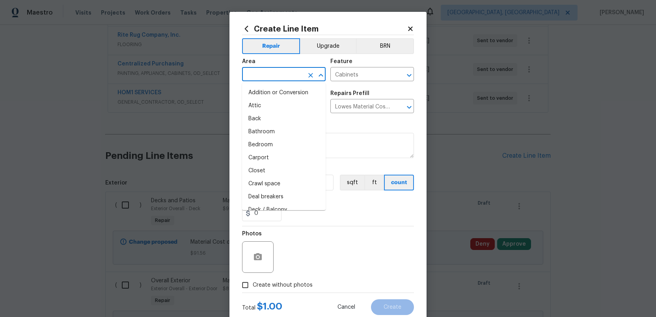
click at [272, 73] on input "text" at bounding box center [272, 75] width 61 height 12
type input "i"
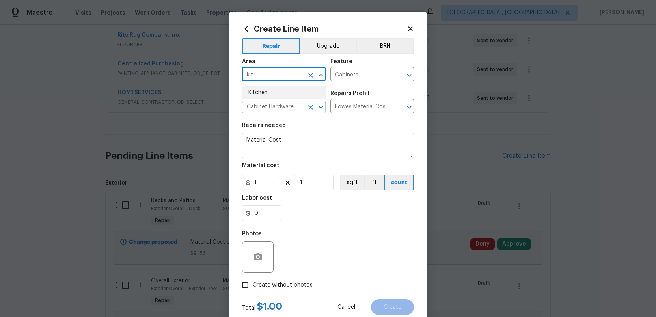
drag, startPoint x: 264, startPoint y: 90, endPoint x: 279, endPoint y: 112, distance: 26.1
click at [264, 90] on li "Kitchen" at bounding box center [284, 92] width 84 height 13
type input "Kitchen"
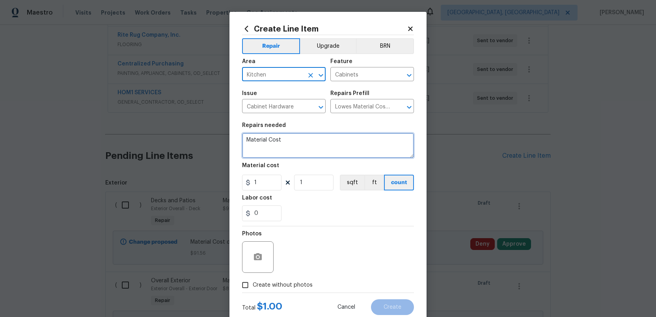
click at [294, 142] on textarea "Material Cost" at bounding box center [328, 145] width 172 height 25
type textarea "Material Cost sink skin"
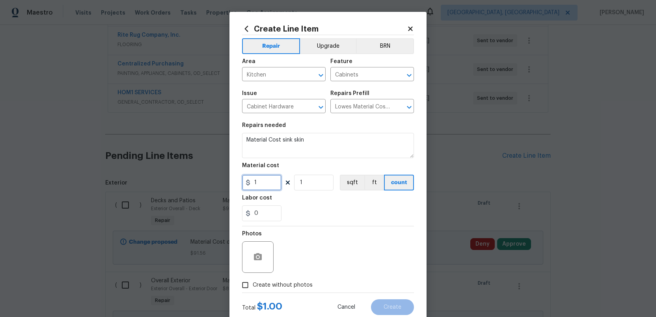
click at [265, 183] on input "1" at bounding box center [261, 183] width 39 height 16
type input "31.98"
click at [249, 286] on input "Create without photos" at bounding box center [245, 284] width 15 height 15
checkbox input "true"
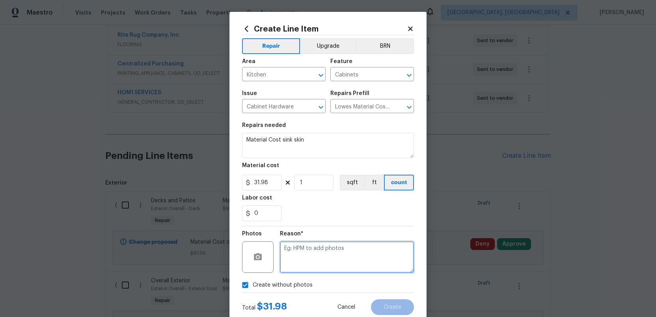
click at [320, 265] on textarea at bounding box center [347, 257] width 134 height 32
type textarea "."
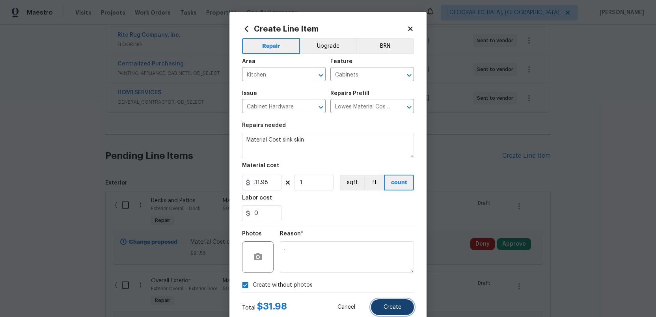
click at [402, 306] on button "Create" at bounding box center [392, 307] width 43 height 16
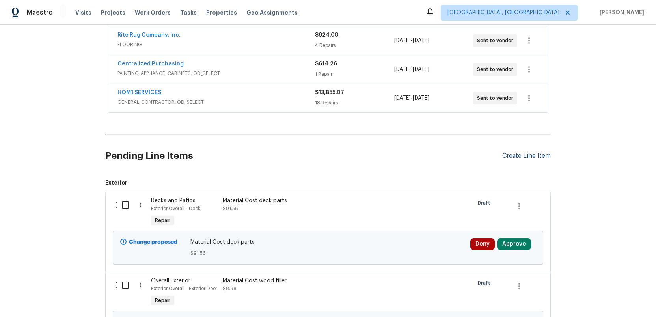
click at [524, 158] on div "Create Line Item" at bounding box center [526, 155] width 48 height 7
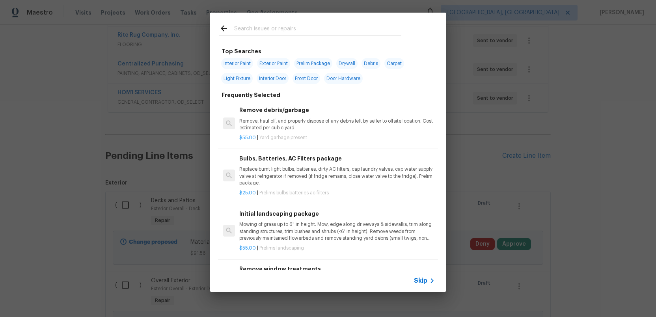
click at [309, 29] on input "text" at bounding box center [317, 30] width 167 height 12
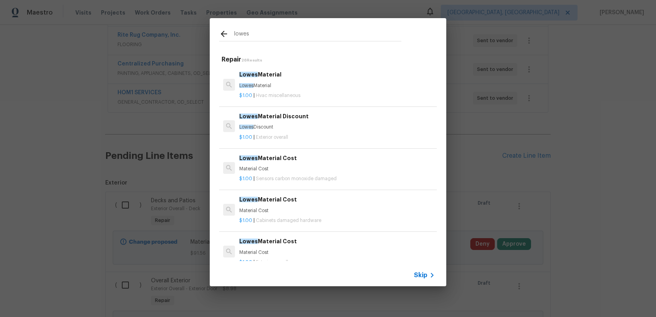
type input "lowes"
click at [262, 115] on h6 "Lowes Material Discount" at bounding box center [336, 116] width 195 height 9
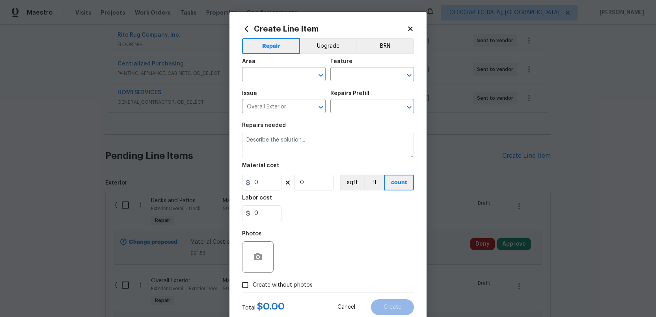
type input "Lowes Material Discount $1.00"
type textarea "Lowes Discount"
type input "1"
click at [265, 181] on input "1" at bounding box center [261, 183] width 39 height 16
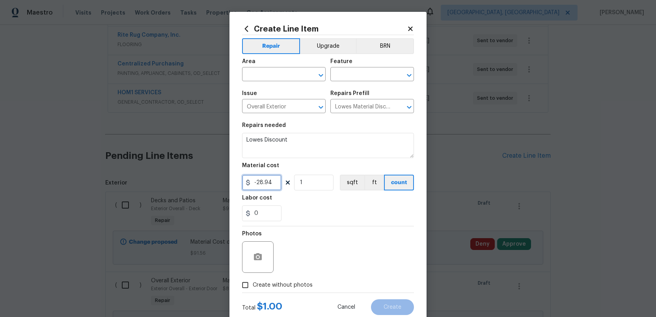
type input "-28.94"
click at [245, 285] on input "Create without photos" at bounding box center [245, 284] width 15 height 15
checkbox input "true"
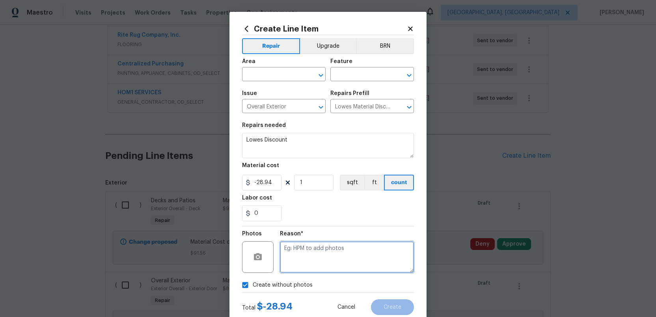
click at [313, 260] on textarea at bounding box center [347, 257] width 134 height 32
type textarea "."
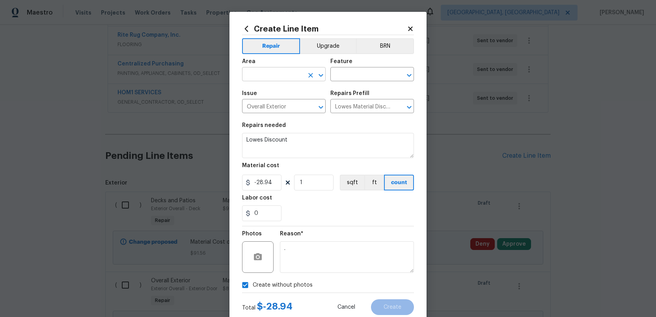
click at [287, 75] on input "text" at bounding box center [272, 75] width 61 height 12
click at [284, 107] on li "Exterior Overall" at bounding box center [284, 105] width 84 height 13
type input "Exterior Overall"
click at [348, 74] on input "text" at bounding box center [360, 75] width 61 height 12
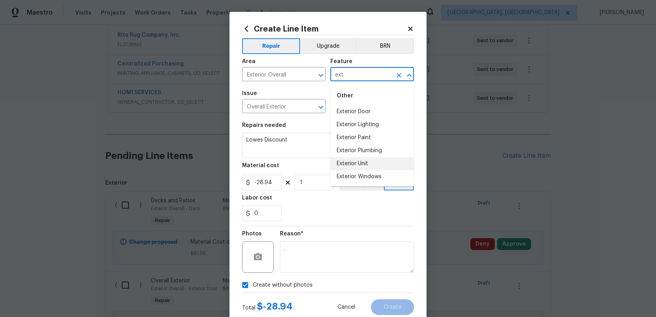
click at [357, 164] on li "Exterior Unit" at bounding box center [372, 163] width 84 height 13
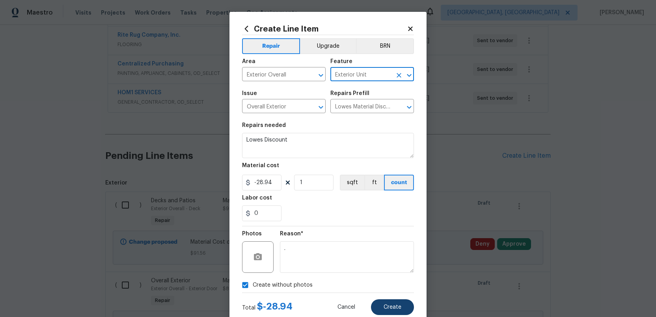
type input "Exterior Unit"
click at [390, 305] on span "Create" at bounding box center [392, 307] width 18 height 6
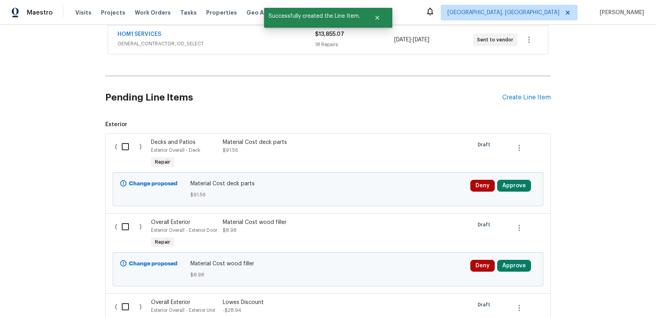
scroll to position [253, 0]
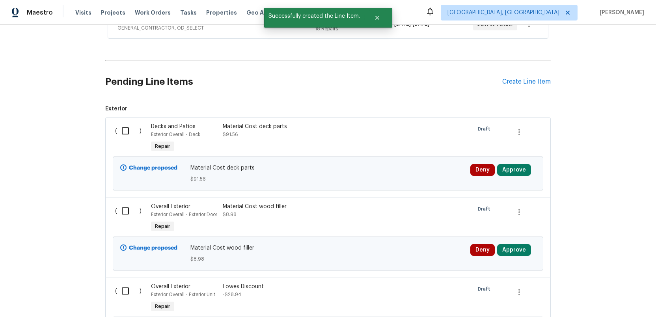
click at [122, 130] on input "checkbox" at bounding box center [128, 131] width 22 height 17
checkbox input "true"
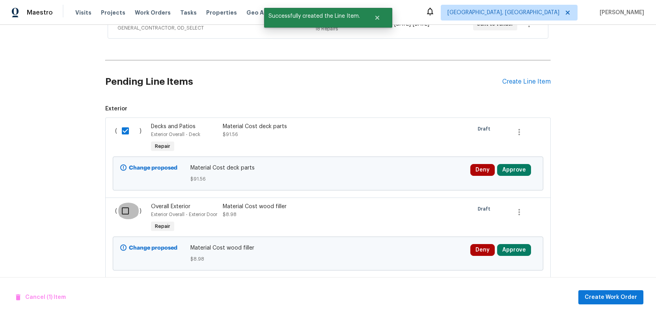
click at [123, 212] on input "checkbox" at bounding box center [128, 211] width 22 height 17
checkbox input "true"
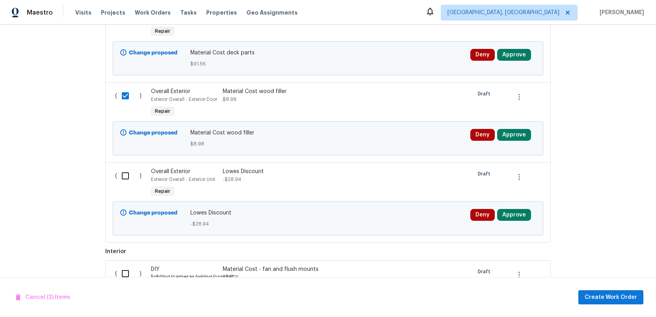
scroll to position [375, 0]
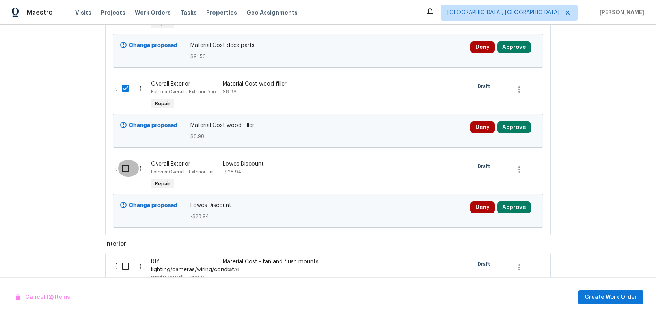
click at [126, 176] on input "checkbox" at bounding box center [128, 168] width 22 height 17
checkbox input "true"
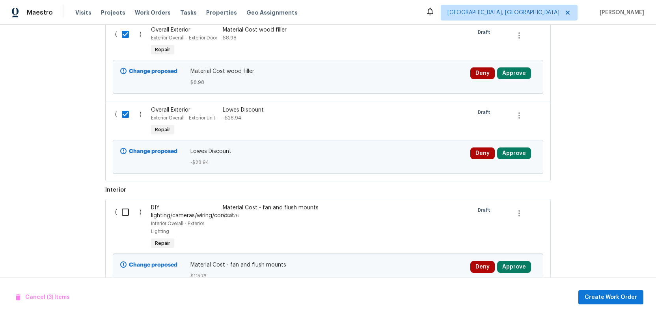
scroll to position [448, 0]
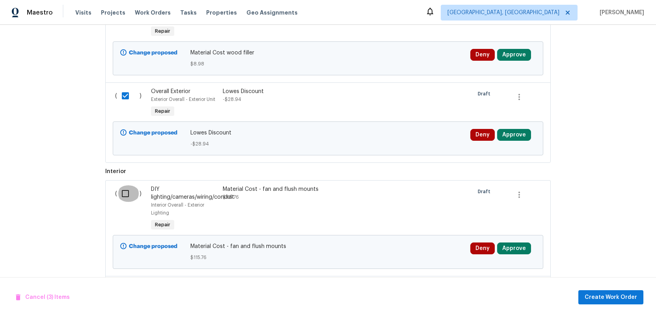
click at [123, 196] on input "checkbox" at bounding box center [128, 193] width 22 height 17
checkbox input "true"
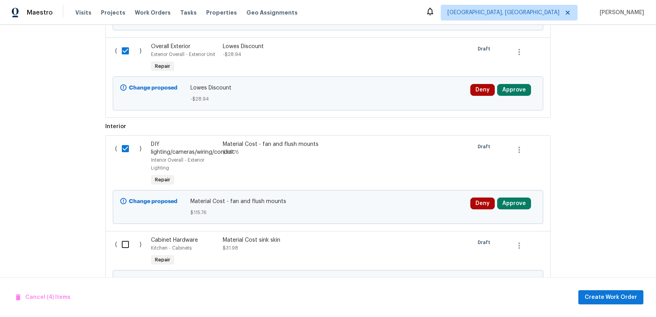
scroll to position [550, 0]
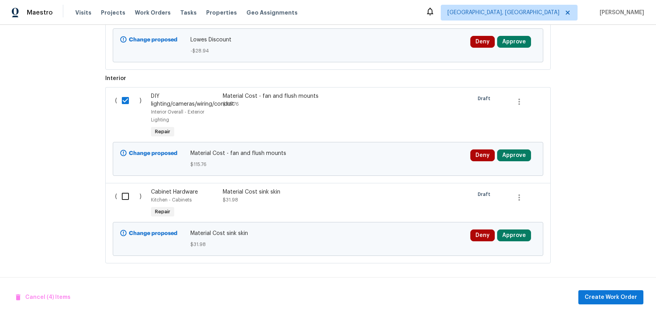
click at [123, 197] on input "checkbox" at bounding box center [128, 196] width 22 height 17
checkbox input "true"
click at [611, 299] on span "Create Work Order" at bounding box center [610, 297] width 52 height 10
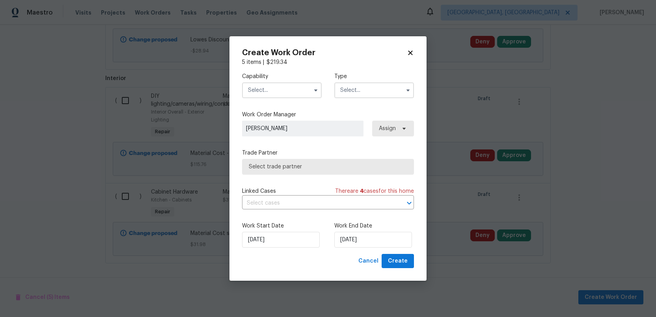
checkbox input "false"
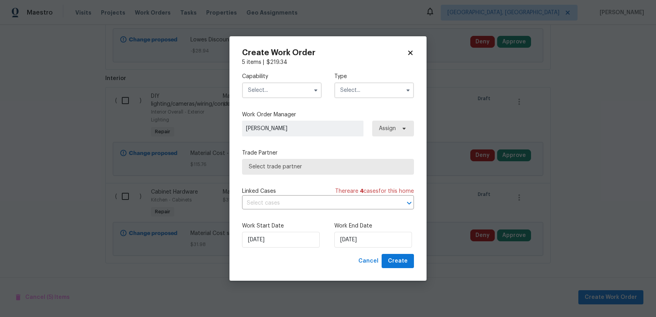
click at [287, 90] on input "text" at bounding box center [282, 90] width 80 height 16
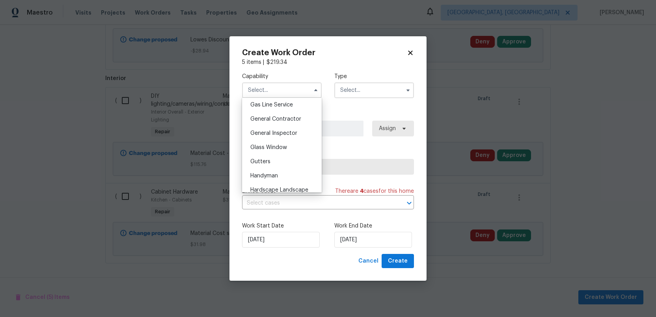
scroll to position [365, 0]
click at [283, 134] on span "General Inspector" at bounding box center [273, 133] width 47 height 6
type input "General Inspector"
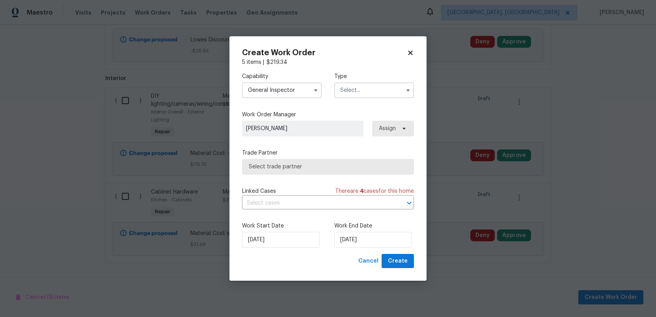
click at [363, 94] on input "text" at bounding box center [374, 90] width 80 height 16
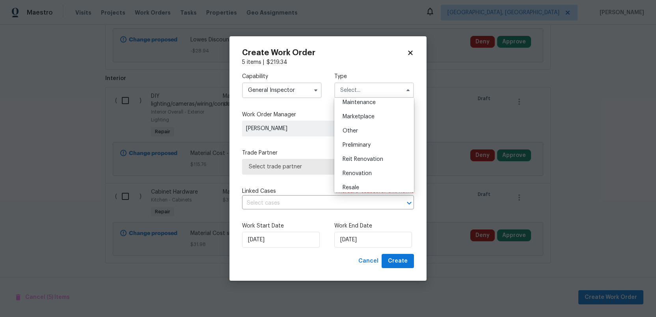
scroll to position [132, 0]
click at [356, 173] on span "Renovation" at bounding box center [356, 173] width 29 height 6
type input "Renovation"
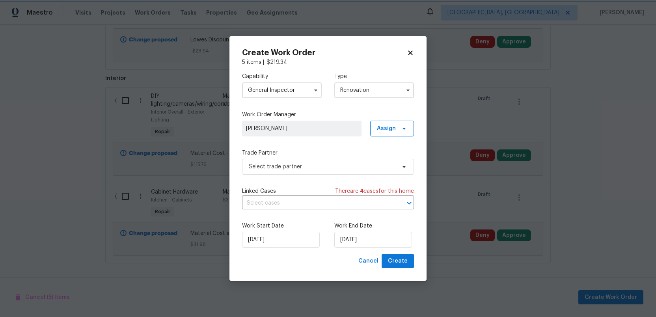
scroll to position [0, 0]
click at [322, 166] on span "Select trade partner" at bounding box center [322, 167] width 147 height 8
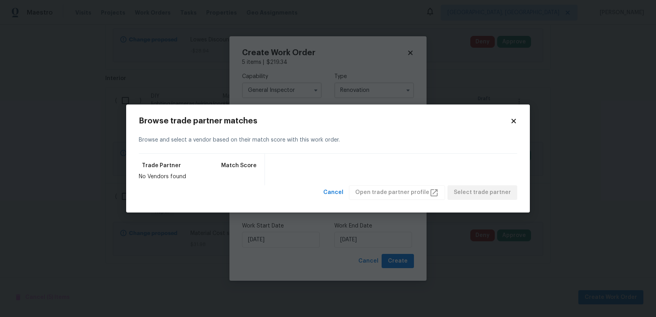
click at [514, 122] on icon at bounding box center [513, 120] width 7 height 7
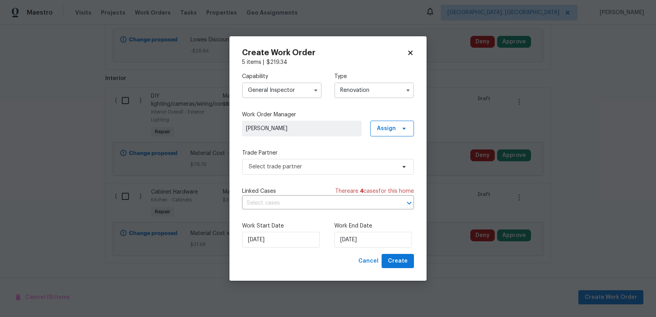
click at [298, 91] on input "General Inspector" at bounding box center [282, 90] width 80 height 16
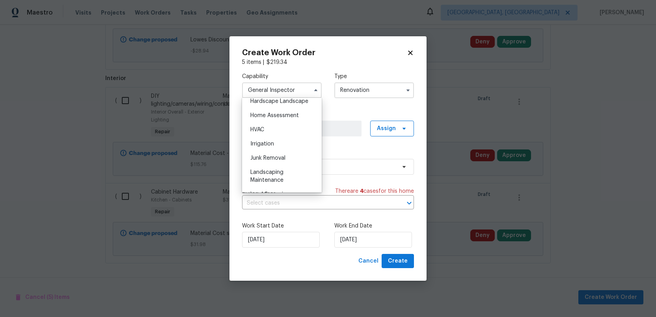
scroll to position [436, 0]
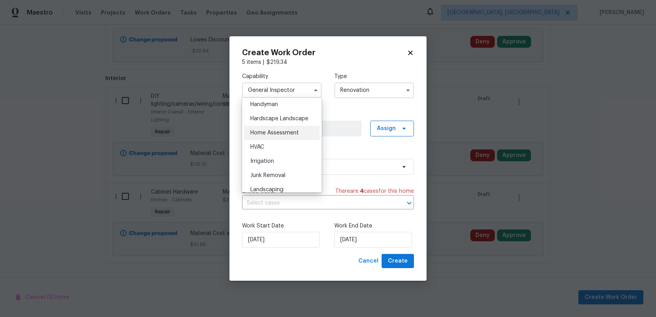
click at [275, 134] on span "Home Assessment" at bounding box center [274, 133] width 48 height 6
type input "Home Assessment"
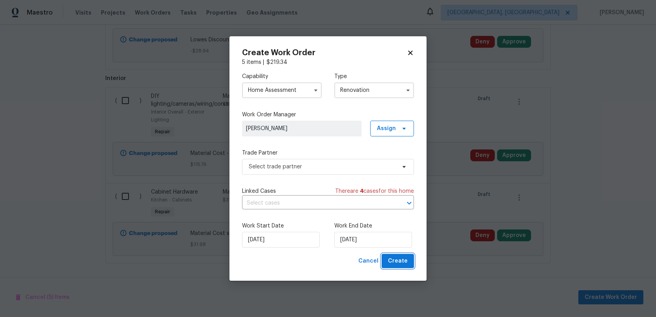
click at [400, 260] on span "Create" at bounding box center [398, 261] width 20 height 10
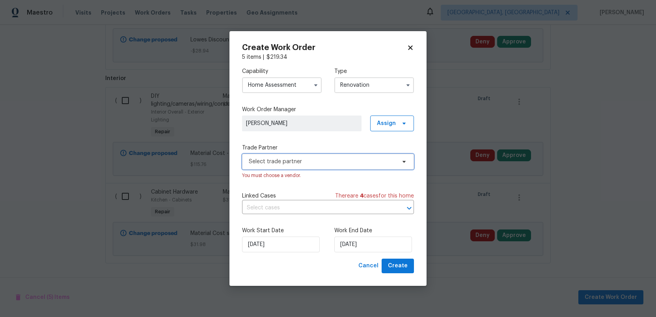
click at [303, 164] on span "Select trade partner" at bounding box center [322, 162] width 147 height 8
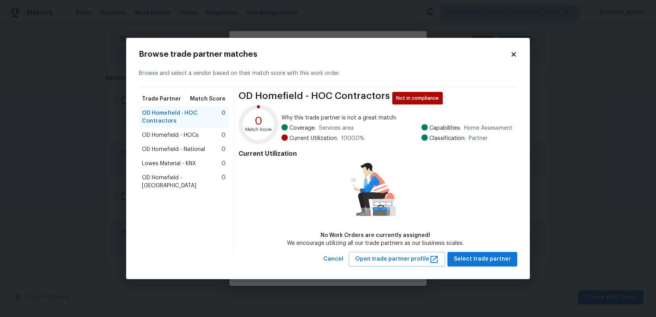
click at [171, 164] on span "Lowes Material - KNX" at bounding box center [169, 164] width 54 height 8
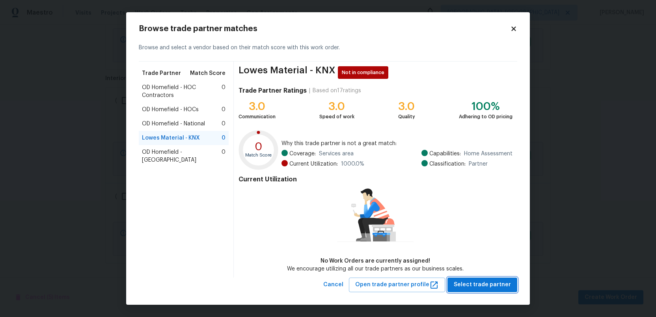
click at [480, 285] on span "Select trade partner" at bounding box center [482, 285] width 57 height 10
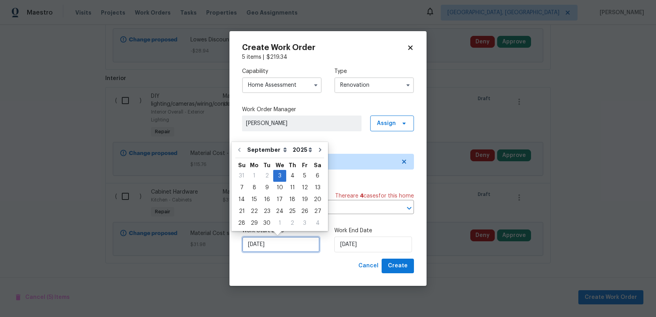
click at [277, 246] on input "[DATE]" at bounding box center [281, 244] width 78 height 16
click at [293, 175] on div "4" at bounding box center [292, 175] width 12 height 11
type input "9/4/2025"
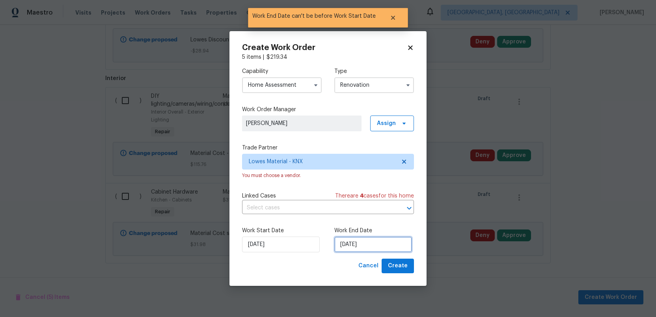
click at [367, 244] on input "9/4/2025" at bounding box center [373, 244] width 78 height 16
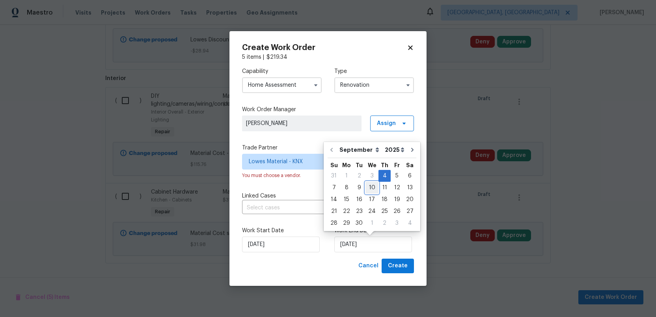
click at [366, 188] on div "10" at bounding box center [371, 187] width 13 height 11
type input "9/10/2025"
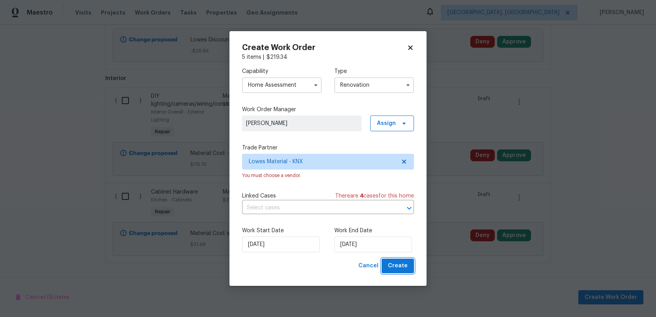
click at [396, 268] on span "Create" at bounding box center [398, 266] width 20 height 10
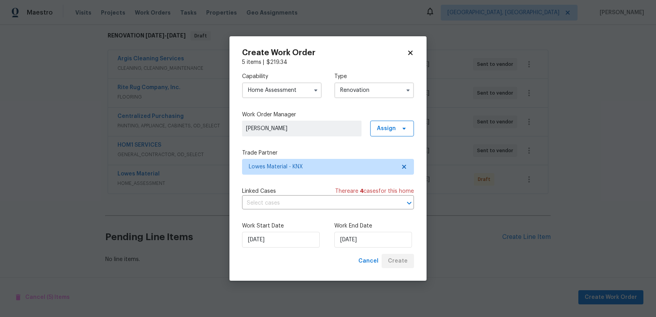
scroll to position [126, 0]
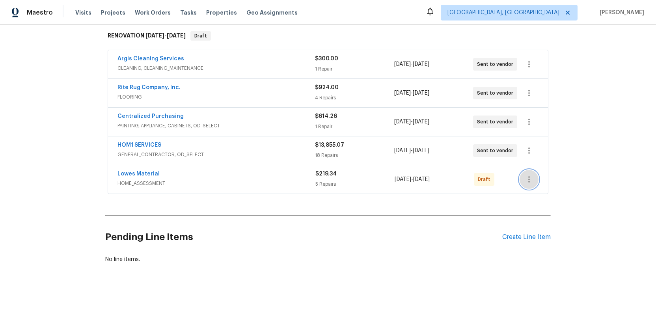
click at [531, 179] on icon "button" at bounding box center [528, 179] width 9 height 9
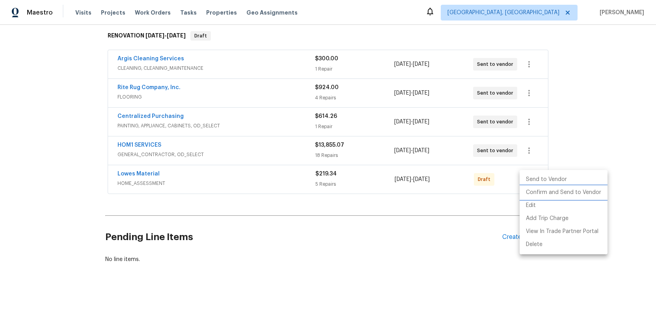
click at [533, 192] on li "Confirm and Send to Vendor" at bounding box center [563, 192] width 88 height 13
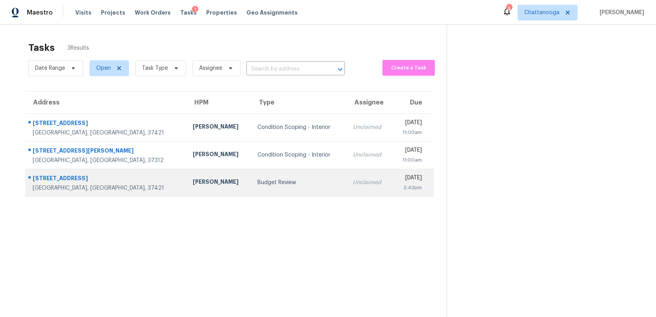
click at [251, 186] on td "Budget Review" at bounding box center [298, 183] width 95 height 28
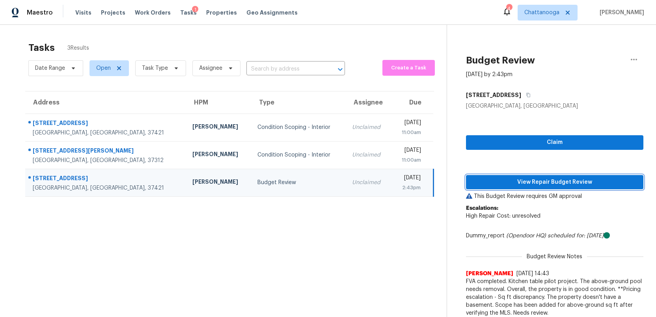
click at [567, 180] on span "View Repair Budget Review" at bounding box center [554, 182] width 165 height 10
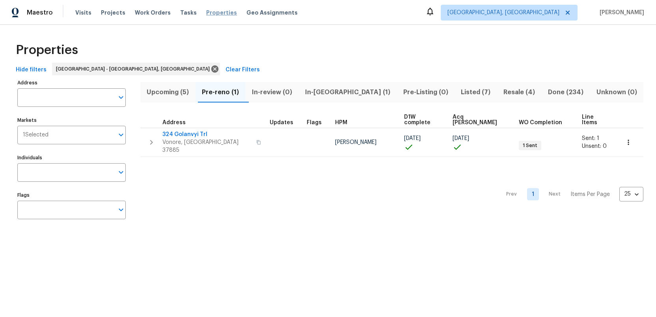
click at [206, 13] on span "Properties" at bounding box center [221, 13] width 31 height 8
click at [180, 13] on span "Tasks" at bounding box center [188, 13] width 17 height 6
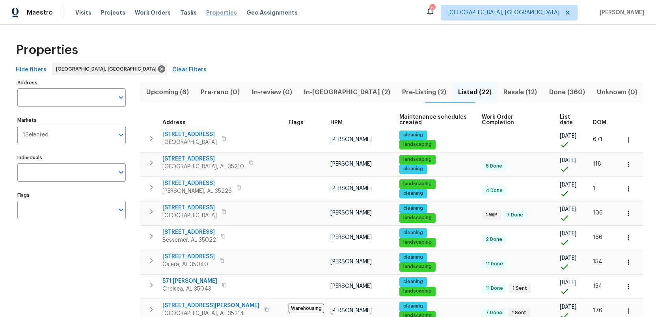
scroll to position [99, 0]
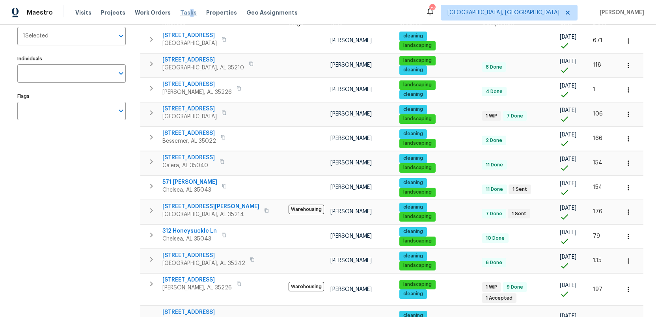
click at [182, 11] on span "Tasks" at bounding box center [188, 13] width 17 height 6
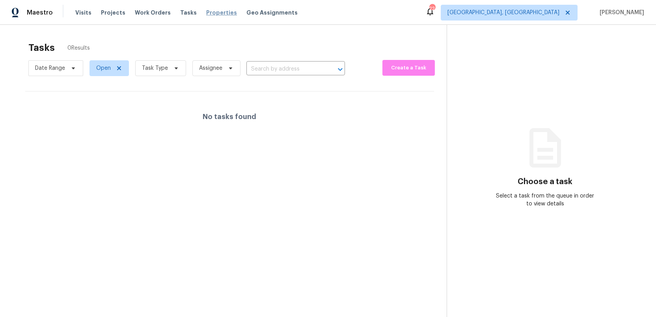
click at [208, 12] on span "Properties" at bounding box center [221, 13] width 31 height 8
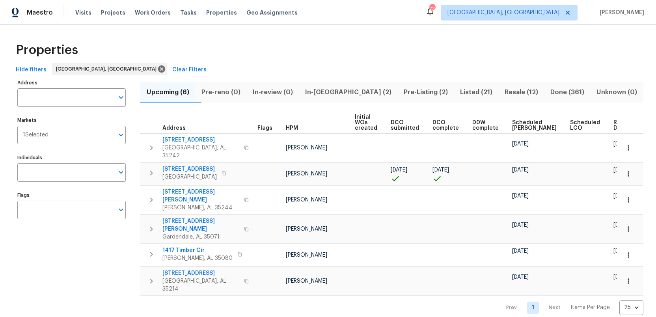
click at [459, 91] on span "Listed (21)" at bounding box center [476, 92] width 35 height 11
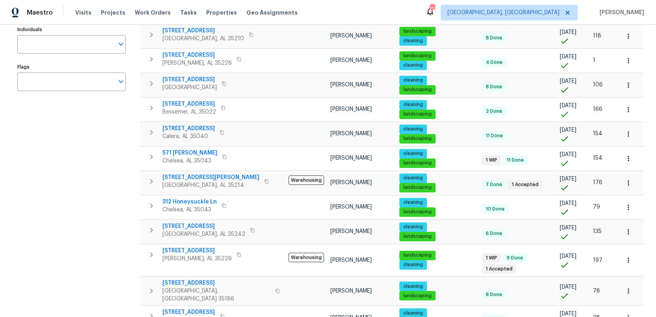
scroll to position [129, 0]
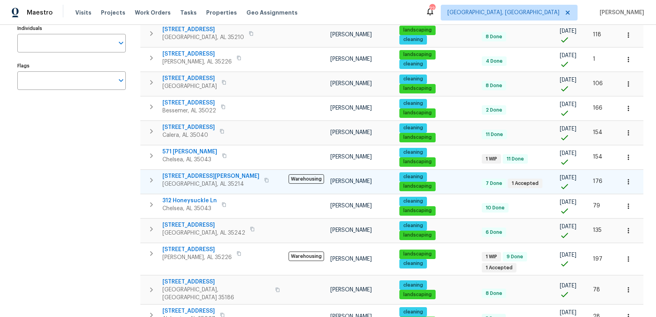
click at [182, 172] on span "[STREET_ADDRESS][PERSON_NAME]" at bounding box center [210, 176] width 97 height 8
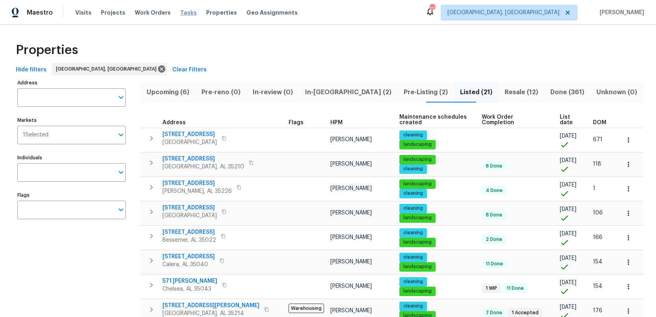
click at [180, 12] on span "Tasks" at bounding box center [188, 13] width 17 height 6
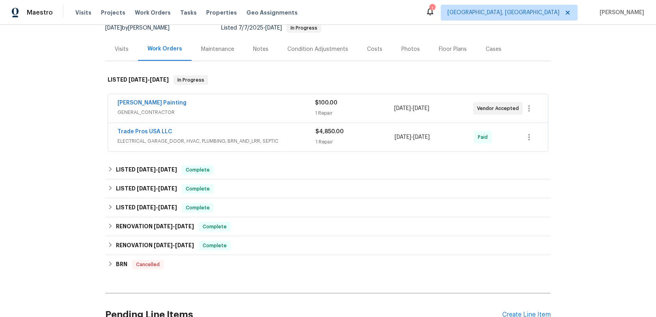
scroll to position [108, 0]
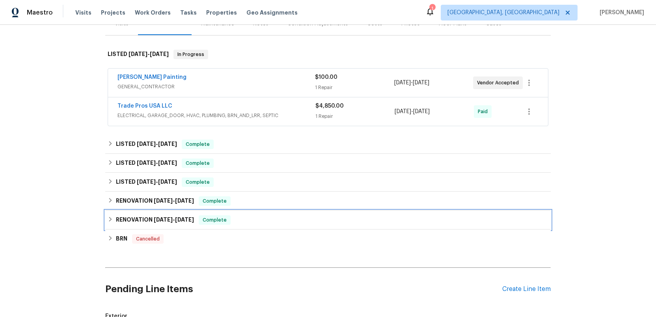
click at [136, 220] on h6 "RENOVATION [DATE] - [DATE]" at bounding box center [155, 219] width 78 height 9
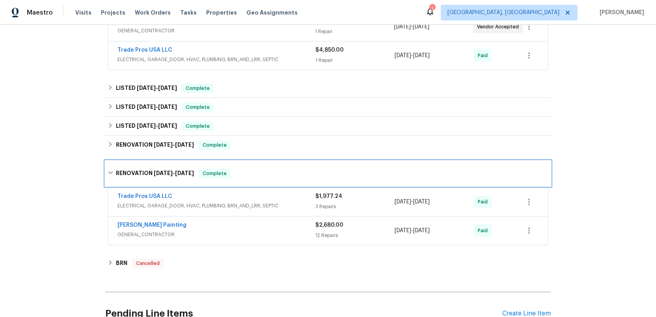
scroll to position [175, 0]
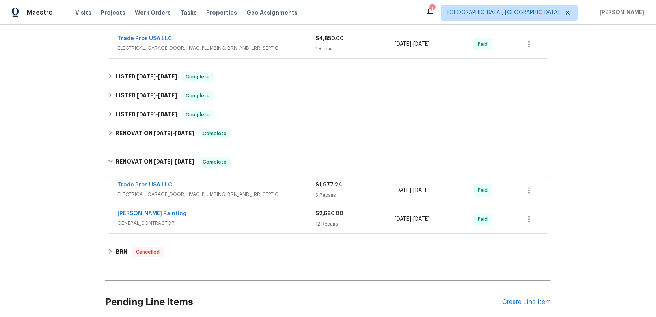
click at [260, 183] on div "Trade Pros USA LLC" at bounding box center [216, 185] width 198 height 9
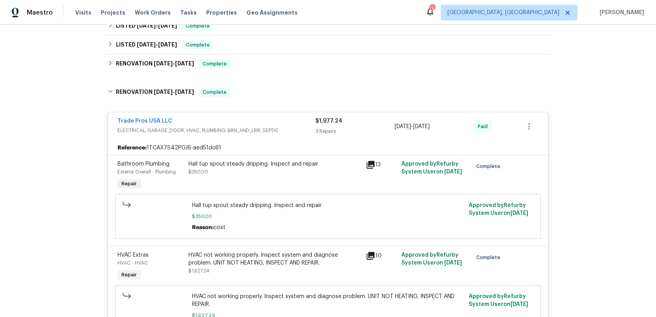
scroll to position [212, 0]
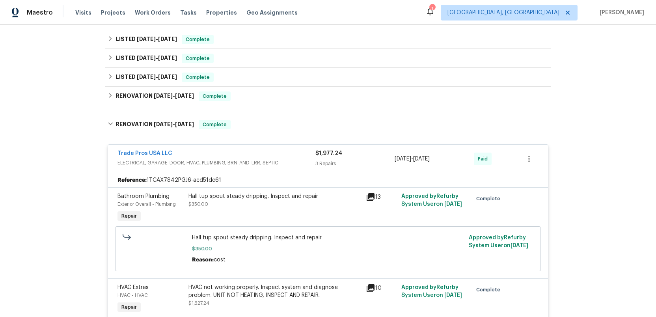
click at [229, 154] on div "Trade Pros USA LLC" at bounding box center [216, 153] width 198 height 9
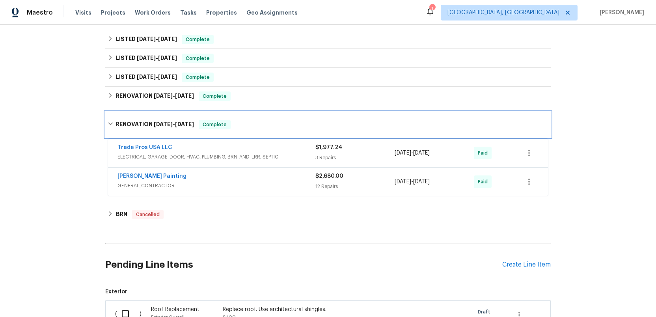
click at [157, 125] on span "[DATE]" at bounding box center [163, 124] width 19 height 6
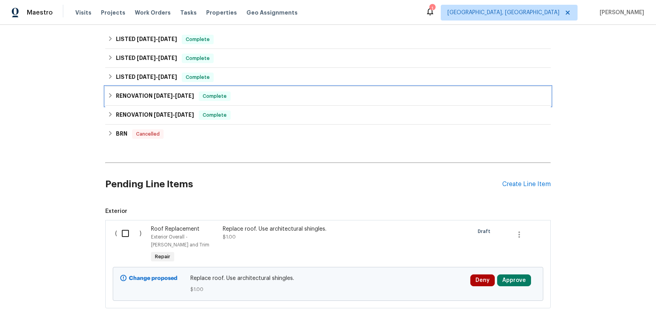
click at [149, 95] on h6 "RENOVATION [DATE] - [DATE]" at bounding box center [155, 95] width 78 height 9
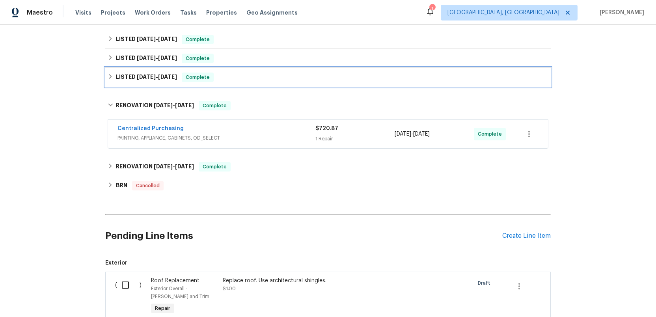
click at [146, 75] on span "[DATE]" at bounding box center [146, 77] width 19 height 6
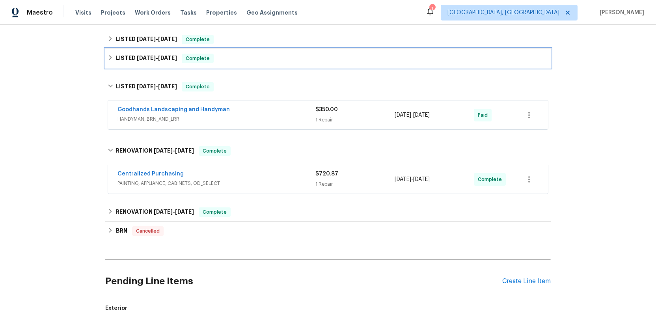
click at [140, 58] on span "[DATE]" at bounding box center [146, 58] width 19 height 6
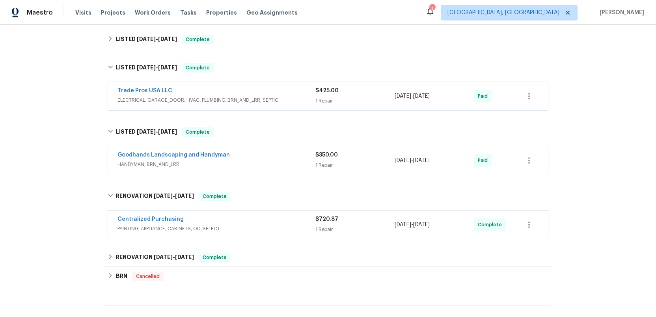
click at [289, 96] on div "Trade Pros USA LLC" at bounding box center [216, 91] width 198 height 9
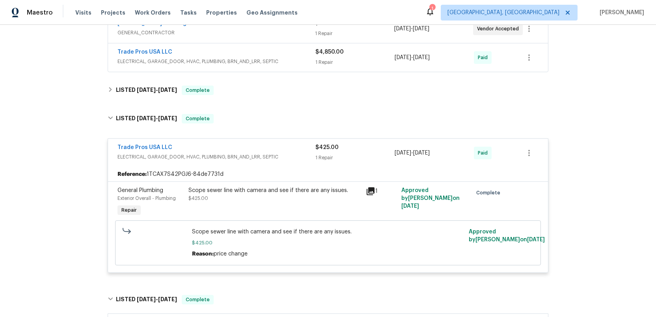
scroll to position [135, 0]
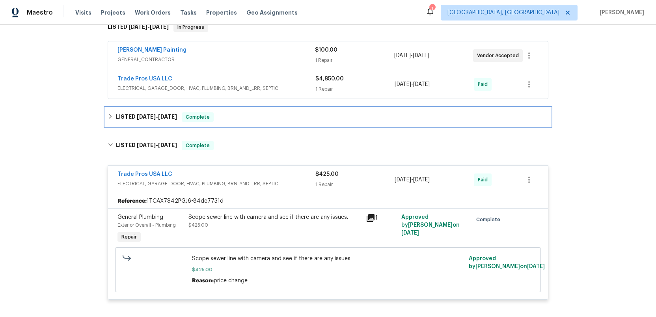
click at [128, 114] on h6 "LISTED [DATE] - [DATE]" at bounding box center [146, 116] width 61 height 9
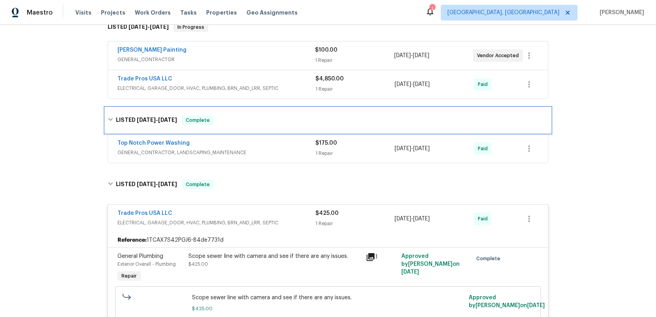
click at [128, 114] on div "LISTED [DATE] - [DATE] Complete" at bounding box center [327, 120] width 445 height 25
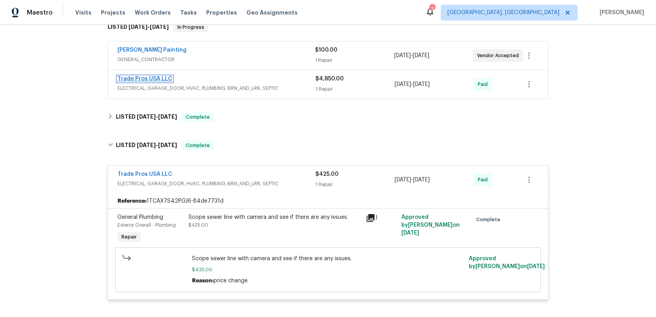
click at [136, 78] on link "Trade Pros USA LLC" at bounding box center [144, 79] width 55 height 6
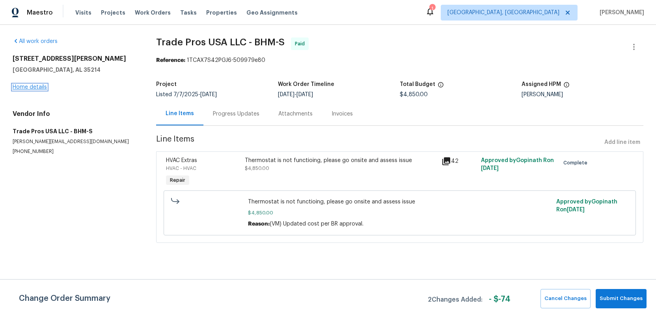
click at [26, 86] on link "Home details" at bounding box center [30, 87] width 34 height 6
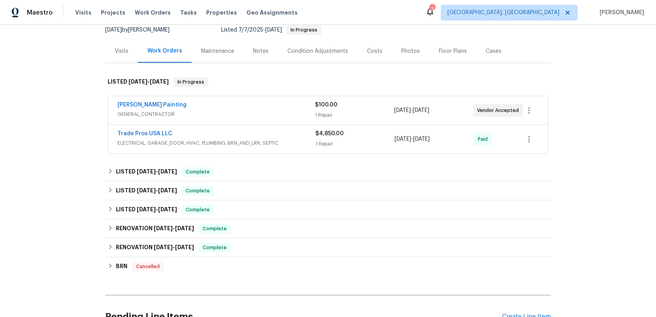
scroll to position [92, 0]
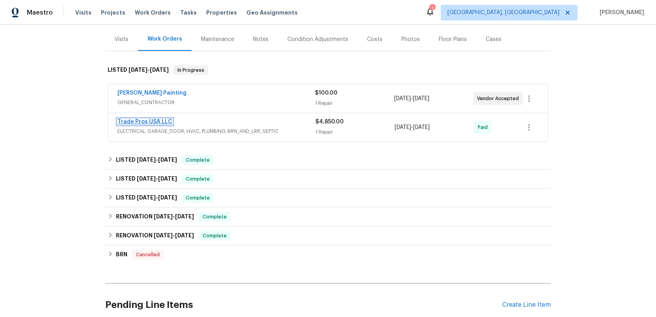
click at [132, 119] on link "Trade Pros USA LLC" at bounding box center [144, 122] width 55 height 6
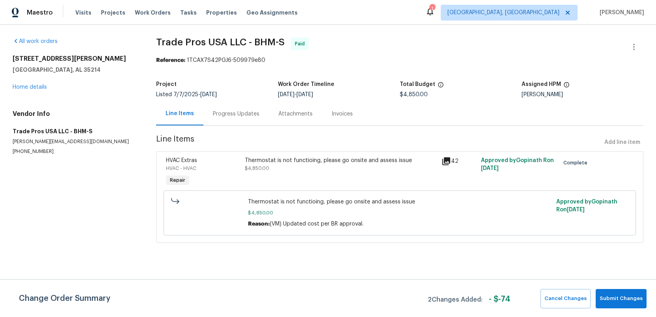
click at [446, 160] on icon at bounding box center [446, 161] width 8 height 8
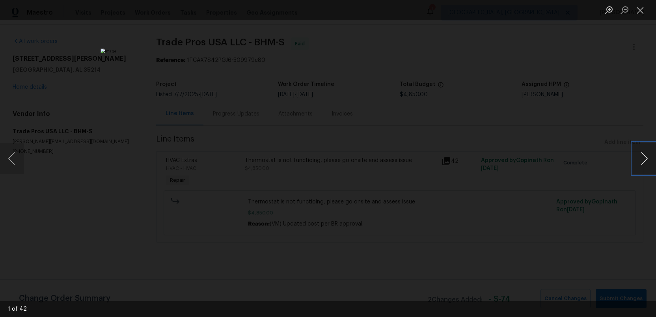
click at [646, 156] on button "Next image" at bounding box center [644, 159] width 24 height 32
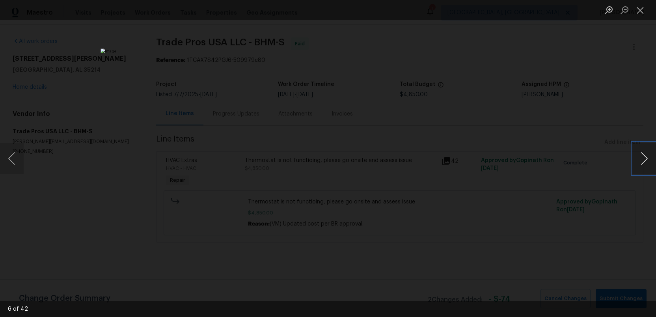
click at [646, 156] on button "Next image" at bounding box center [644, 159] width 24 height 32
click at [638, 11] on button "Close lightbox" at bounding box center [640, 10] width 16 height 14
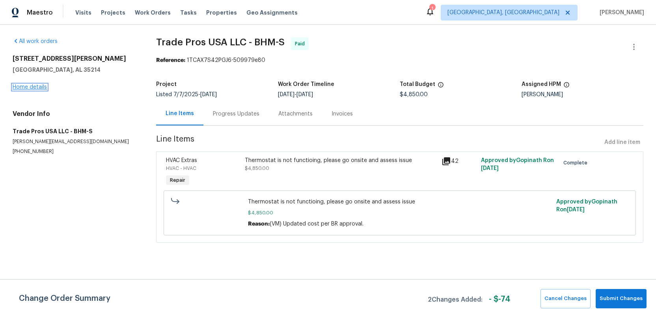
click at [26, 87] on link "Home details" at bounding box center [30, 87] width 34 height 6
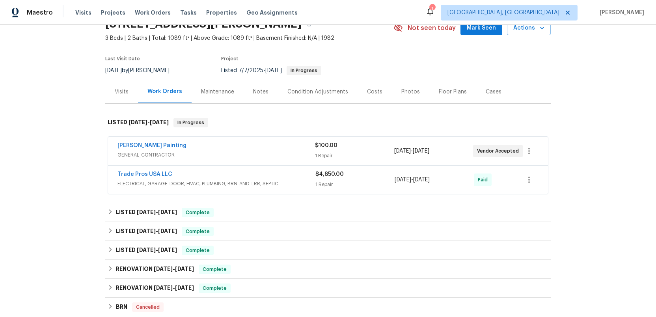
scroll to position [77, 0]
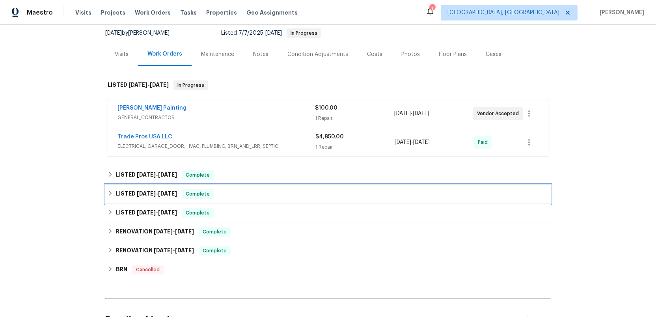
click at [132, 193] on h6 "LISTED [DATE] - [DATE]" at bounding box center [146, 193] width 61 height 9
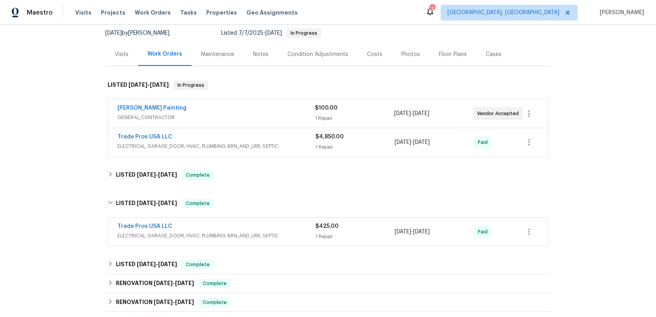
click at [275, 230] on div "Trade Pros USA LLC" at bounding box center [216, 226] width 198 height 9
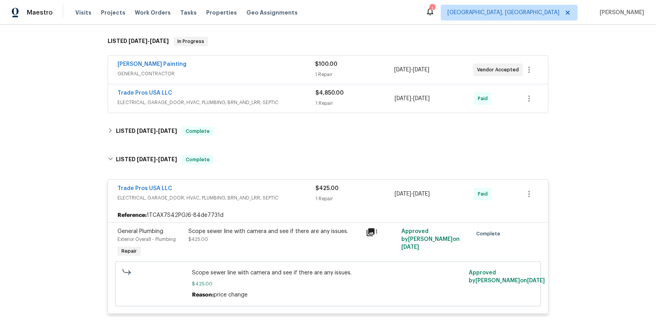
scroll to position [149, 0]
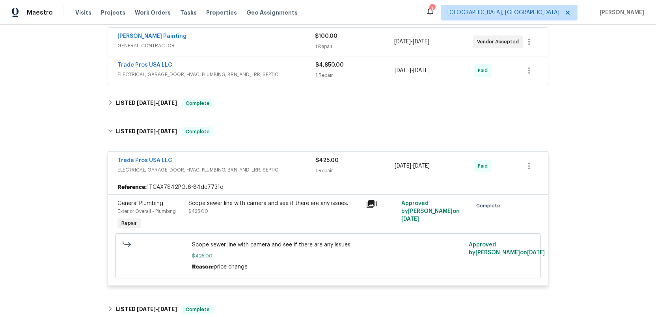
click at [370, 203] on icon at bounding box center [371, 204] width 8 height 8
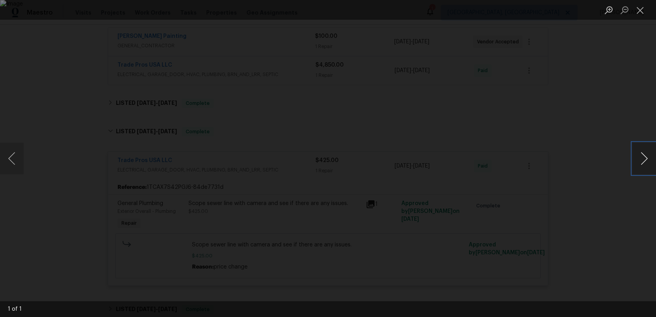
click at [646, 162] on button "Next image" at bounding box center [644, 159] width 24 height 32
click at [643, 8] on button "Close lightbox" at bounding box center [640, 10] width 16 height 14
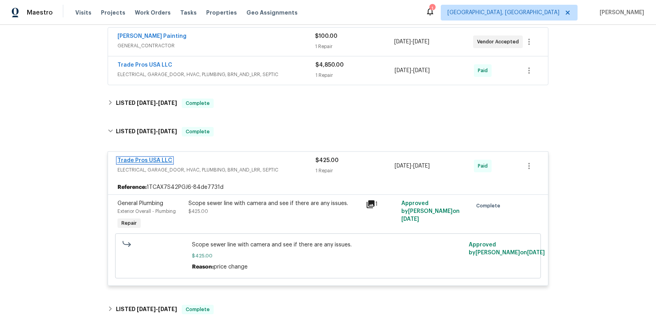
click at [154, 160] on link "Trade Pros USA LLC" at bounding box center [144, 161] width 55 height 6
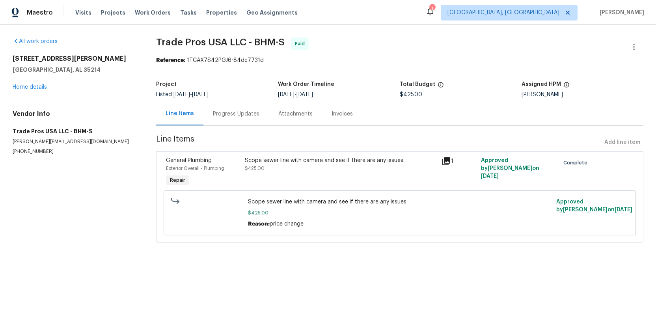
click at [232, 114] on div "Progress Updates" at bounding box center [236, 114] width 47 height 8
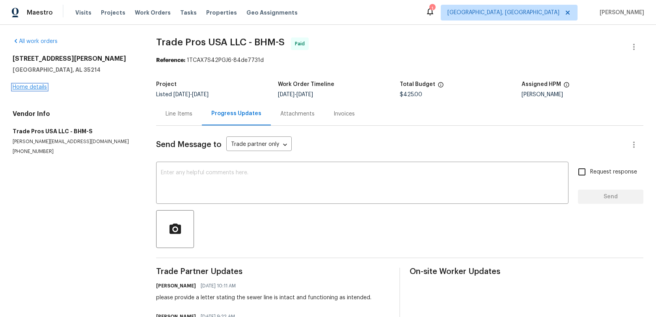
click at [19, 87] on link "Home details" at bounding box center [30, 87] width 34 height 6
